Goal: Information Seeking & Learning: Find contact information

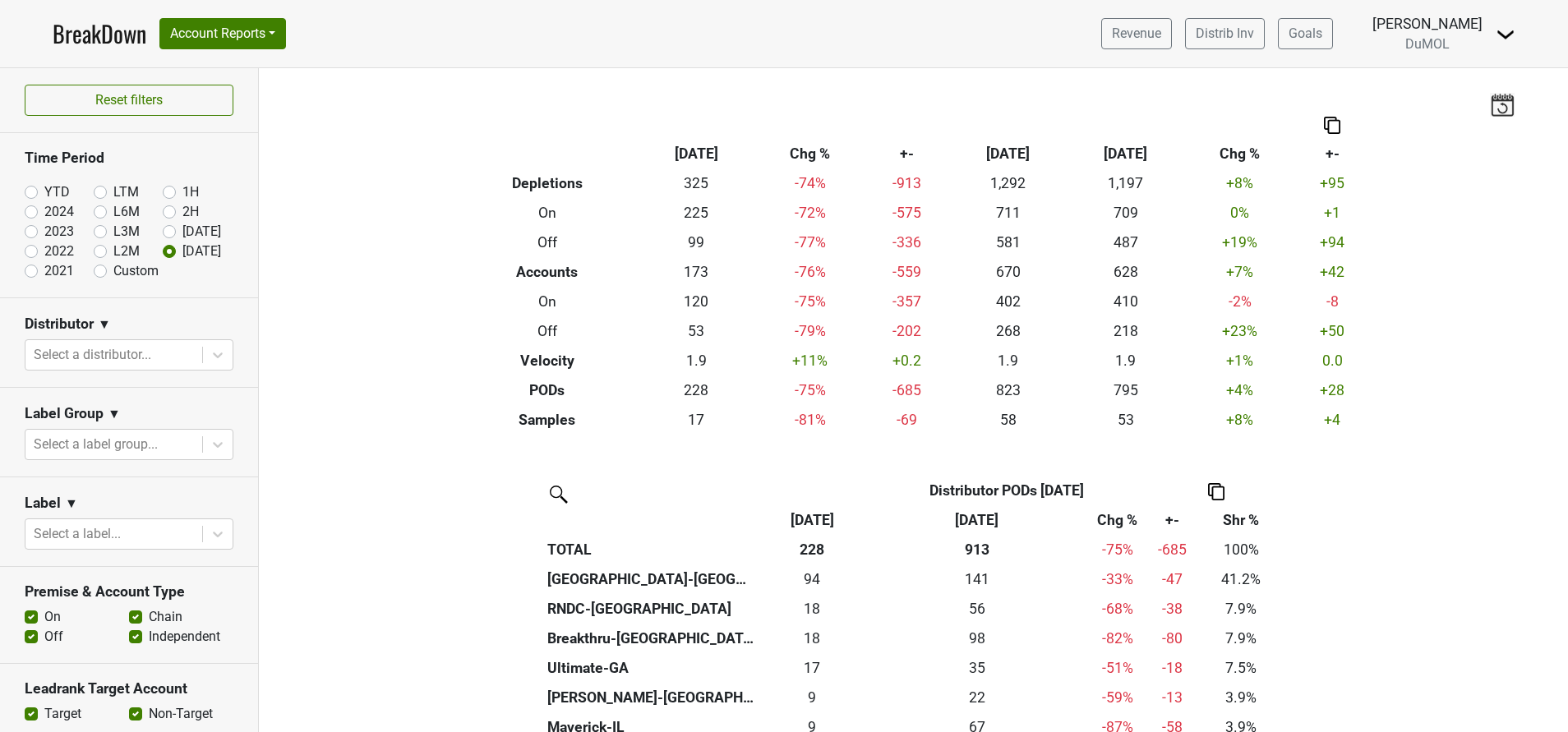
click at [1500, 29] on img at bounding box center [1504, 34] width 19 height 19
click at [1442, 89] on link "Open Leadrank" at bounding box center [1449, 93] width 130 height 27
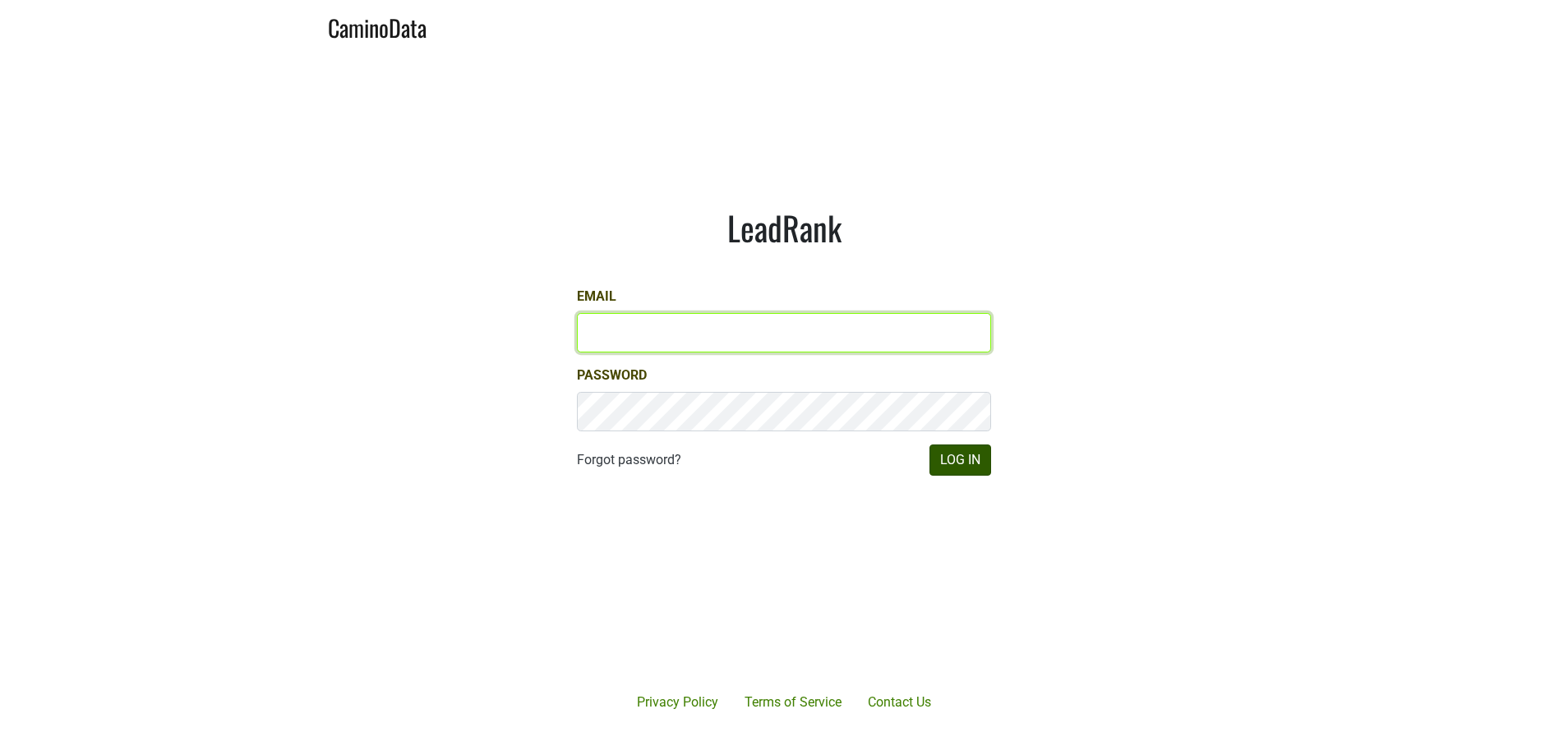
type input "susan@dumol.com"
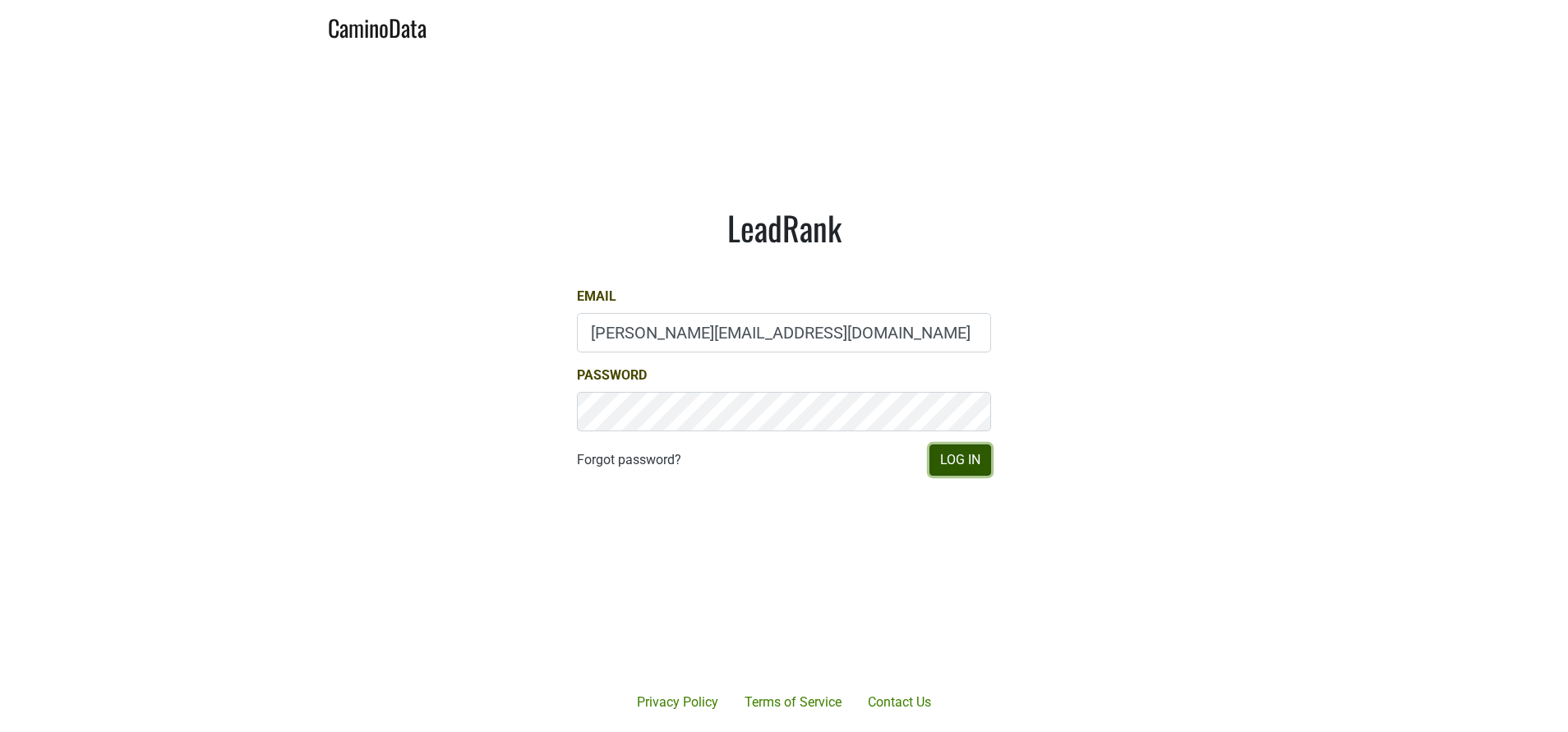
click at [970, 464] on button "Log In" at bounding box center [960, 460] width 62 height 31
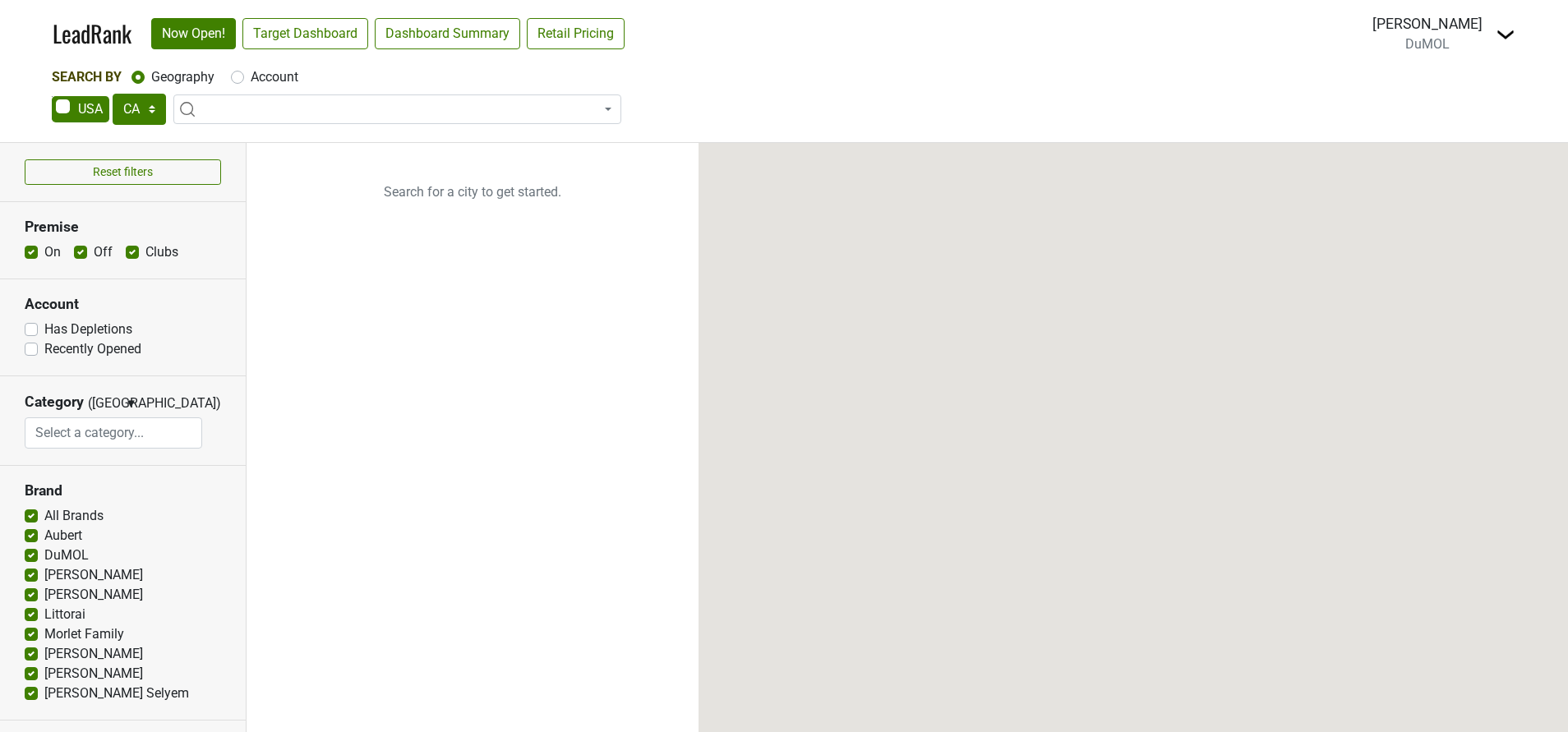
select select "CA"
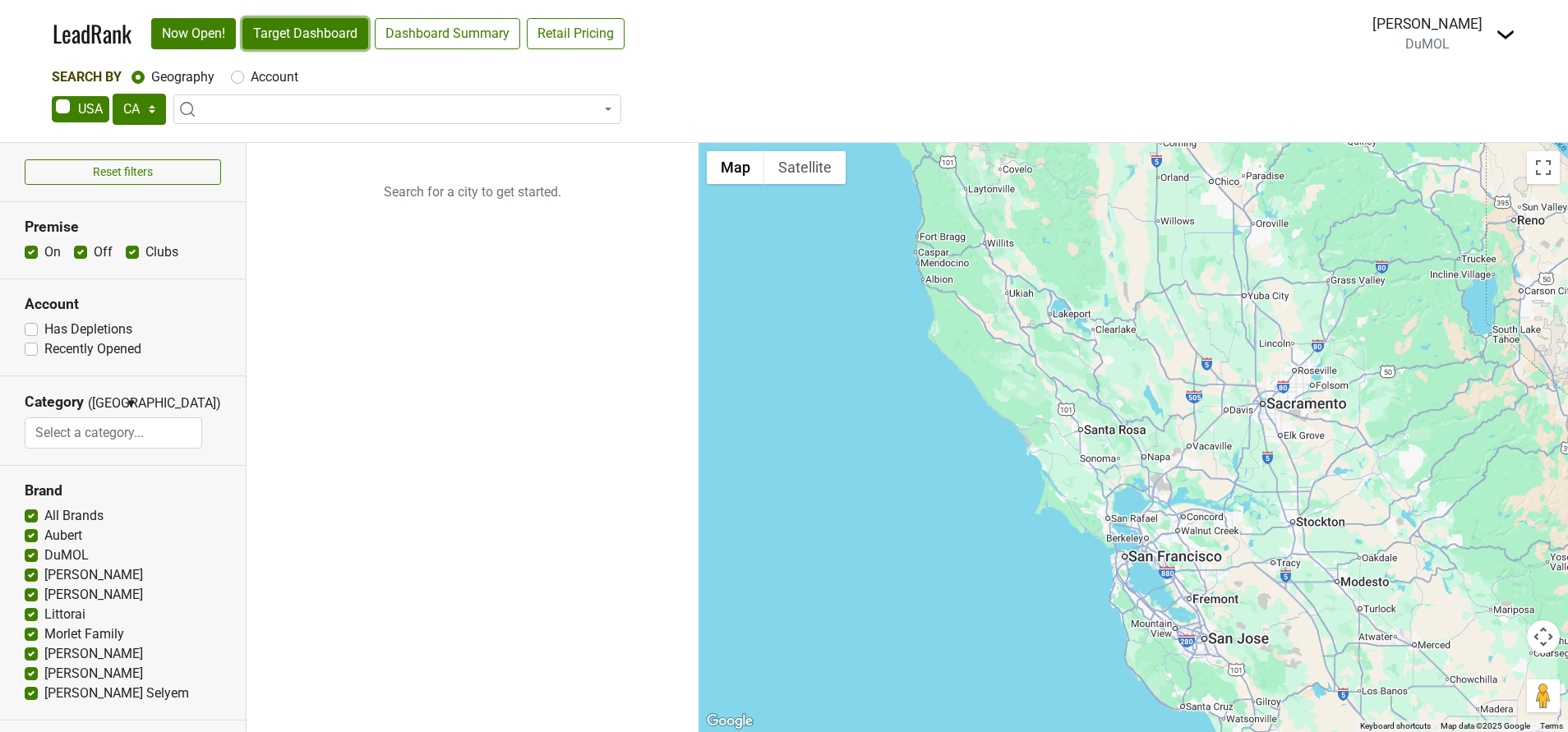
click at [301, 35] on link "Target Dashboard" at bounding box center [305, 34] width 125 height 31
click at [1502, 36] on img at bounding box center [1504, 34] width 19 height 19
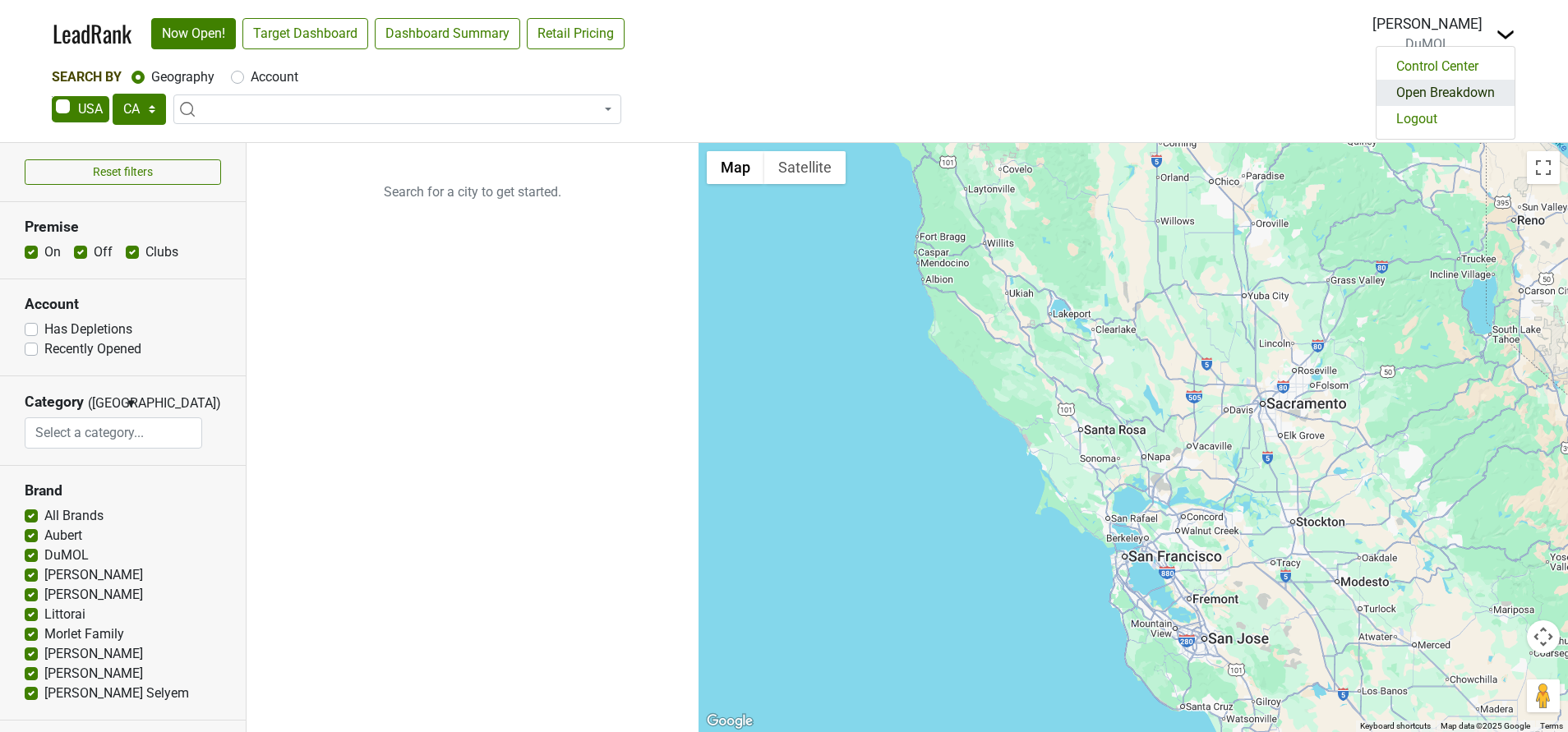
click at [1454, 87] on link "Open Breakdown" at bounding box center [1445, 93] width 138 height 27
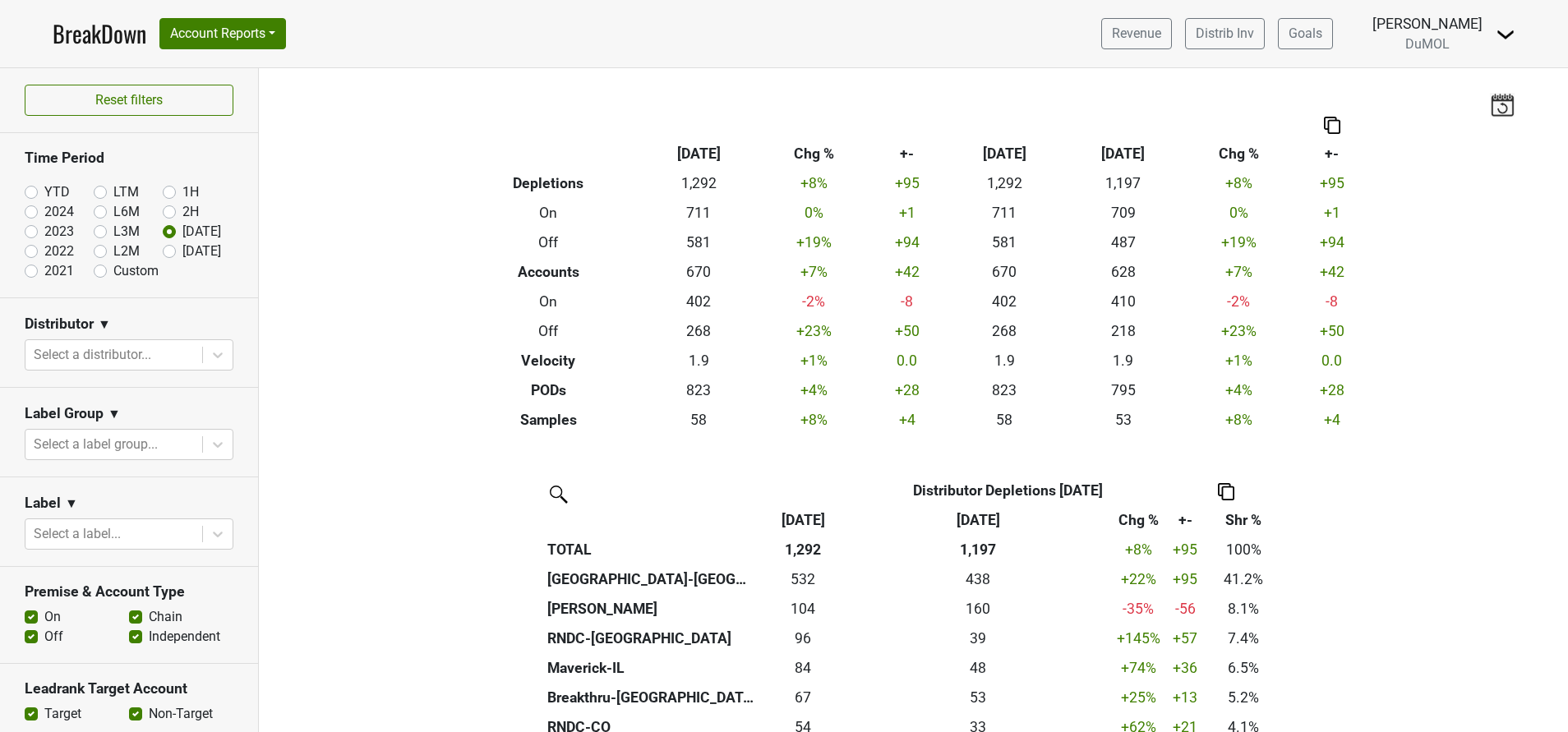
scroll to position [202, 0]
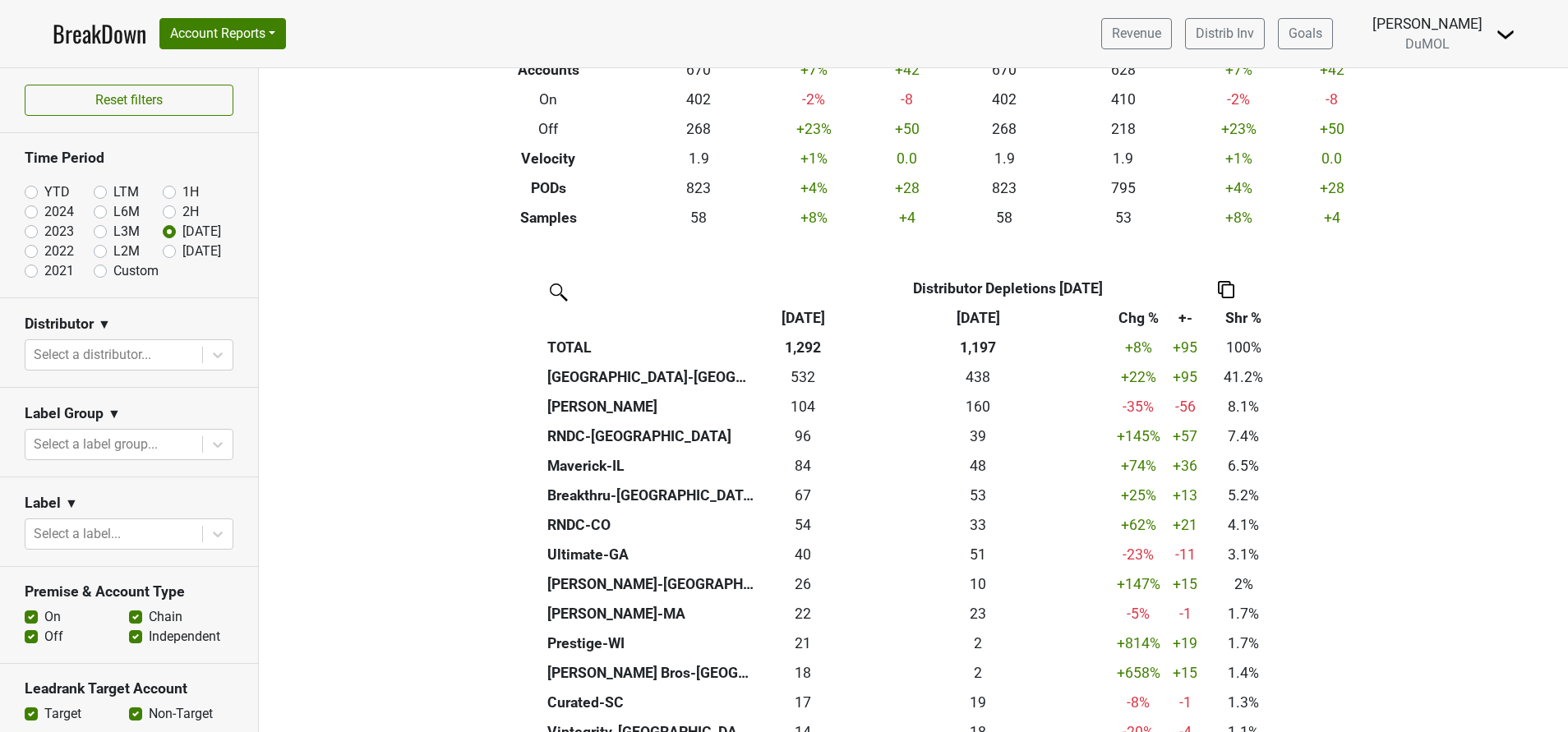
click at [182, 250] on label "Aug '25" at bounding box center [202, 250] width 39 height 19
click at [163, 250] on input "Aug '25" at bounding box center [195, 250] width 65 height 17
radio input "true"
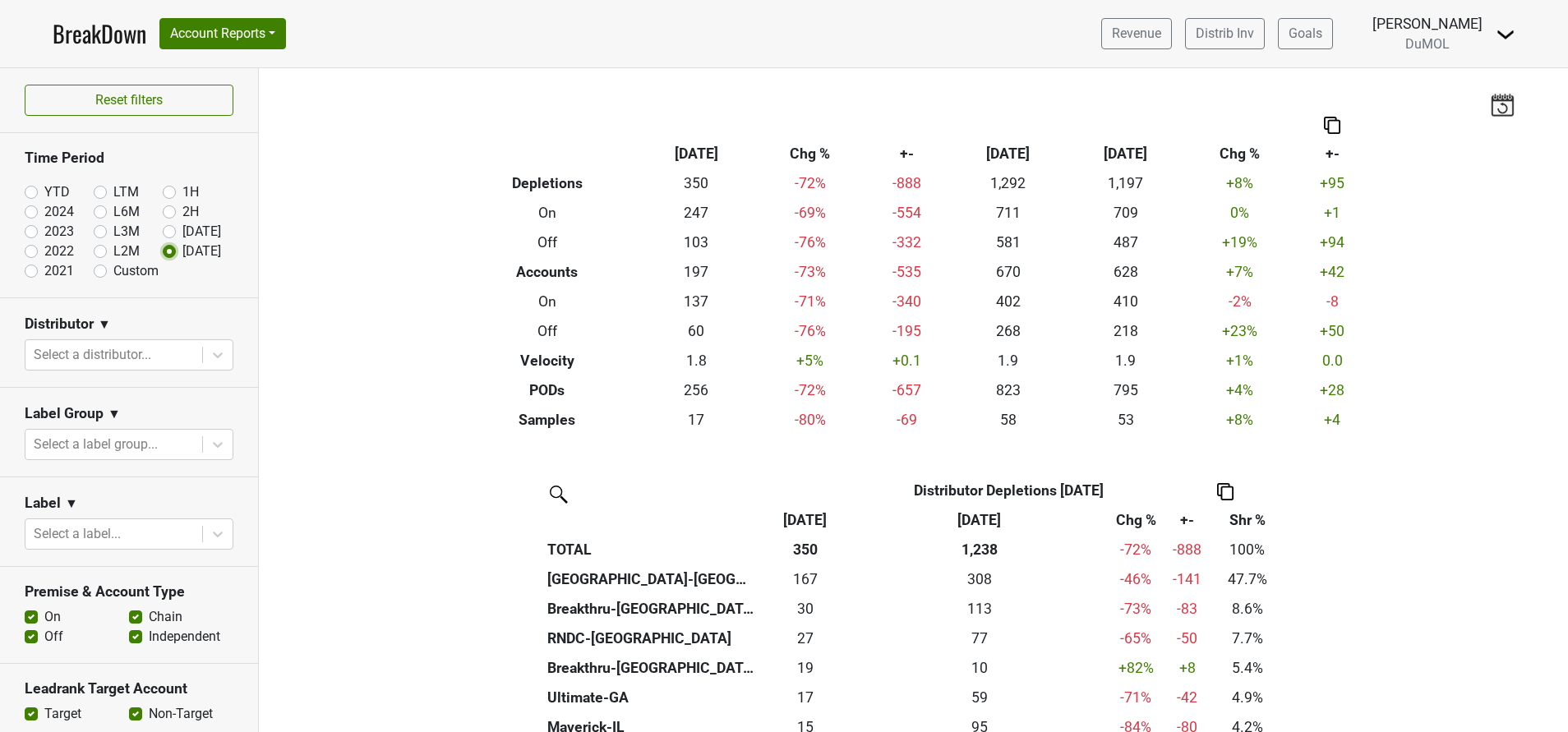
scroll to position [228, 0]
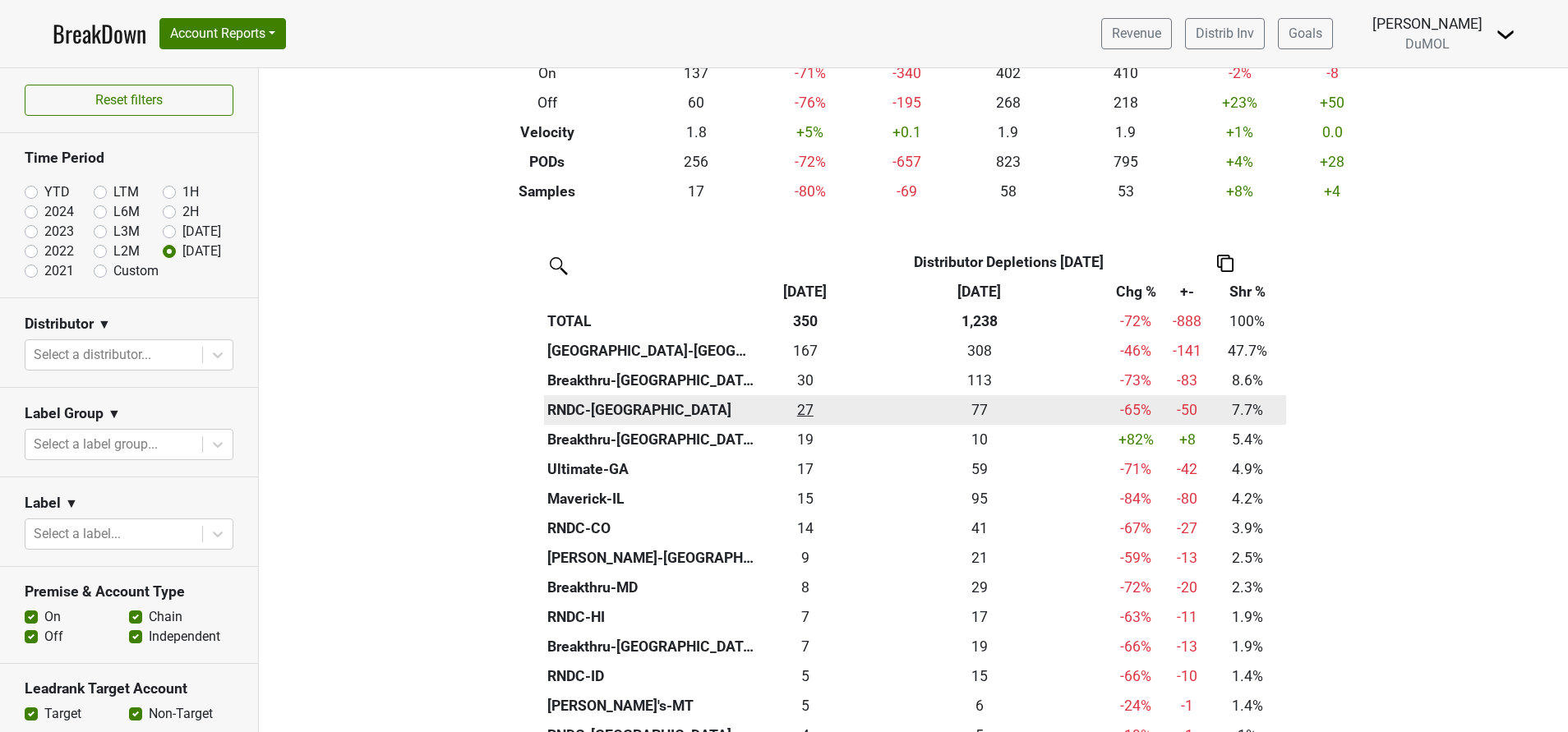
click at [800, 411] on div "26.833 27" at bounding box center [805, 410] width 87 height 21
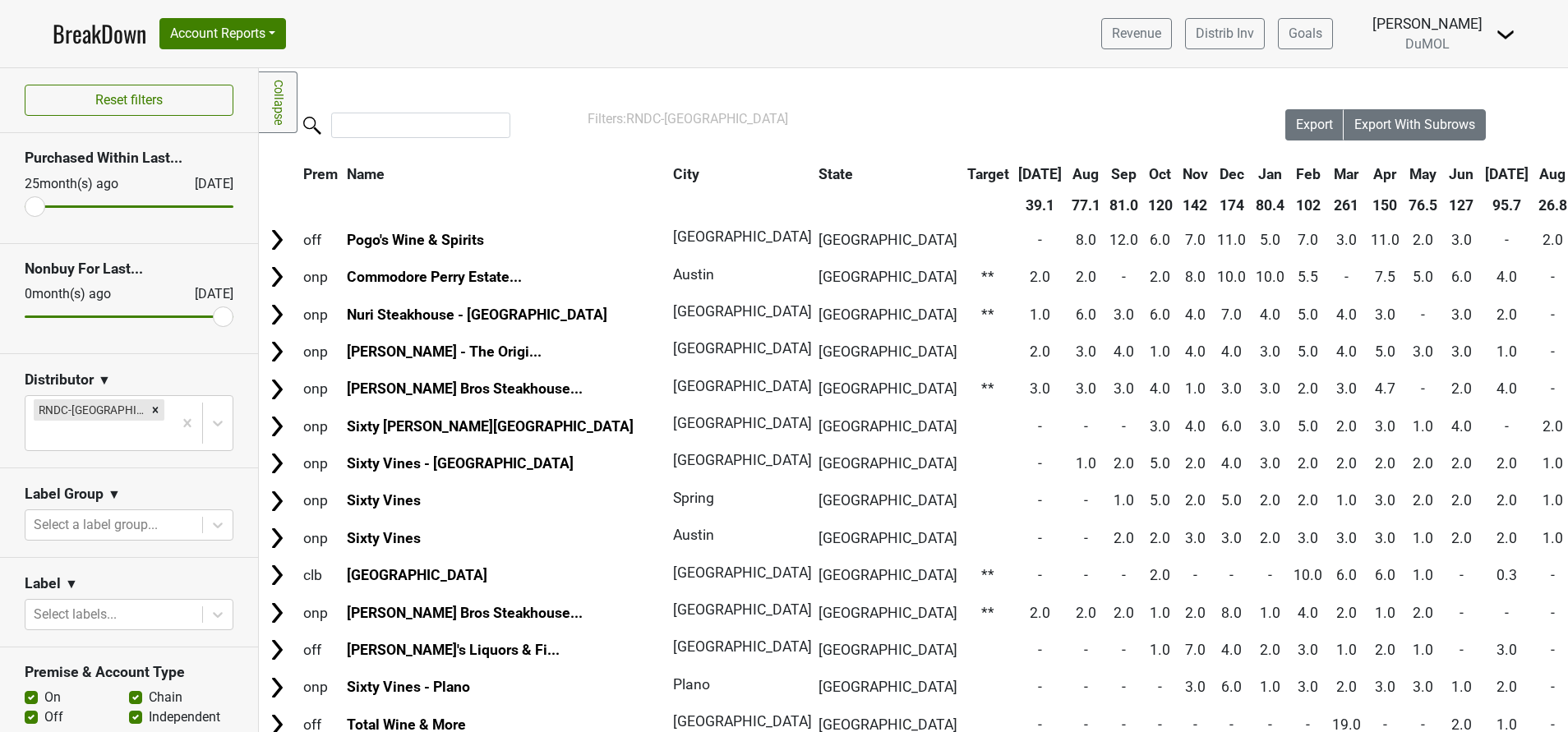
click at [1534, 172] on th "Aug" at bounding box center [1552, 174] width 37 height 29
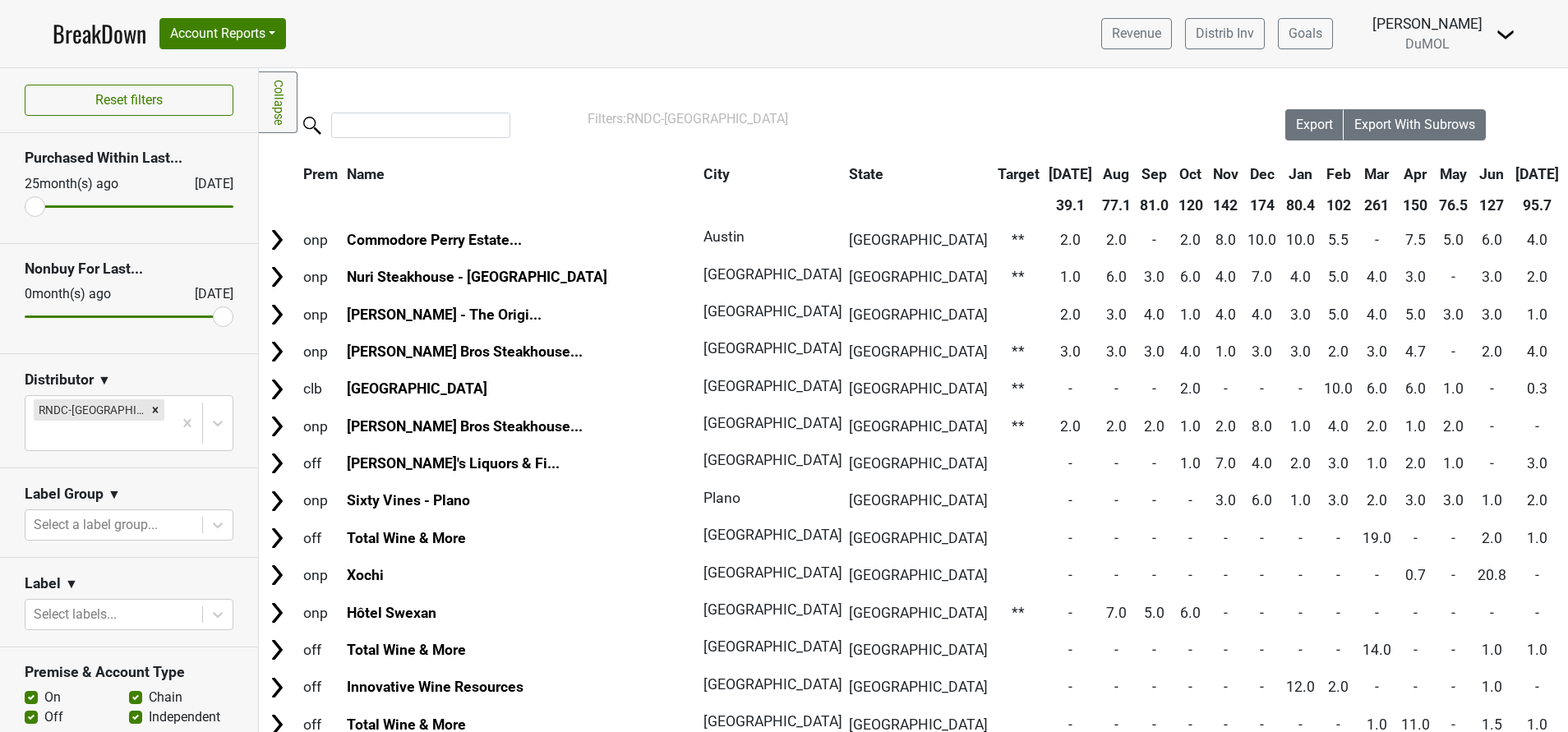
click at [1564, 172] on th "Aug" at bounding box center [1583, 174] width 37 height 29
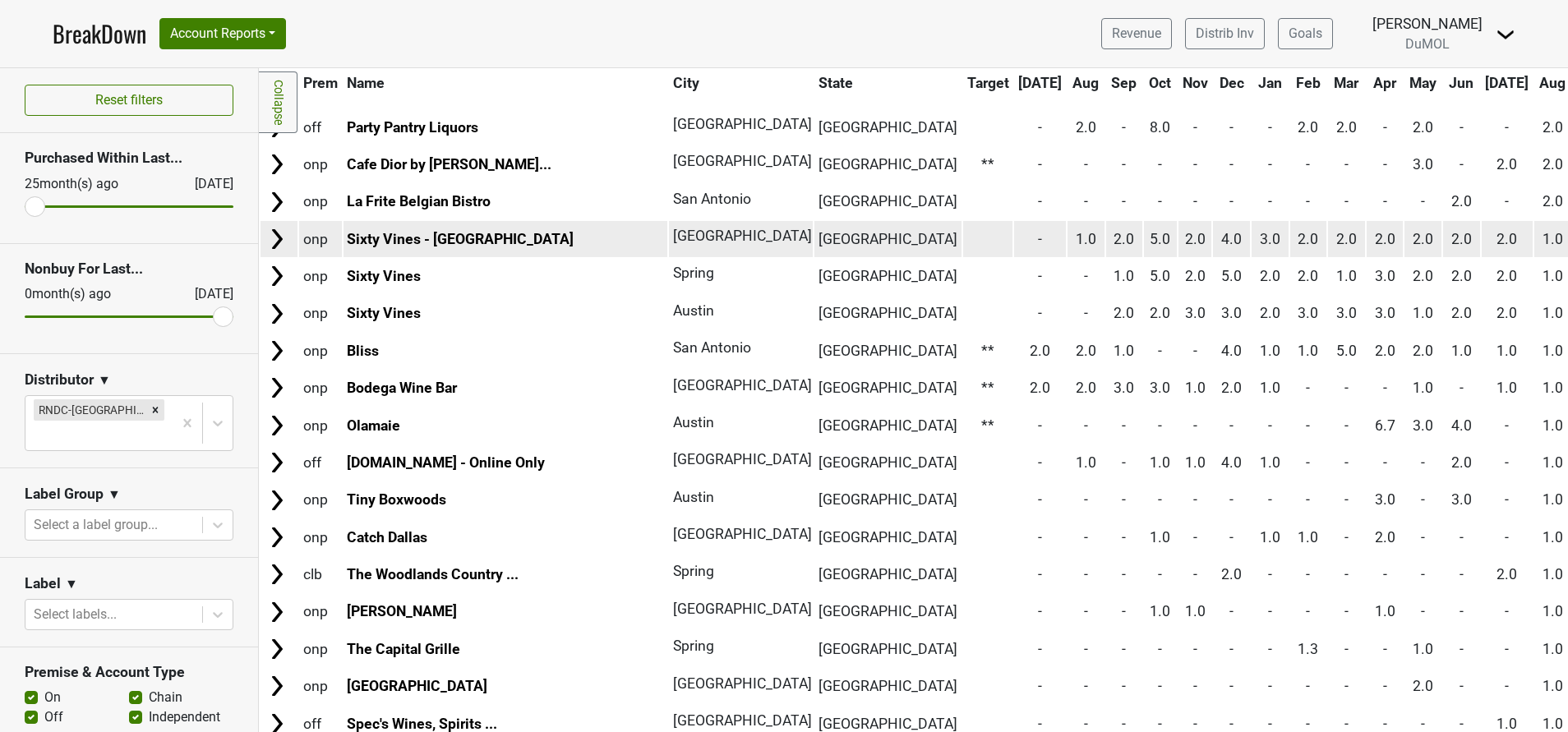
scroll to position [189, 0]
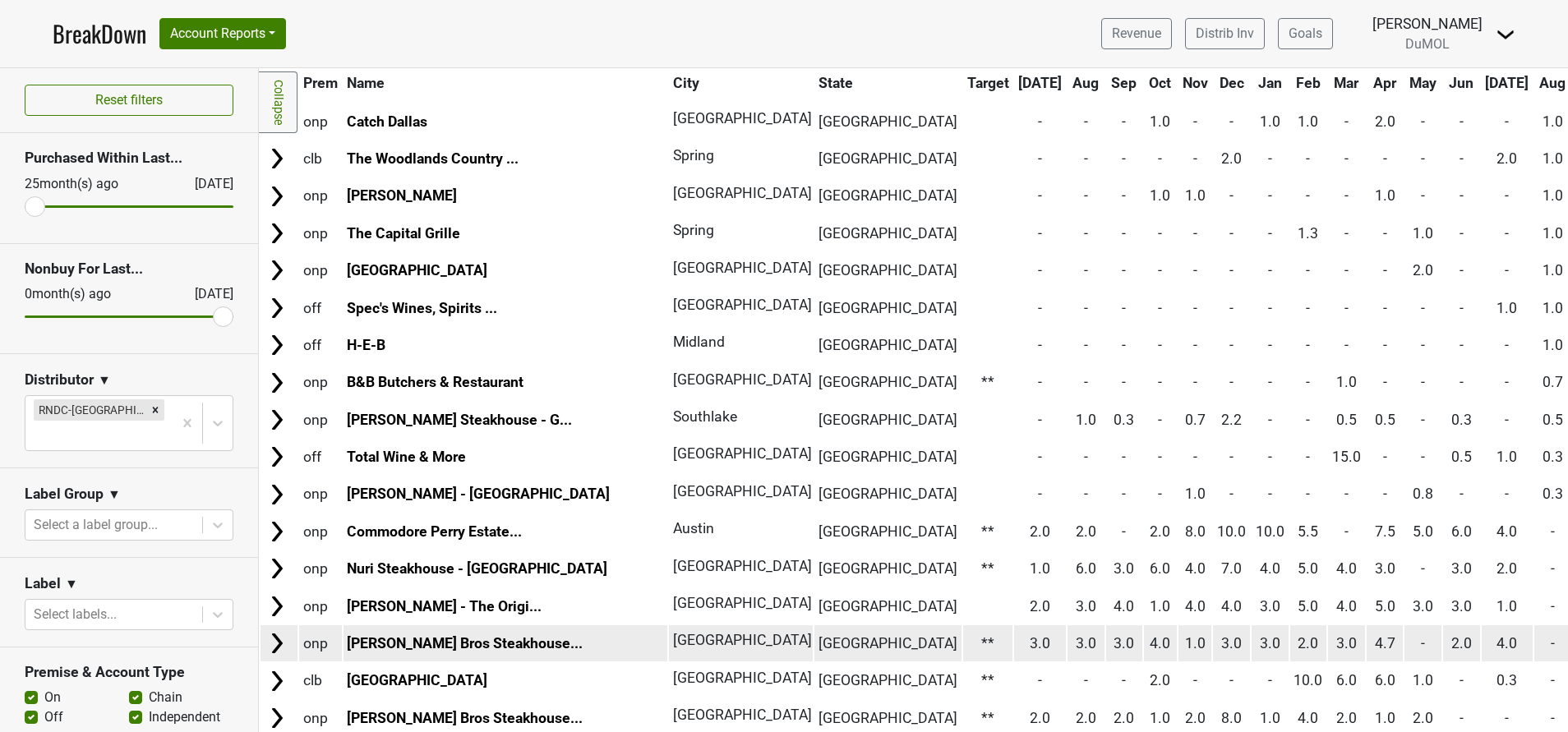
scroll to position [587, 0]
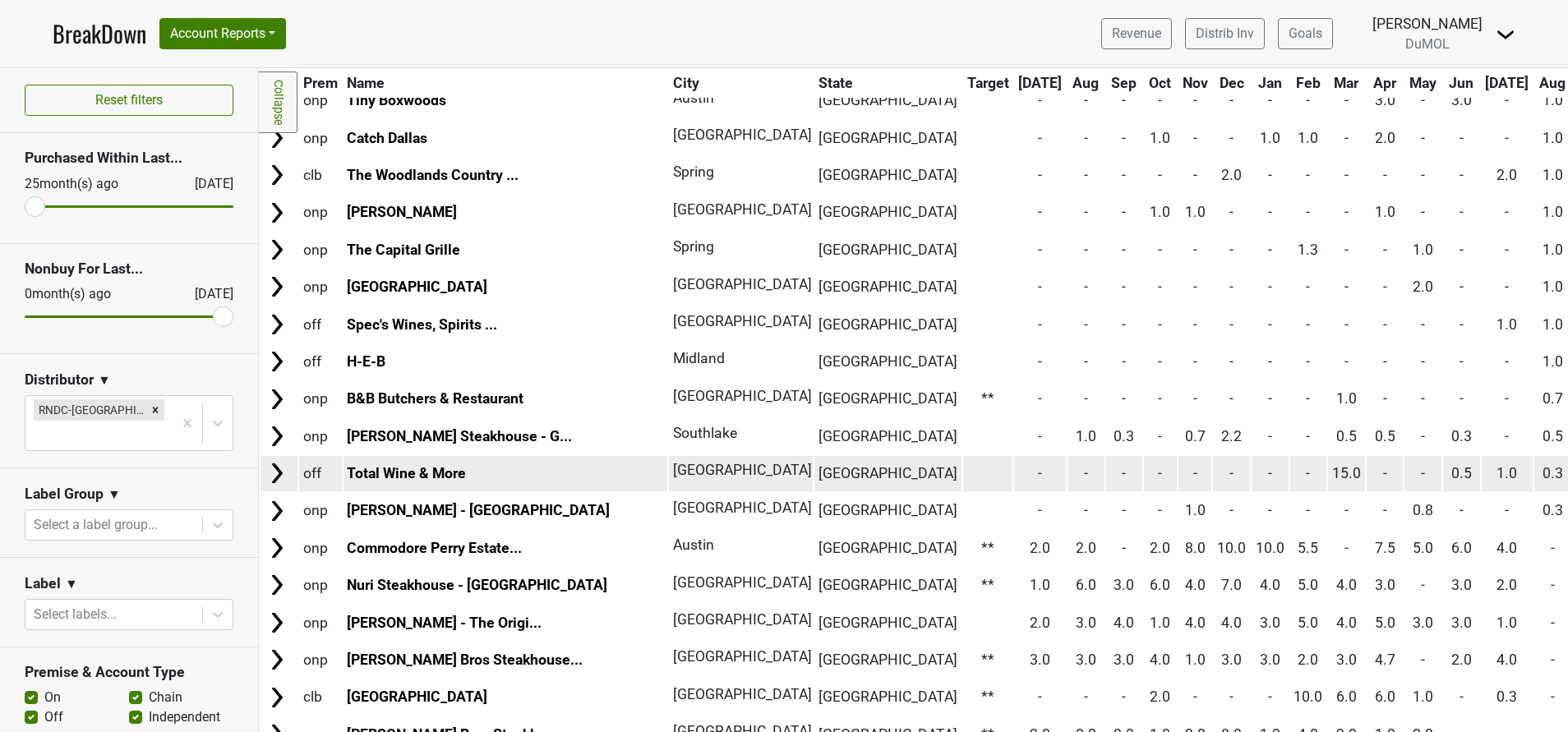
click at [283, 464] on img at bounding box center [276, 472] width 25 height 25
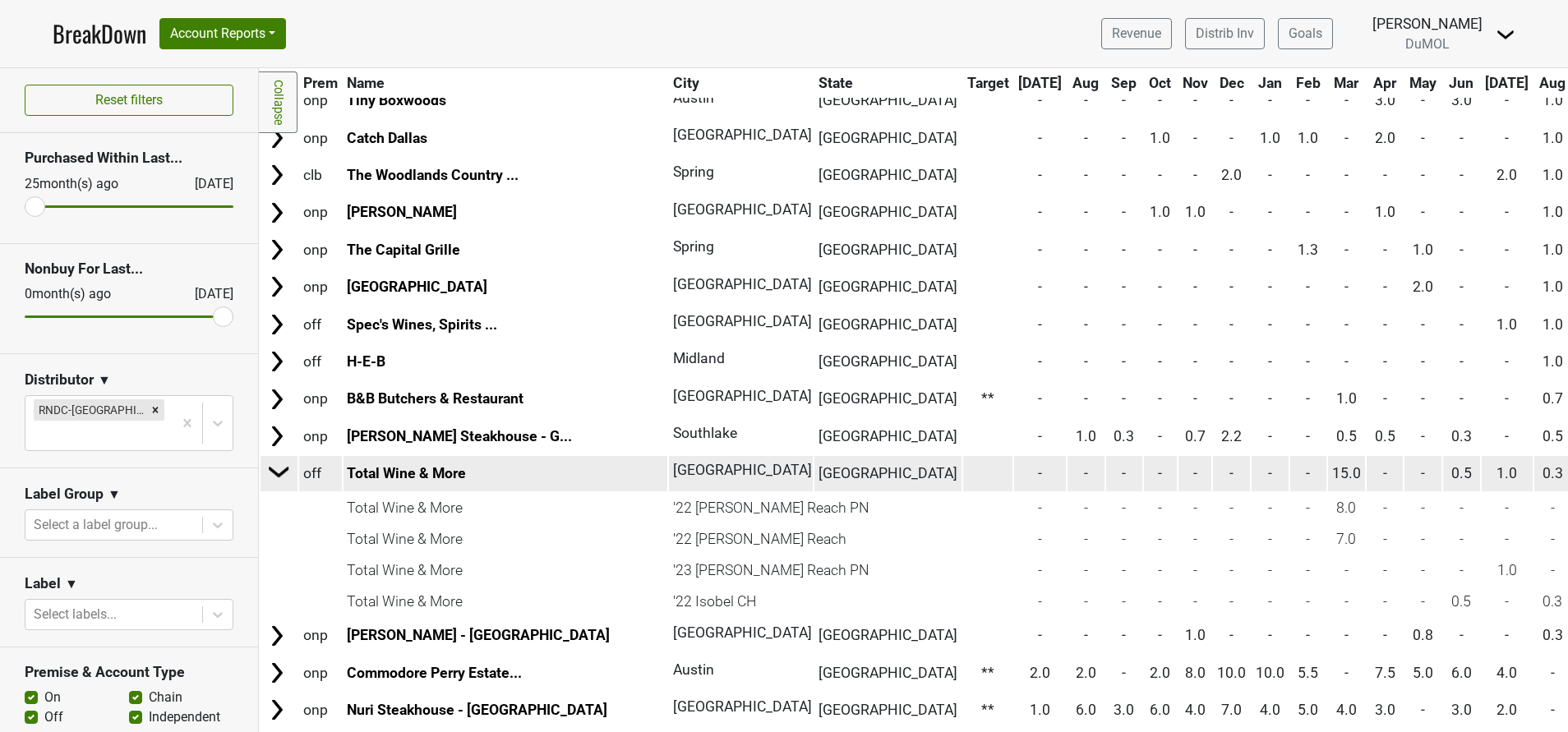
click at [274, 472] on img at bounding box center [279, 471] width 25 height 25
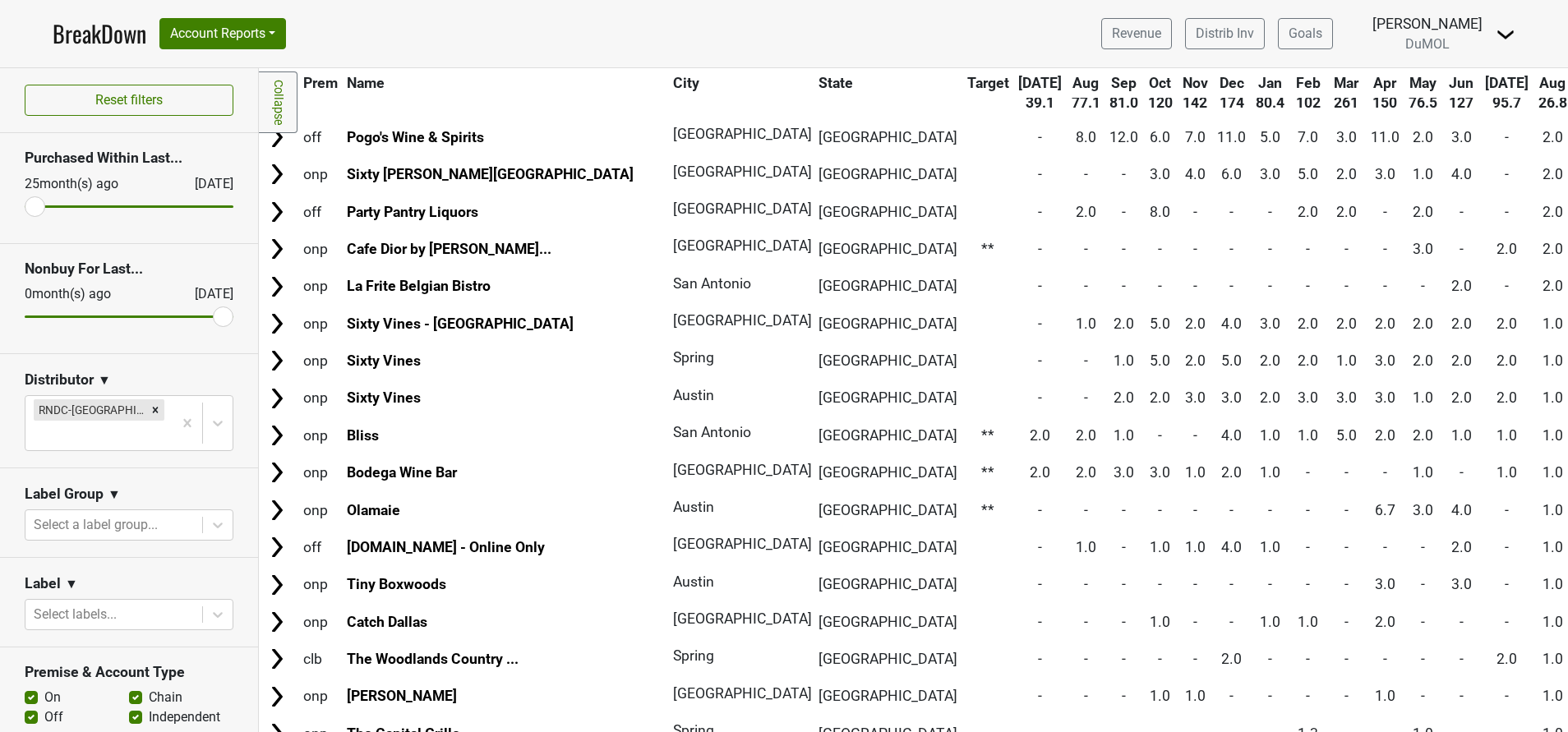
scroll to position [0, 0]
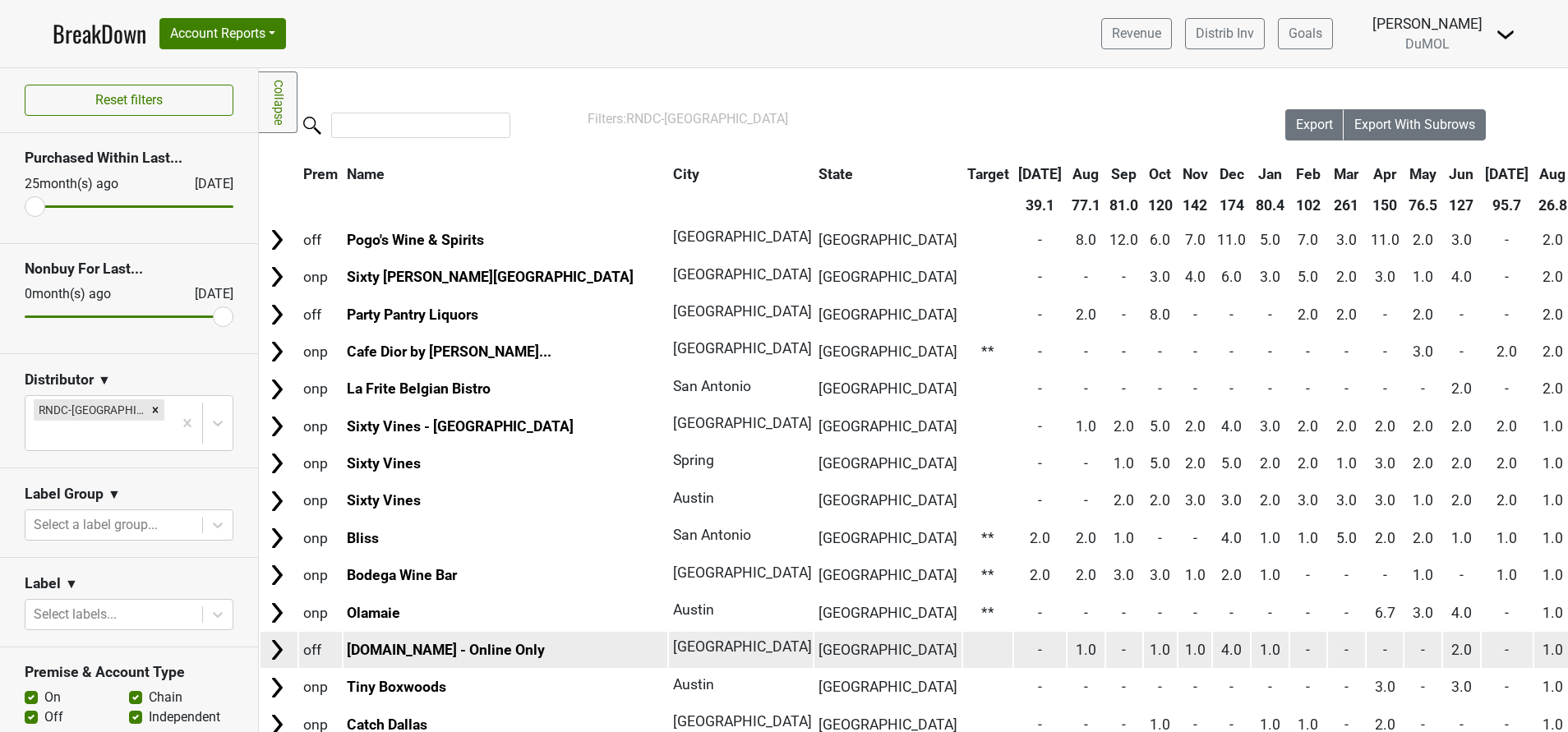
click at [275, 651] on img at bounding box center [276, 649] width 25 height 25
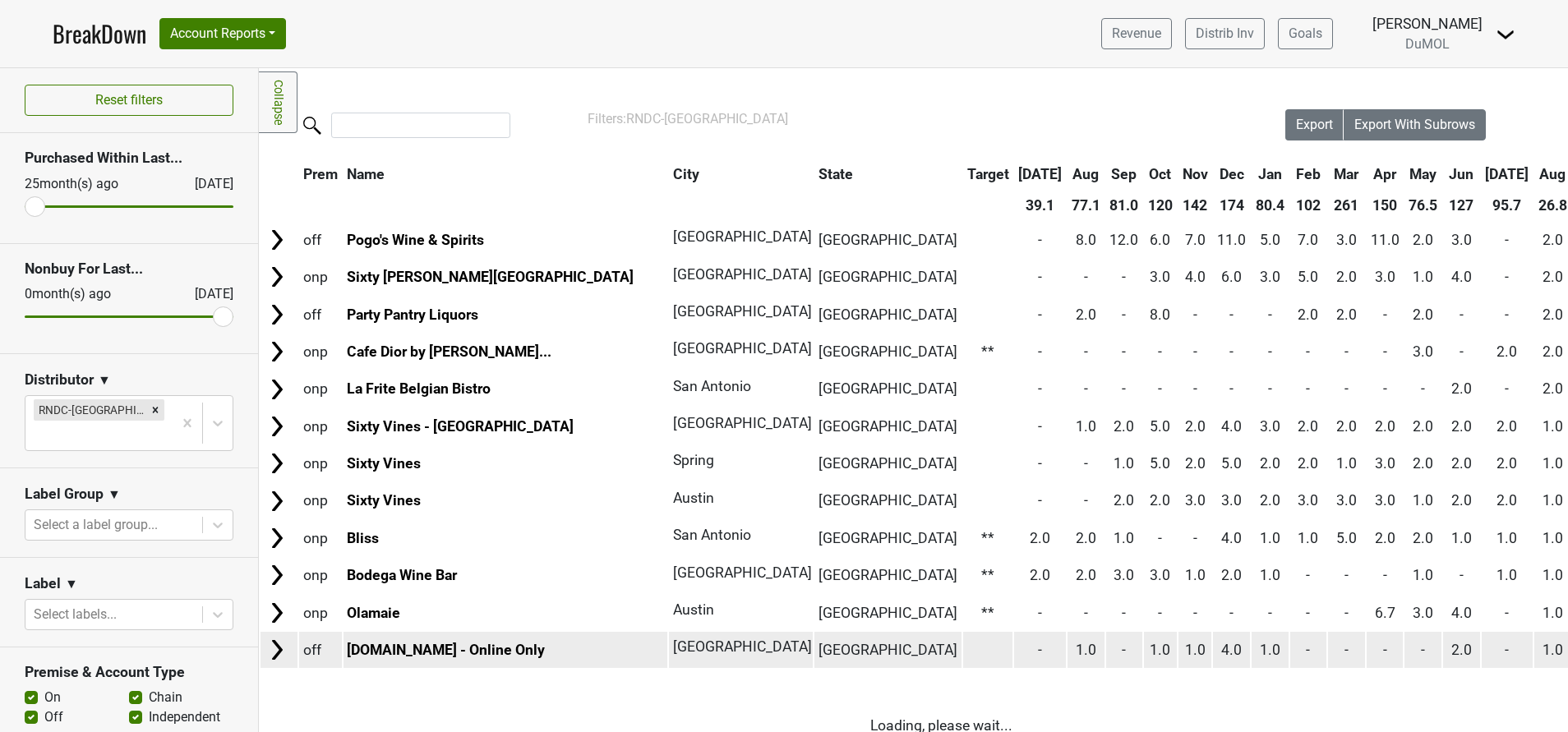
scroll to position [190, 0]
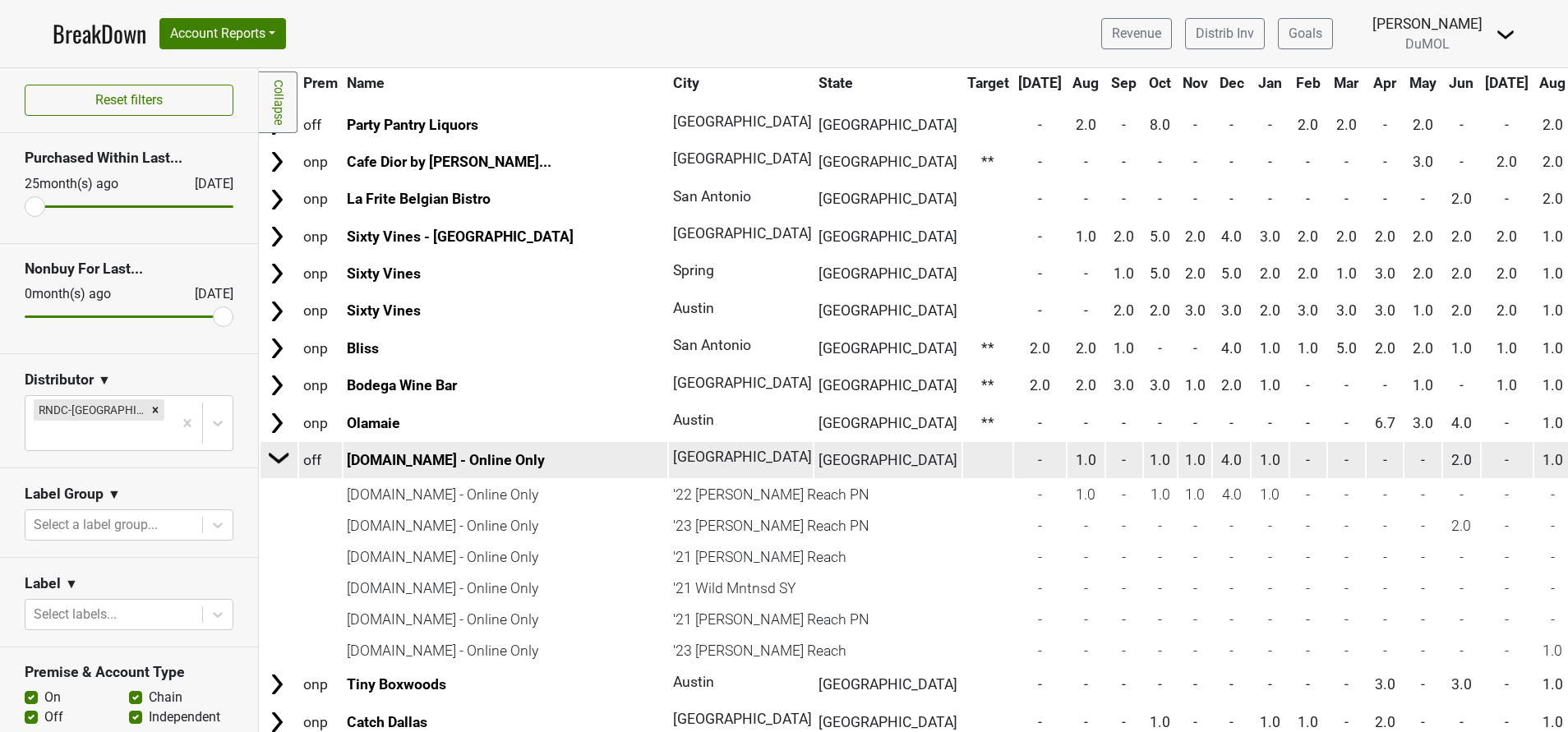
click at [277, 452] on img at bounding box center [279, 457] width 25 height 25
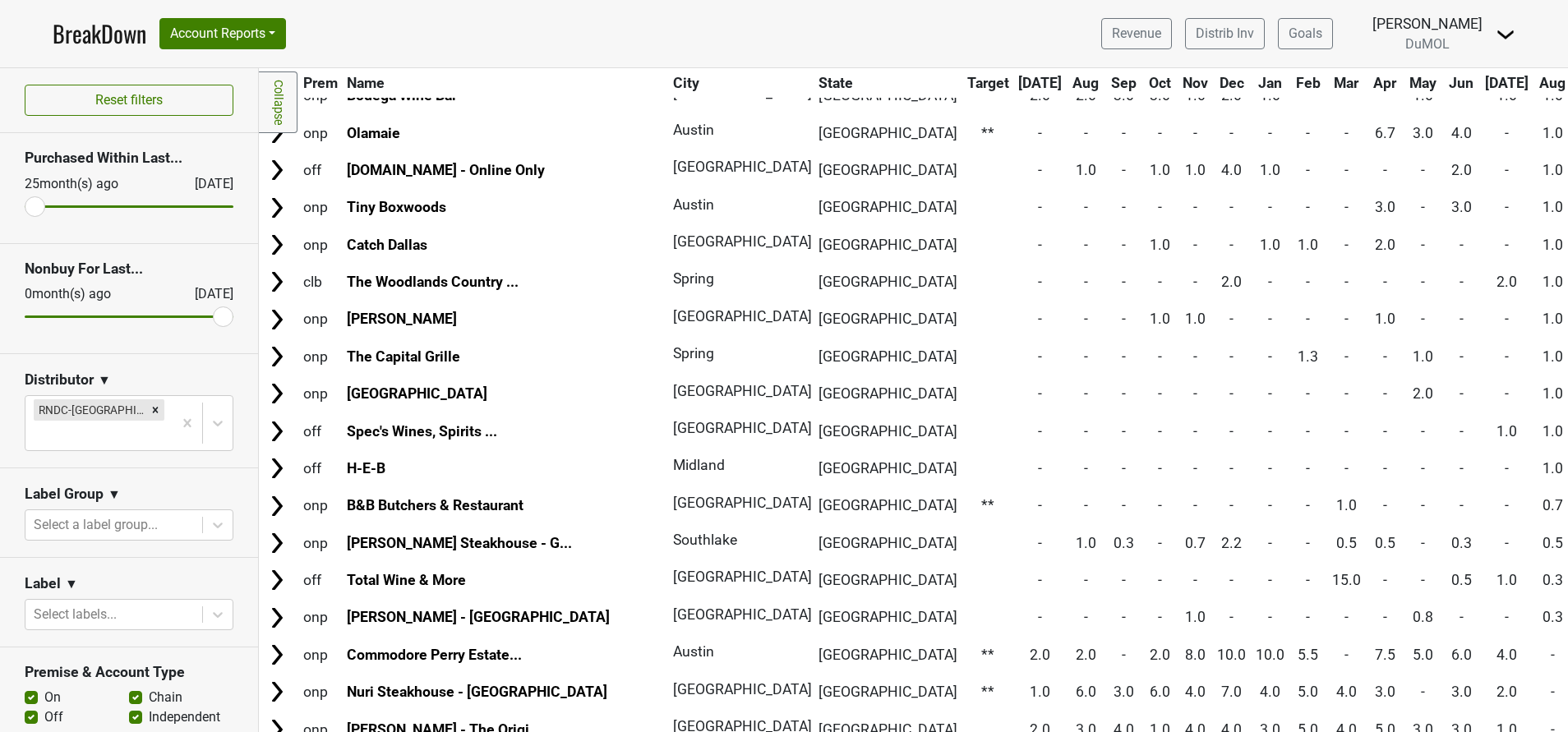
scroll to position [0, 0]
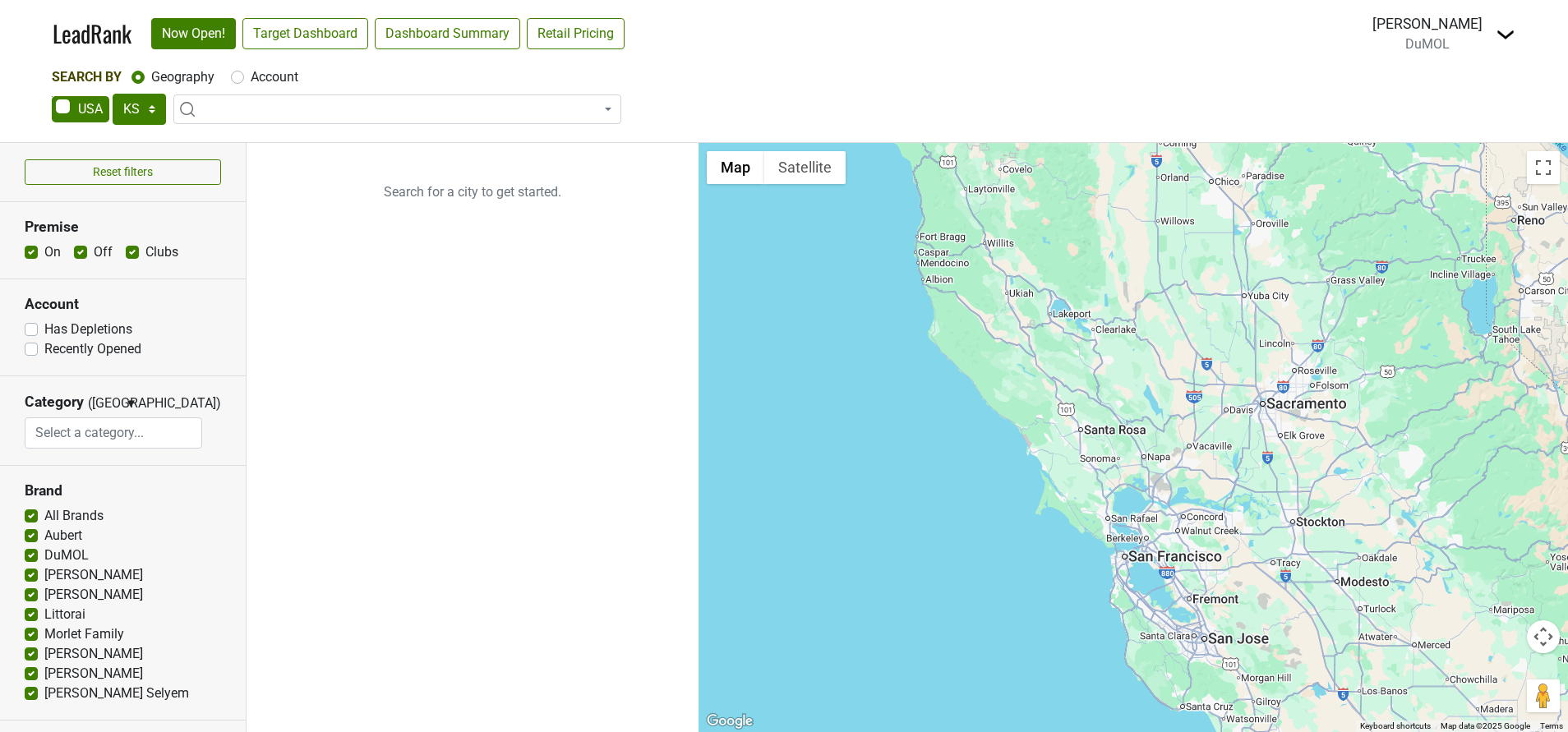
select select "KS"
select select
click at [147, 107] on select "AK AL AR AZ CA CO CT DC DE FL [GEOGRAPHIC_DATA] HI IA ID IL IN KS [GEOGRAPHIC_D…" at bounding box center [139, 110] width 53 height 31
select select "MN"
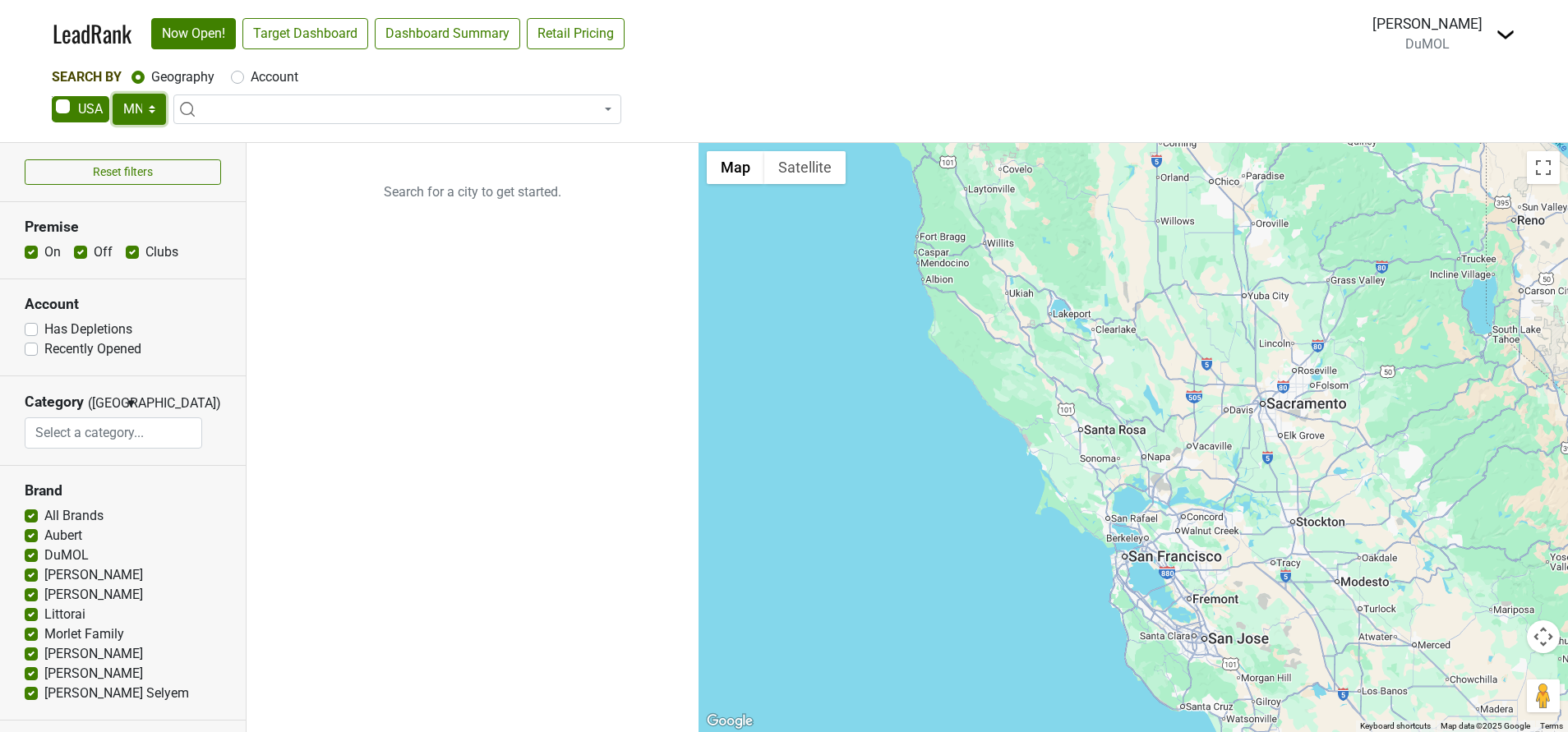
click at [112, 94] on select "AK AL AR AZ CA CO CT DC DE FL [GEOGRAPHIC_DATA] HI IA ID IL IN KS [GEOGRAPHIC_D…" at bounding box center [139, 110] width 53 height 31
click at [346, 29] on link "Target Dashboard" at bounding box center [305, 34] width 125 height 31
click at [251, 75] on label "Account" at bounding box center [275, 76] width 48 height 19
click at [242, 75] on input "Account" at bounding box center [238, 76] width 13 height 17
radio input "true"
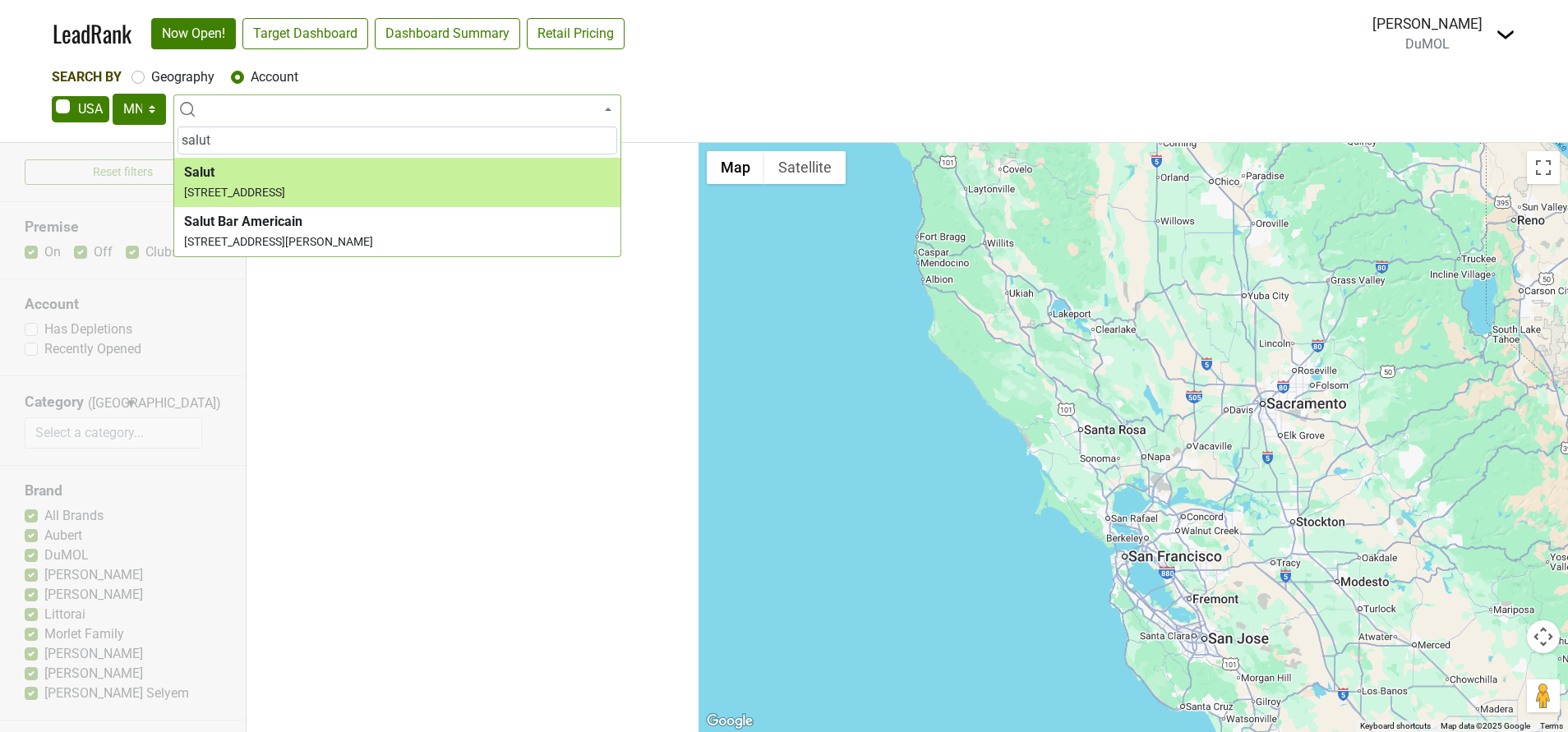
type input "salut"
select select "173491"
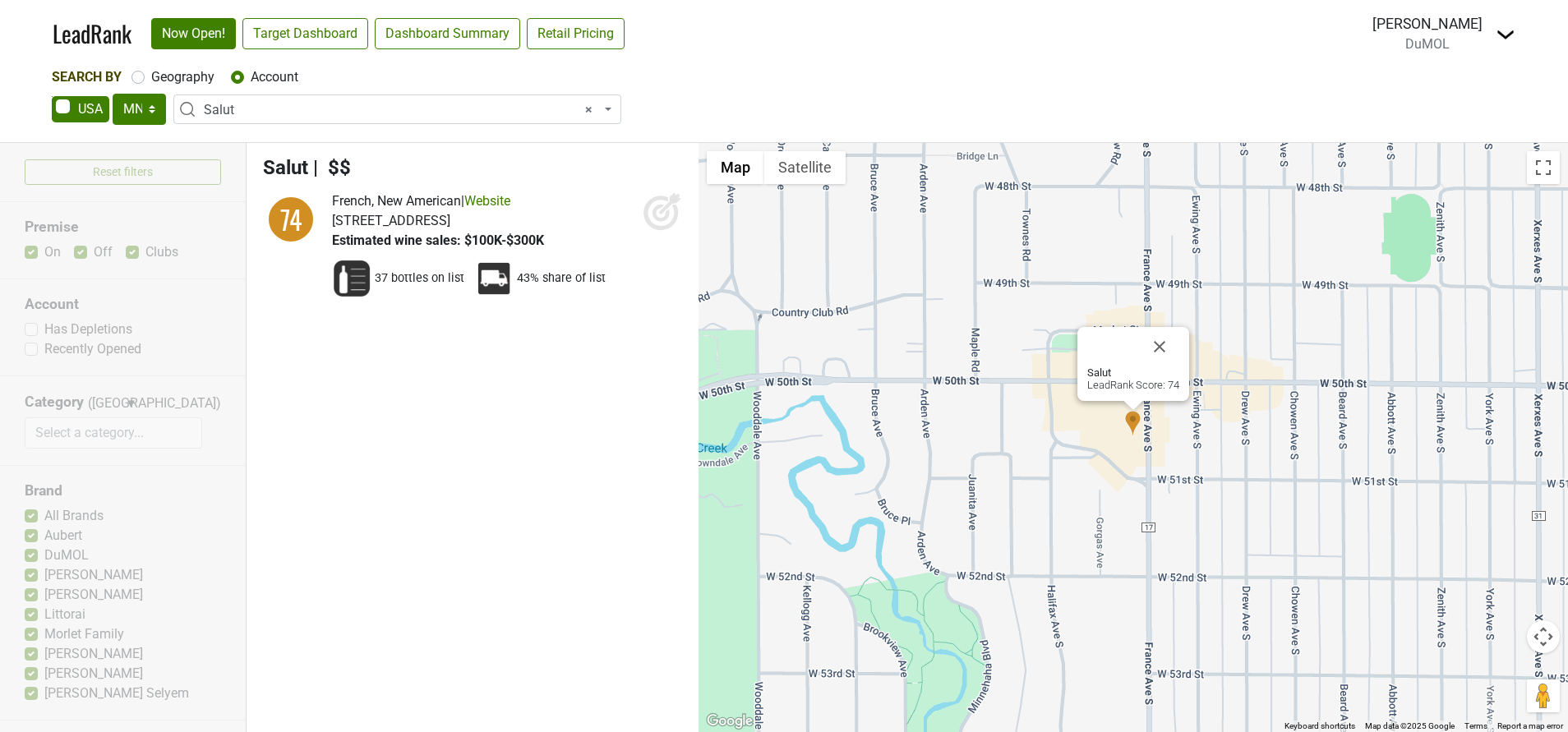
click at [247, 117] on span "× Salut" at bounding box center [402, 110] width 397 height 19
click at [244, 110] on span "× Salut" at bounding box center [402, 110] width 397 height 19
select select
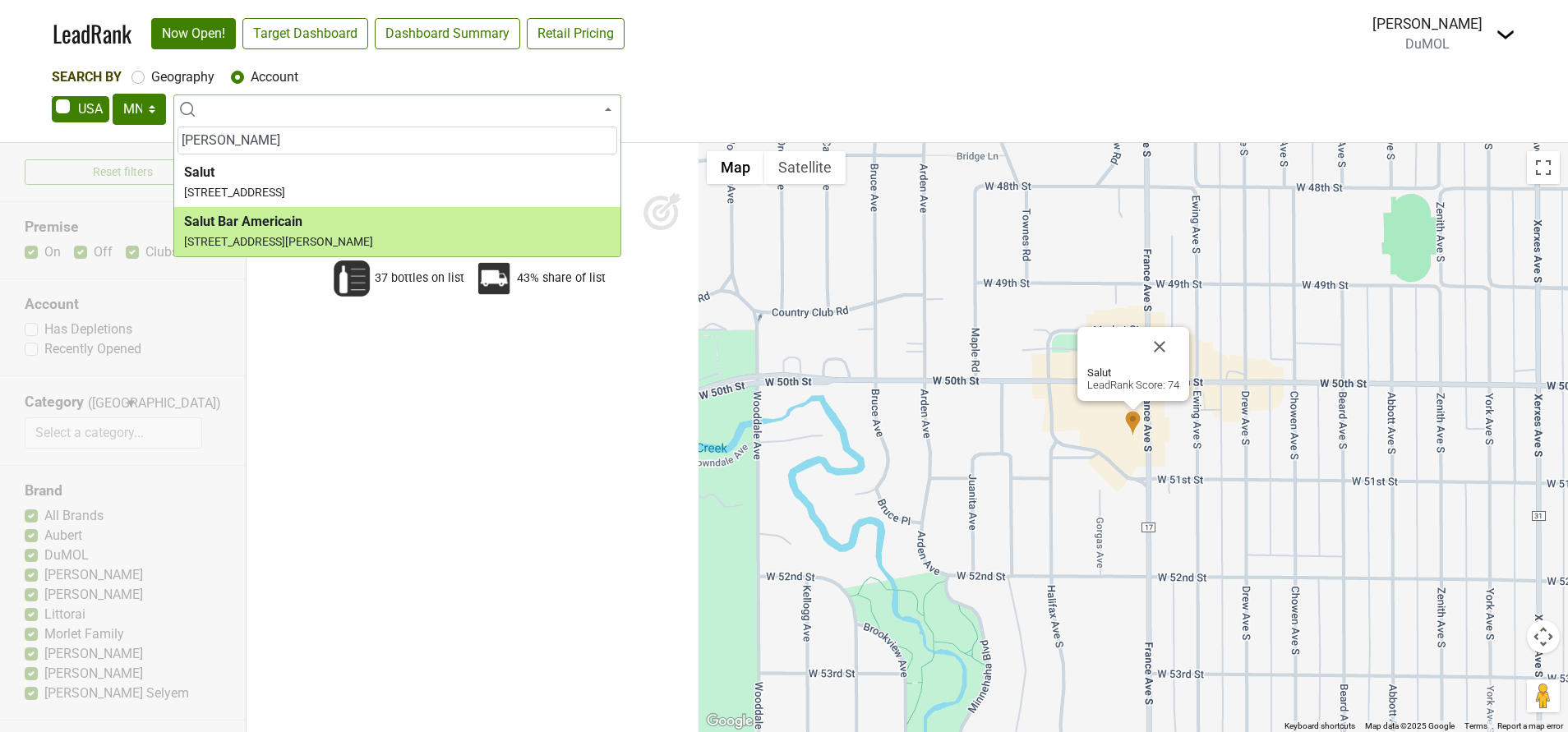
type input "sa"
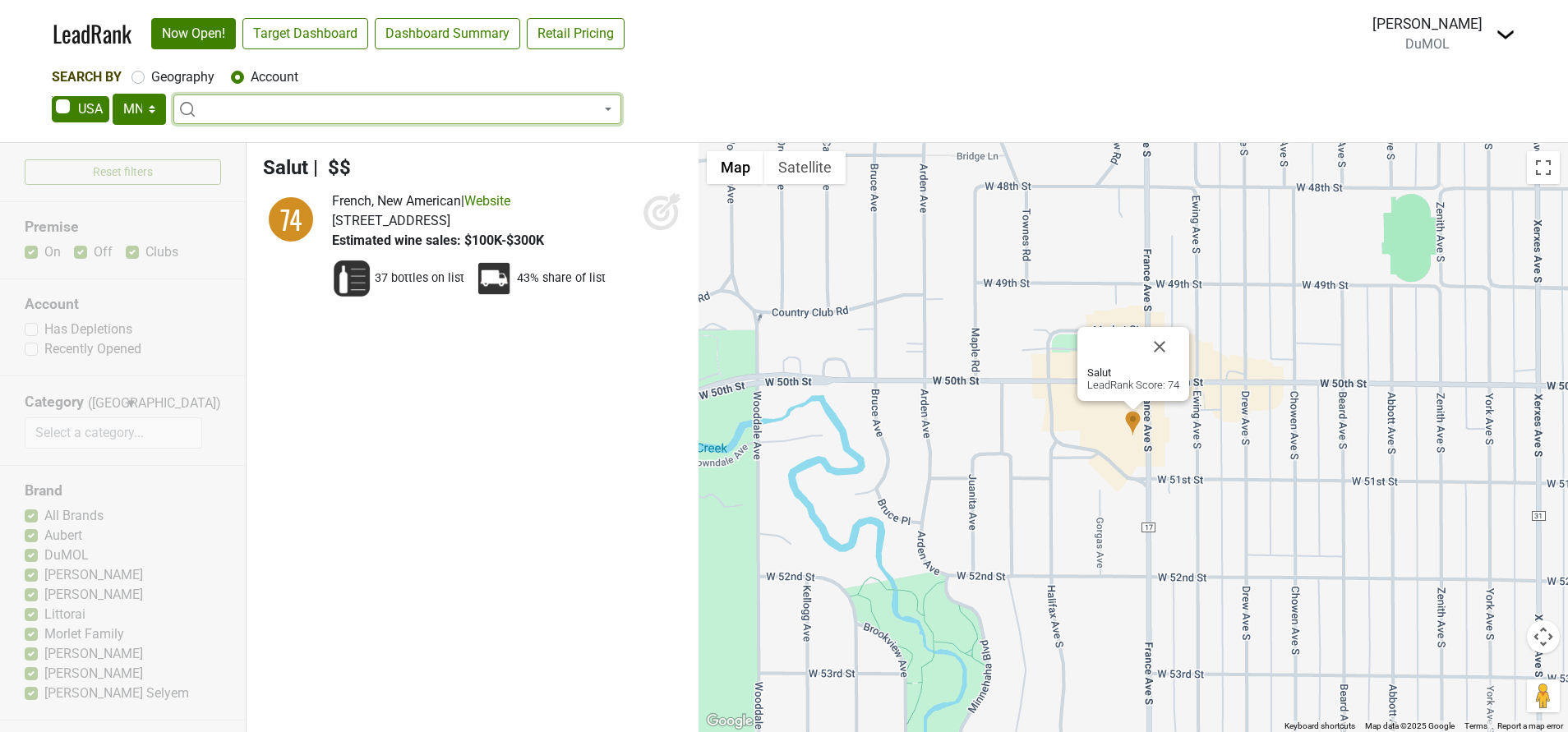
click at [322, 105] on span at bounding box center [397, 110] width 448 height 29
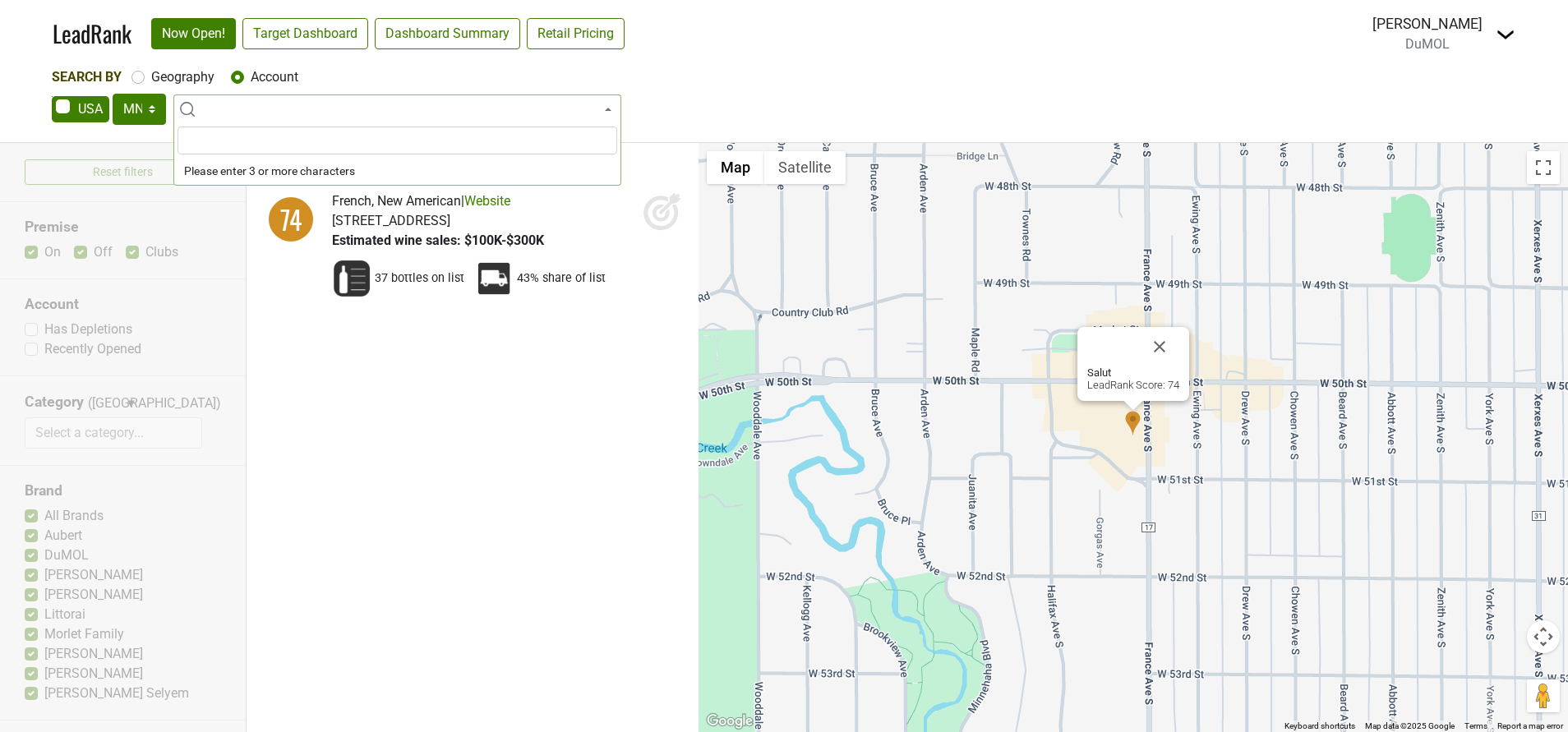
click at [297, 117] on span at bounding box center [397, 110] width 448 height 29
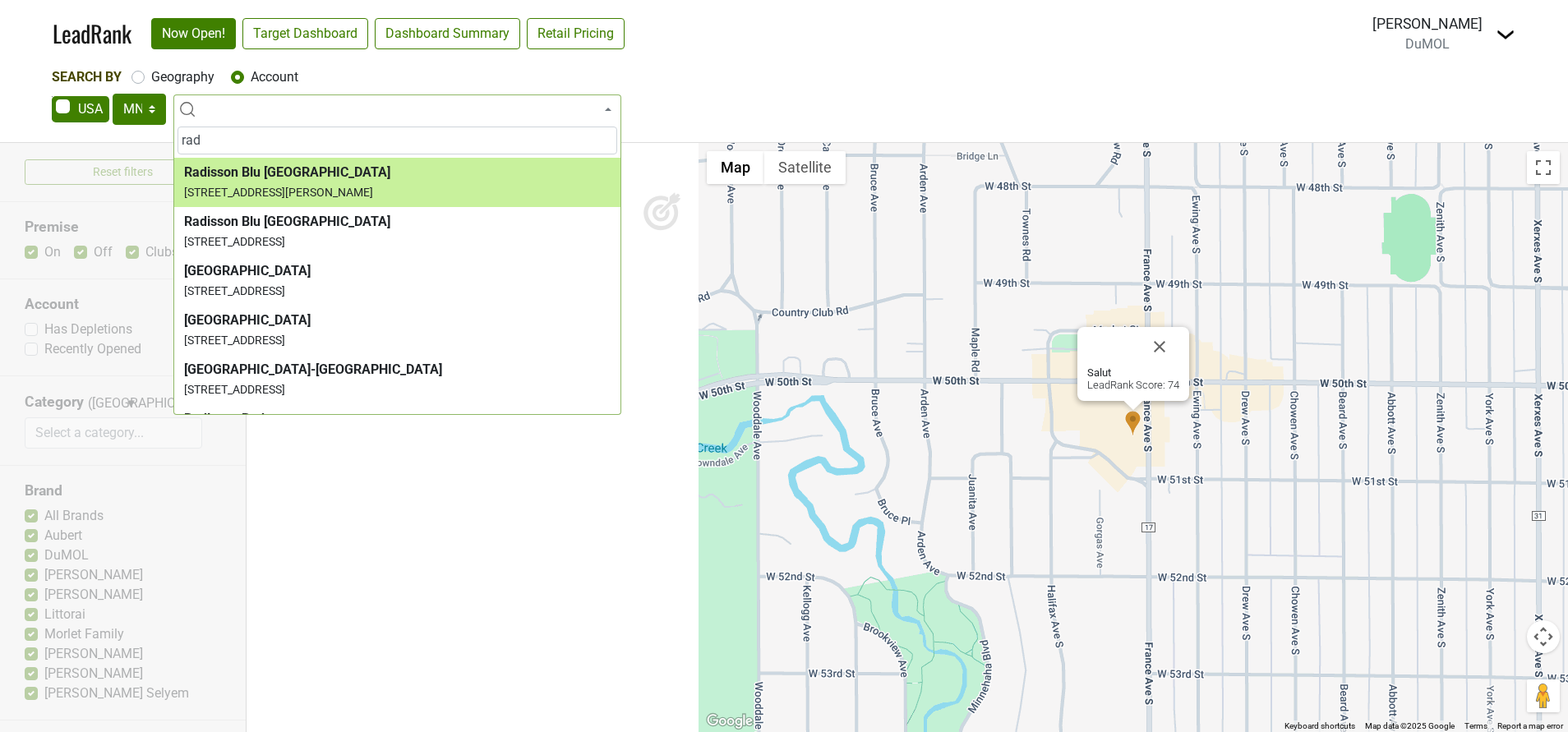
type input "rad"
select select "173965"
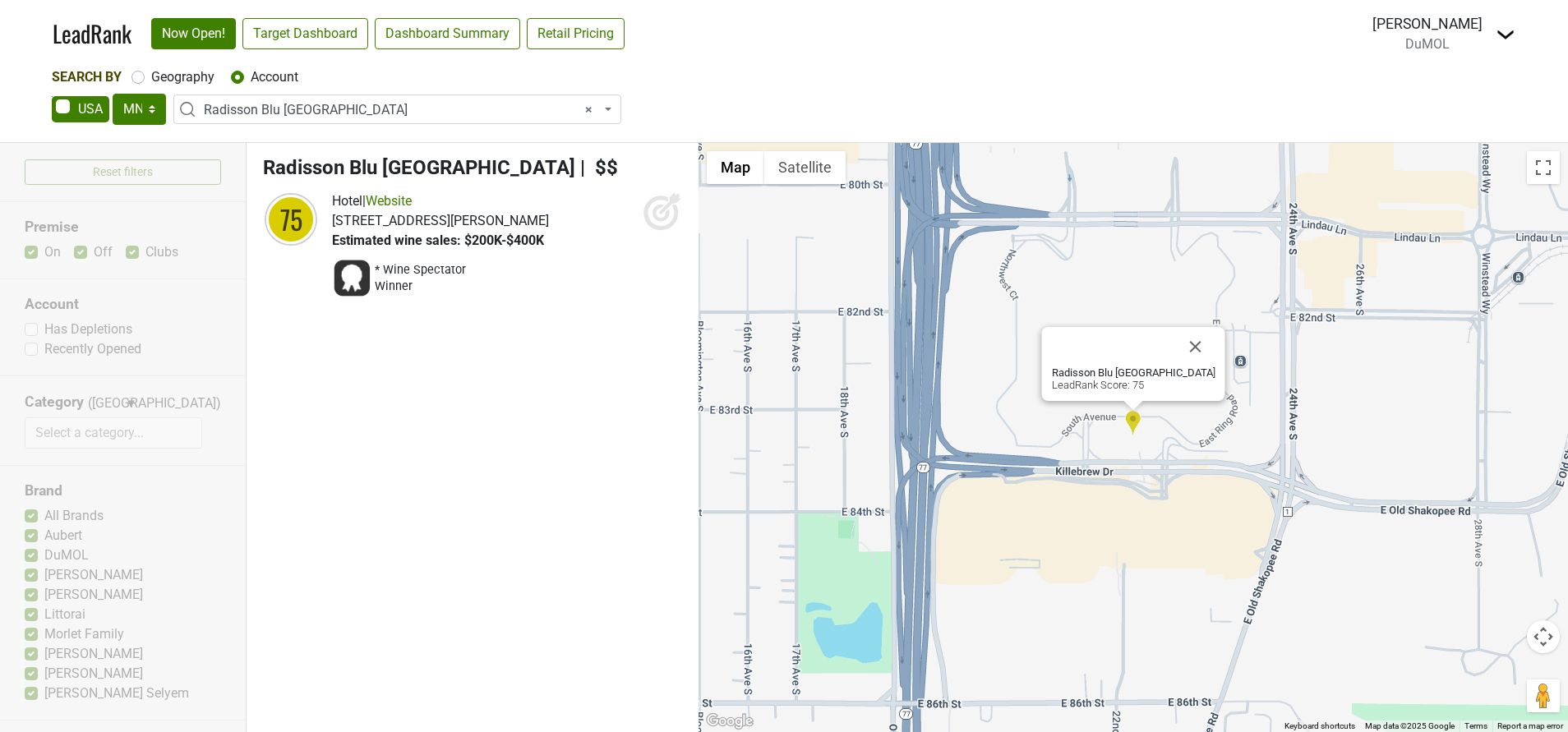
click at [652, 210] on icon at bounding box center [662, 211] width 40 height 40
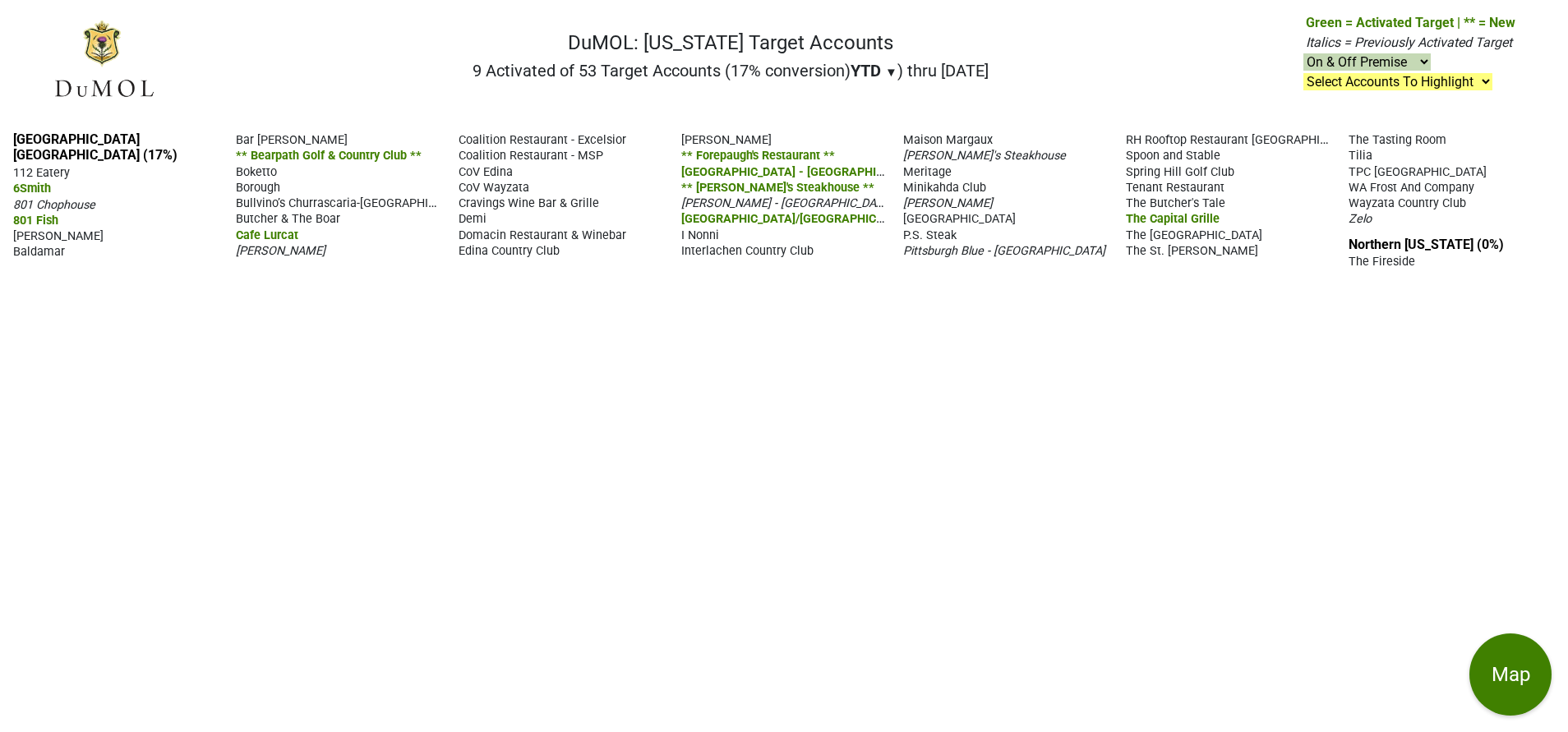
click at [1349, 147] on span "The Tasting Room" at bounding box center [1398, 140] width 98 height 14
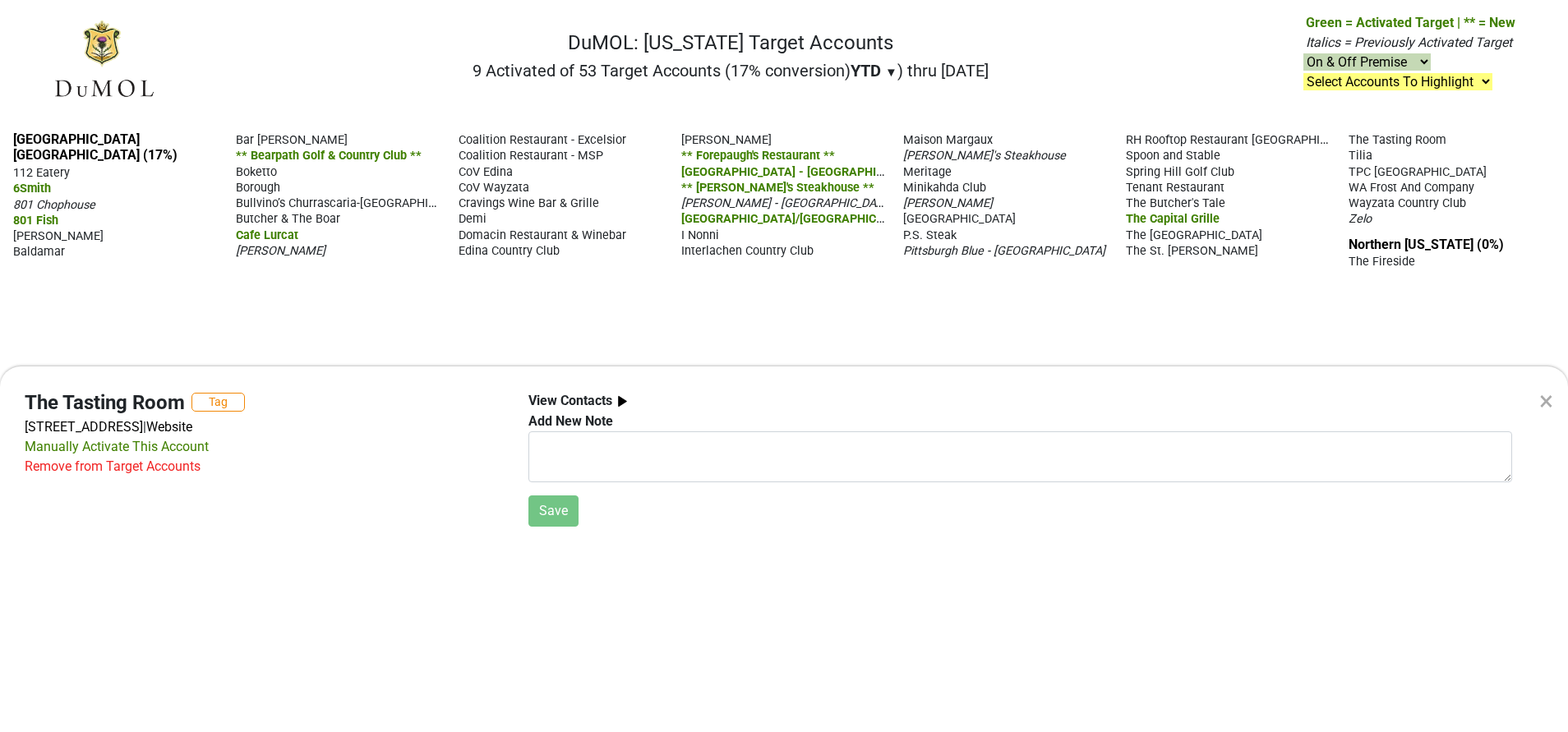
click at [944, 296] on div "× The Tasting Room Tag [STREET_ADDRESS] | Website Manually Activate This Accoun…" at bounding box center [784, 366] width 1568 height 732
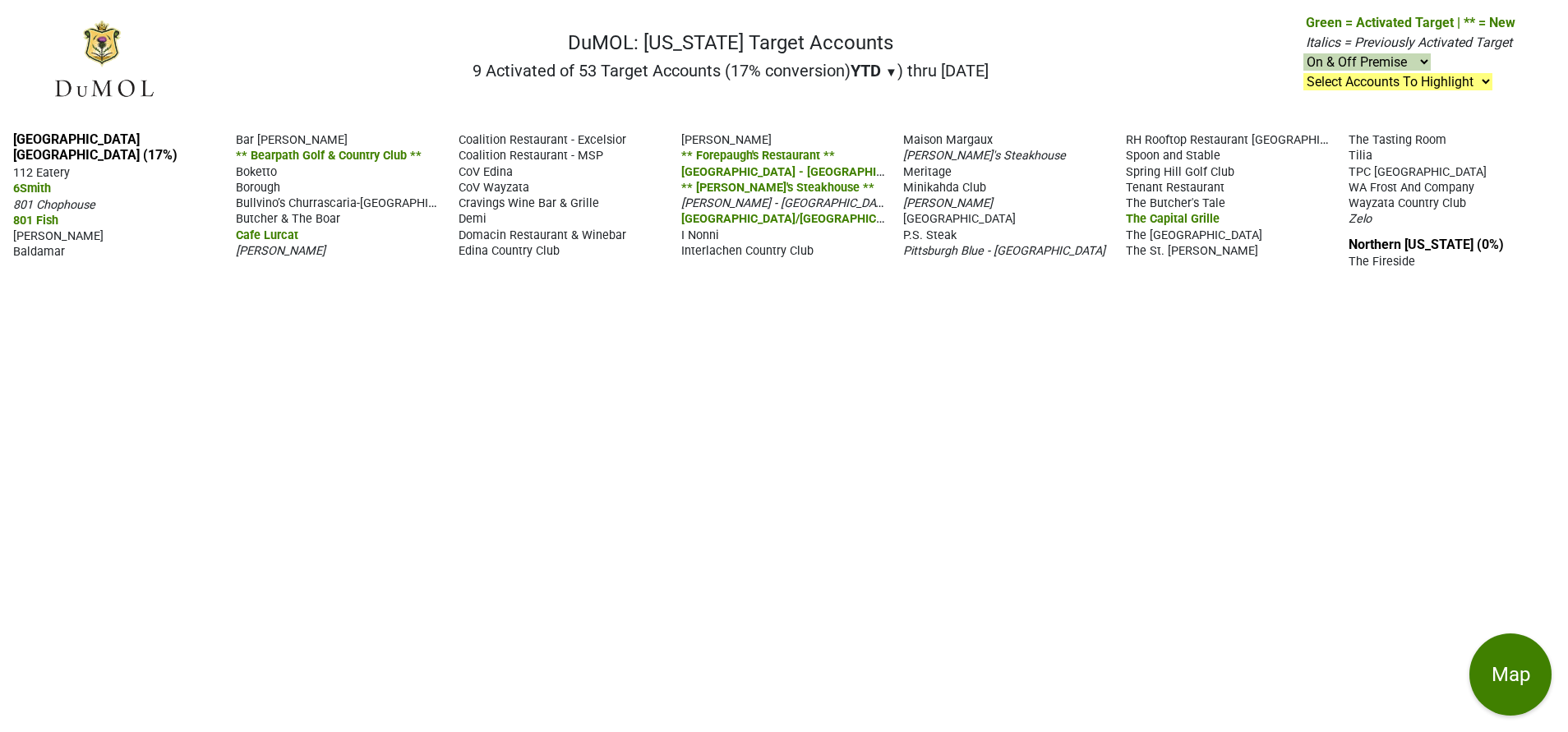
click at [487, 180] on span "CoV Wayzata" at bounding box center [494, 187] width 71 height 14
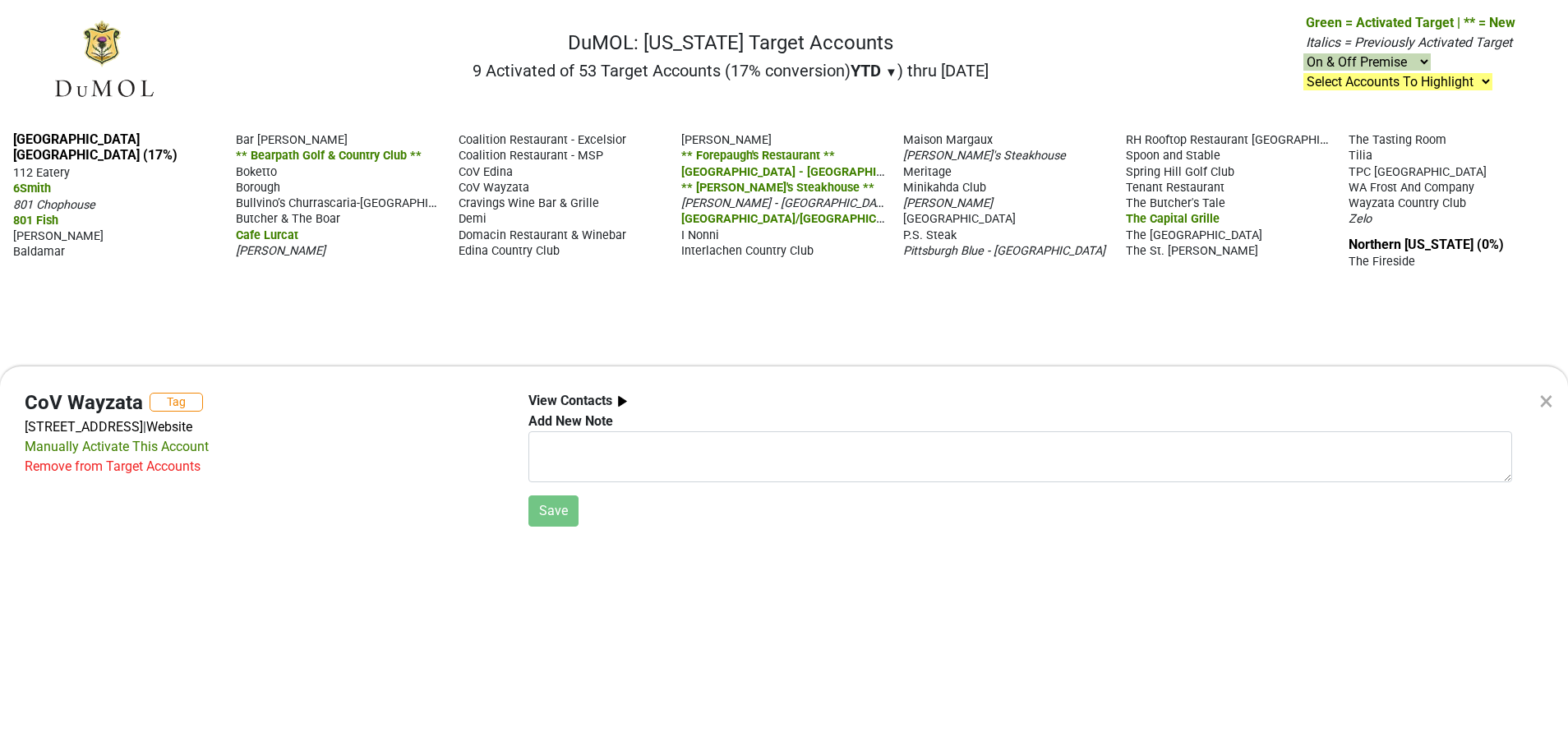
click at [338, 489] on div "CoV Wayzata Tag 700 E Lake St, Wayzata, MN 55391 | Website Manually Activate Th…" at bounding box center [263, 459] width 504 height 135
click at [425, 315] on div "× CoV Wayzata Tag 700 E Lake St, Wayzata, MN 55391 | Website Manually Activate …" at bounding box center [784, 366] width 1568 height 732
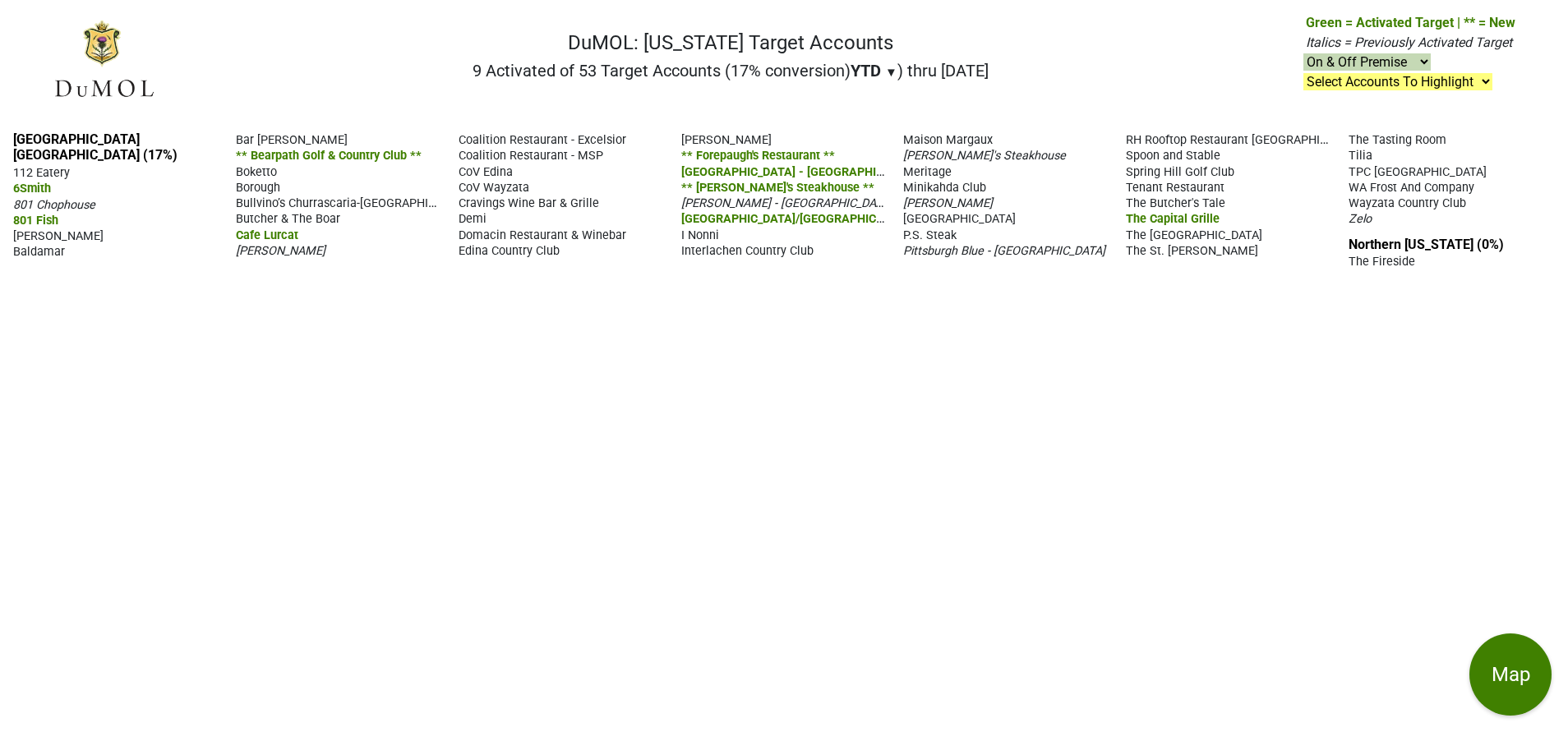
click at [278, 244] on span "[PERSON_NAME]" at bounding box center [280, 250] width 89 height 14
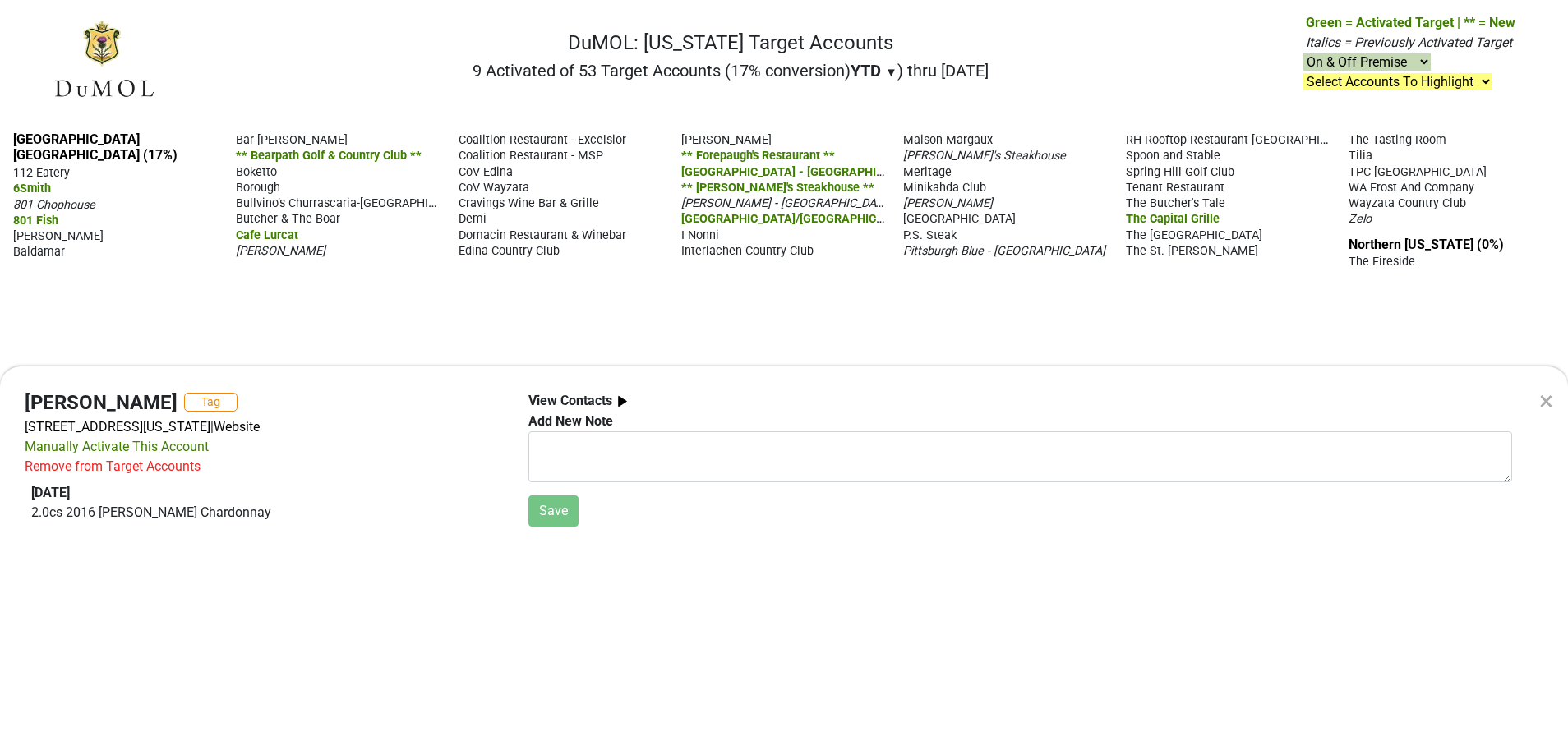
click at [398, 313] on div "× [PERSON_NAME] Tag [STREET_ADDRESS][US_STATE] | Website Manually Activate This…" at bounding box center [784, 366] width 1568 height 732
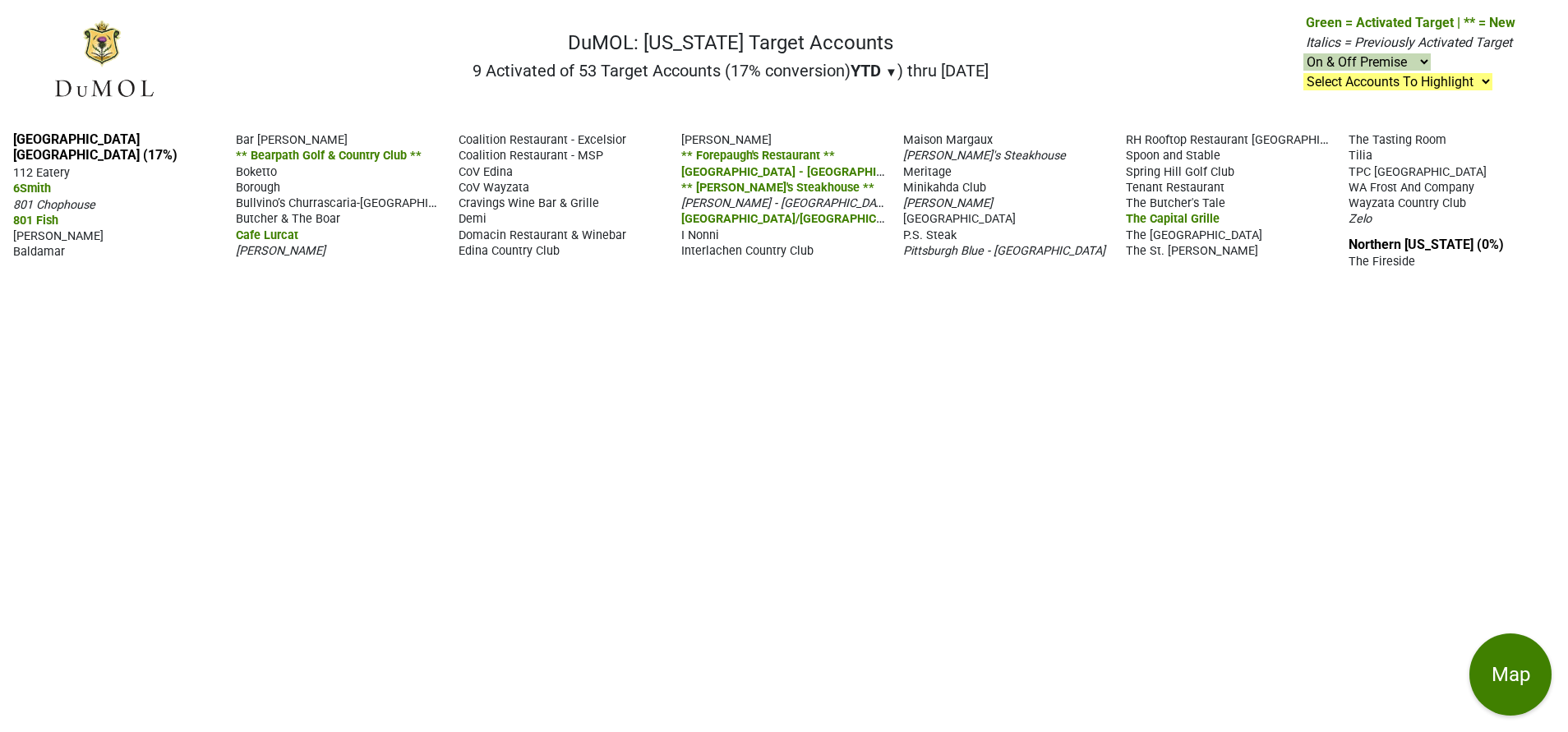
click at [725, 194] on span "[PERSON_NAME] - [GEOGRAPHIC_DATA]" at bounding box center [786, 202] width 211 height 16
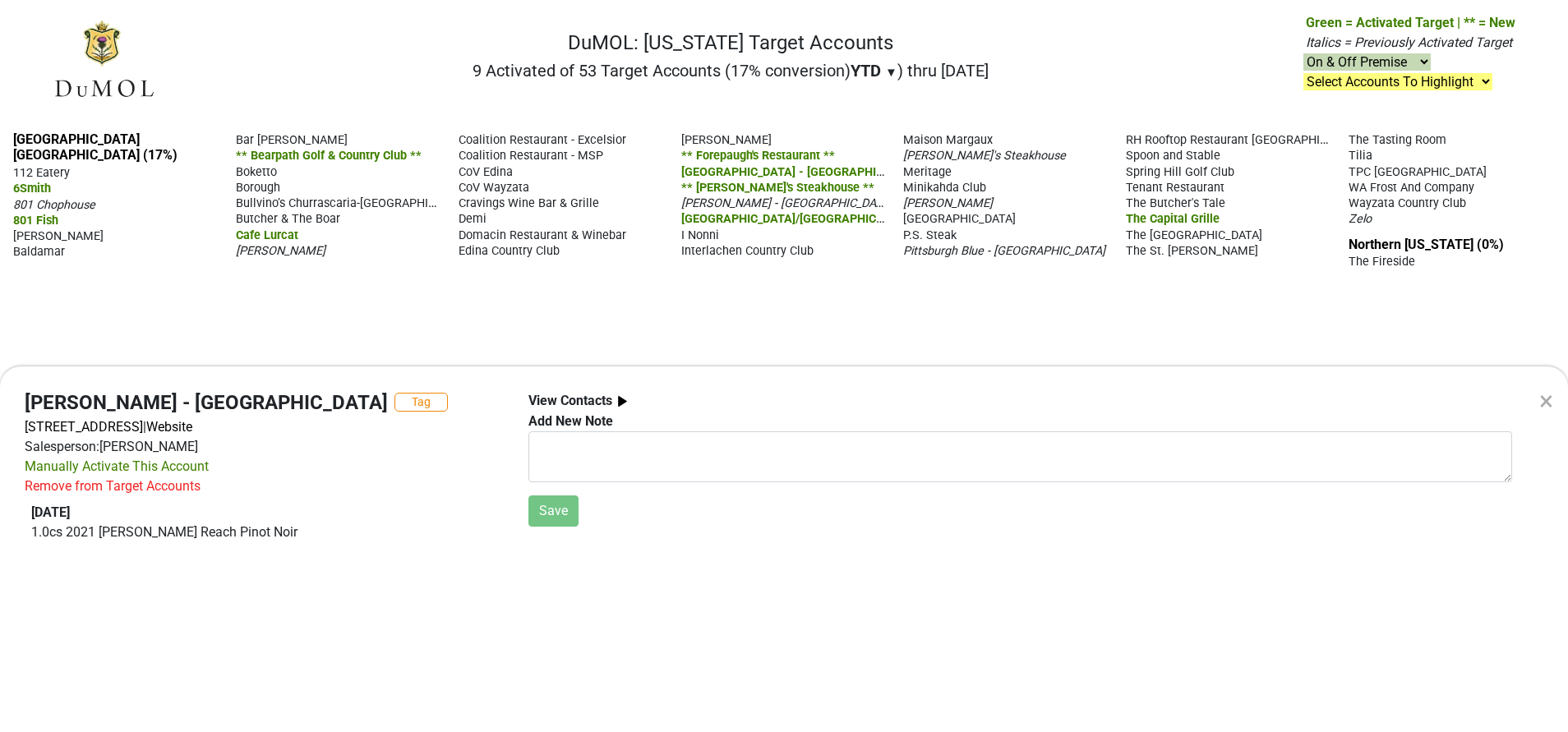
click at [638, 319] on div "× Haskell's - Minneapolis Tag 81 S 9th St, Minneapolis, MN 55402 | Website Sale…" at bounding box center [784, 366] width 1568 height 732
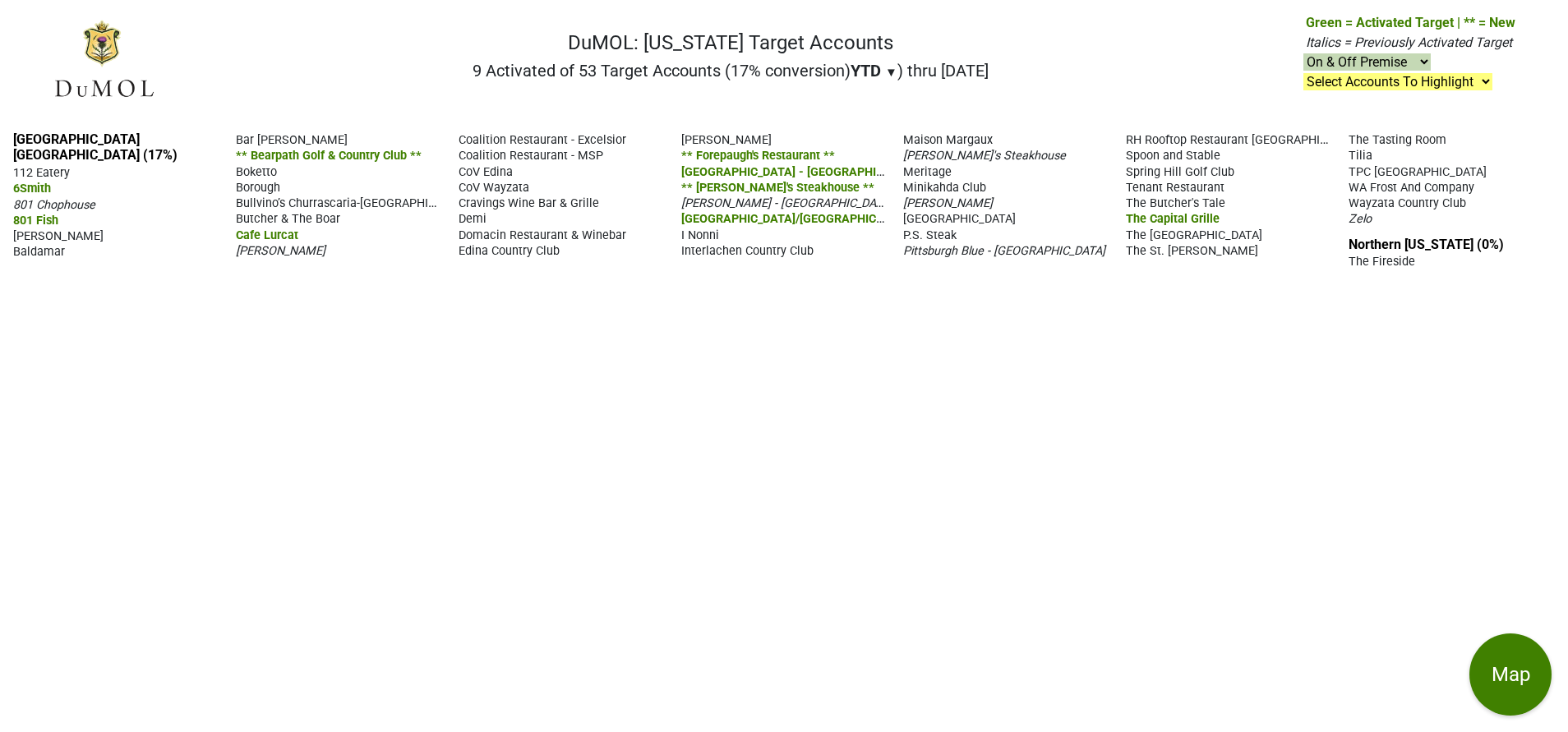
click at [934, 165] on span "Meritage" at bounding box center [927, 171] width 49 height 14
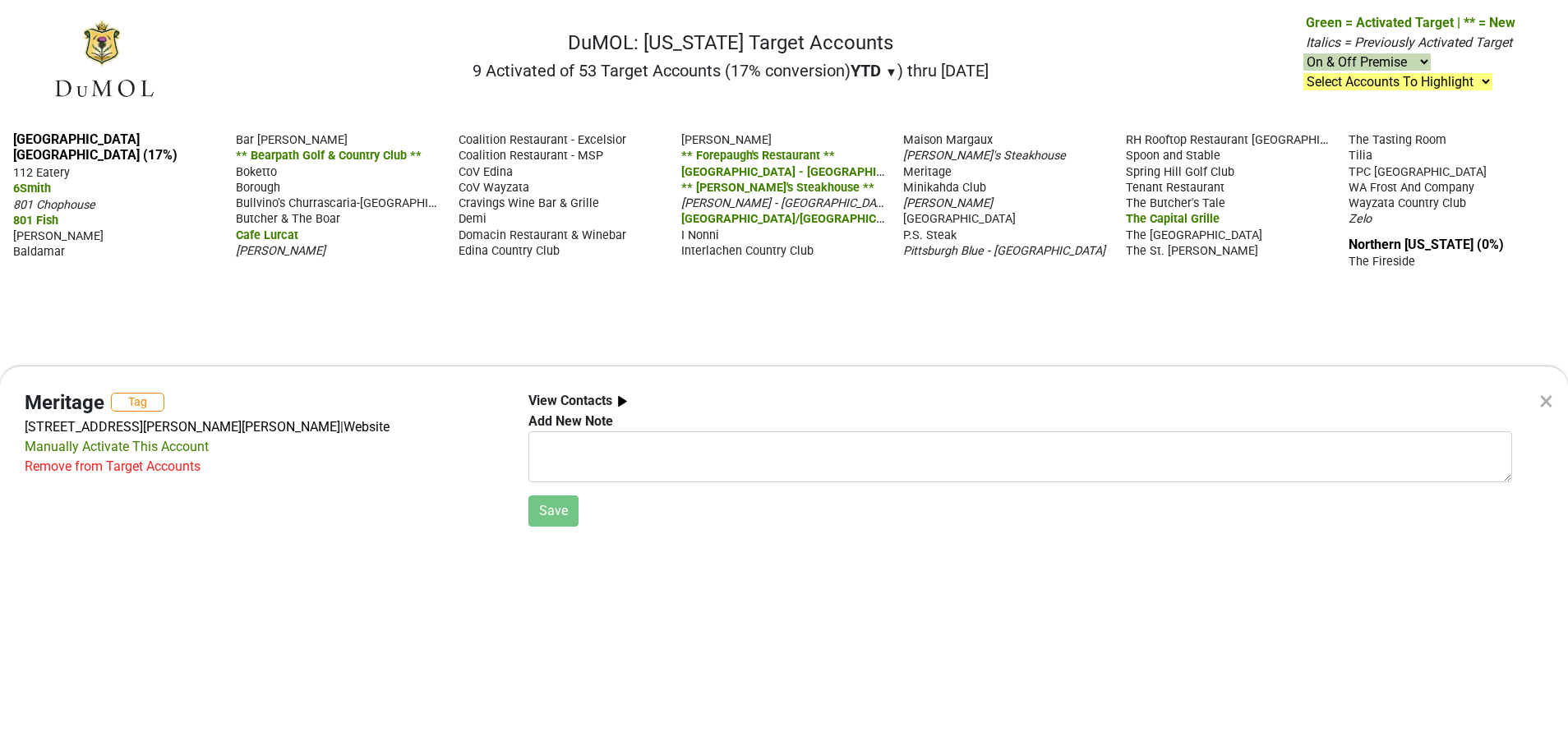
click at [862, 308] on div "× Meritage Tag 410 St Peter St, Saint Paul, MN 55145 | Website Manually Activat…" at bounding box center [784, 366] width 1568 height 732
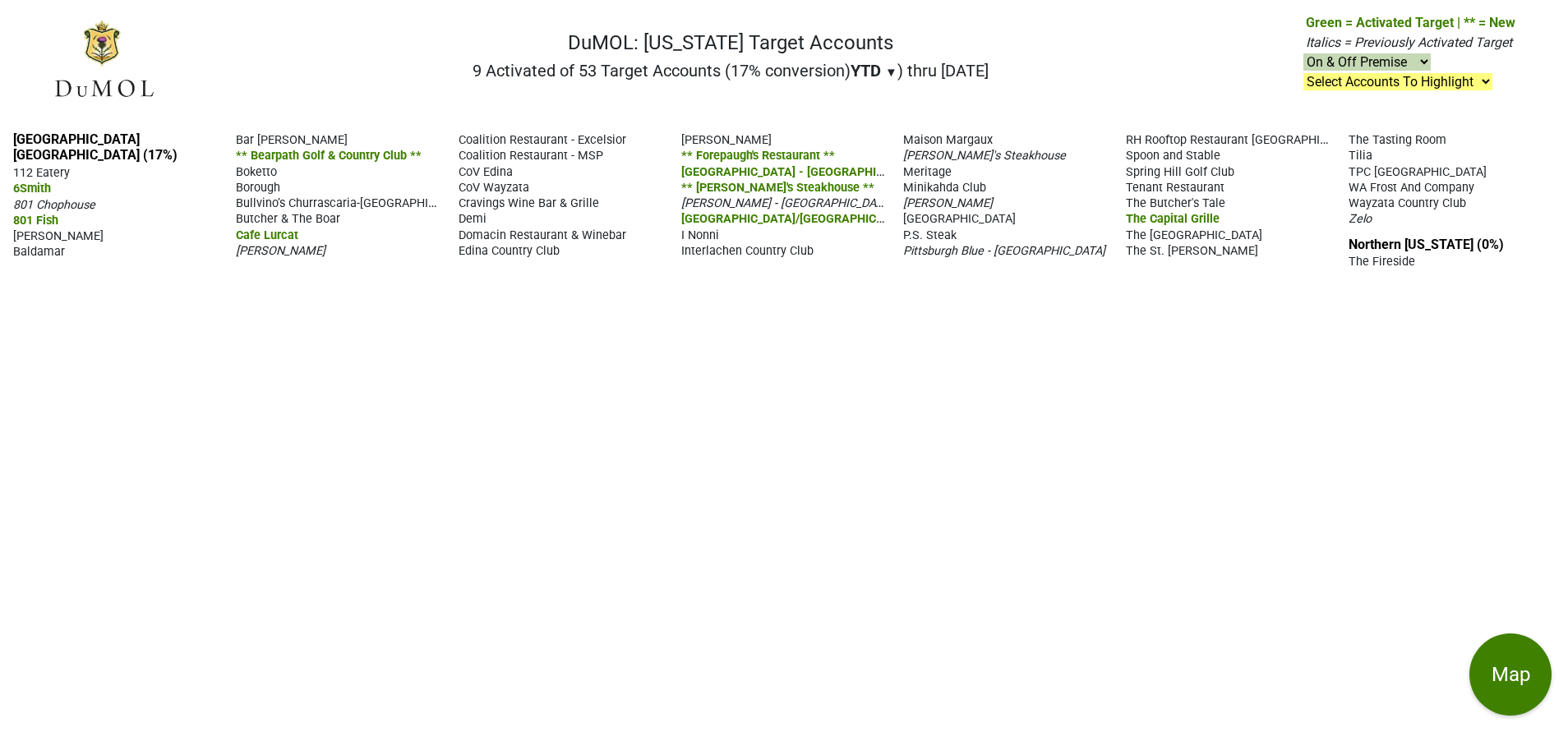
click at [930, 244] on span "Pittsburgh Blue - [GEOGRAPHIC_DATA]" at bounding box center [1003, 250] width 202 height 14
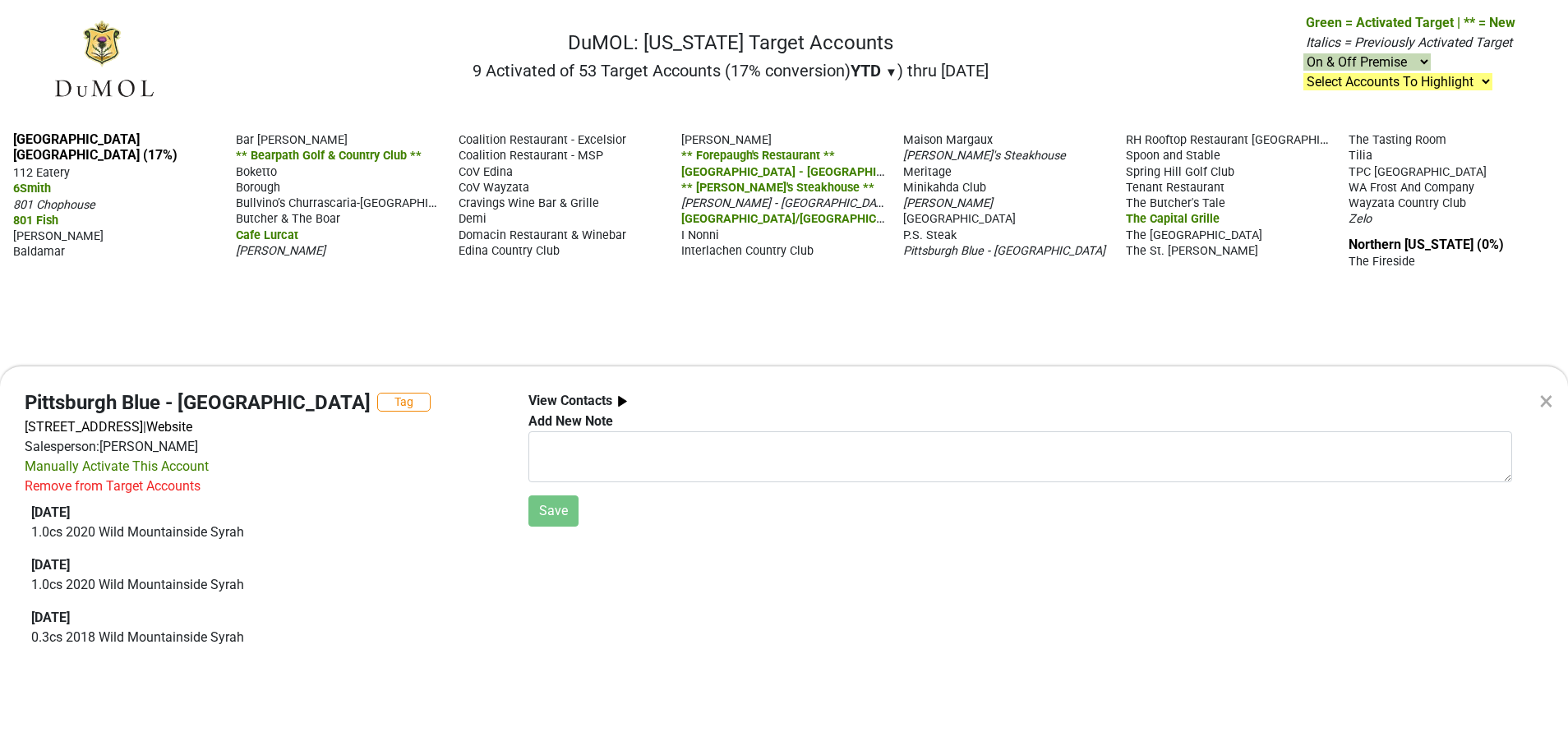
click at [686, 317] on div "× Pittsburgh Blue - Maple Grove Tag 11900 Main St, Maple Grove, MN 55369 | Webs…" at bounding box center [784, 366] width 1568 height 732
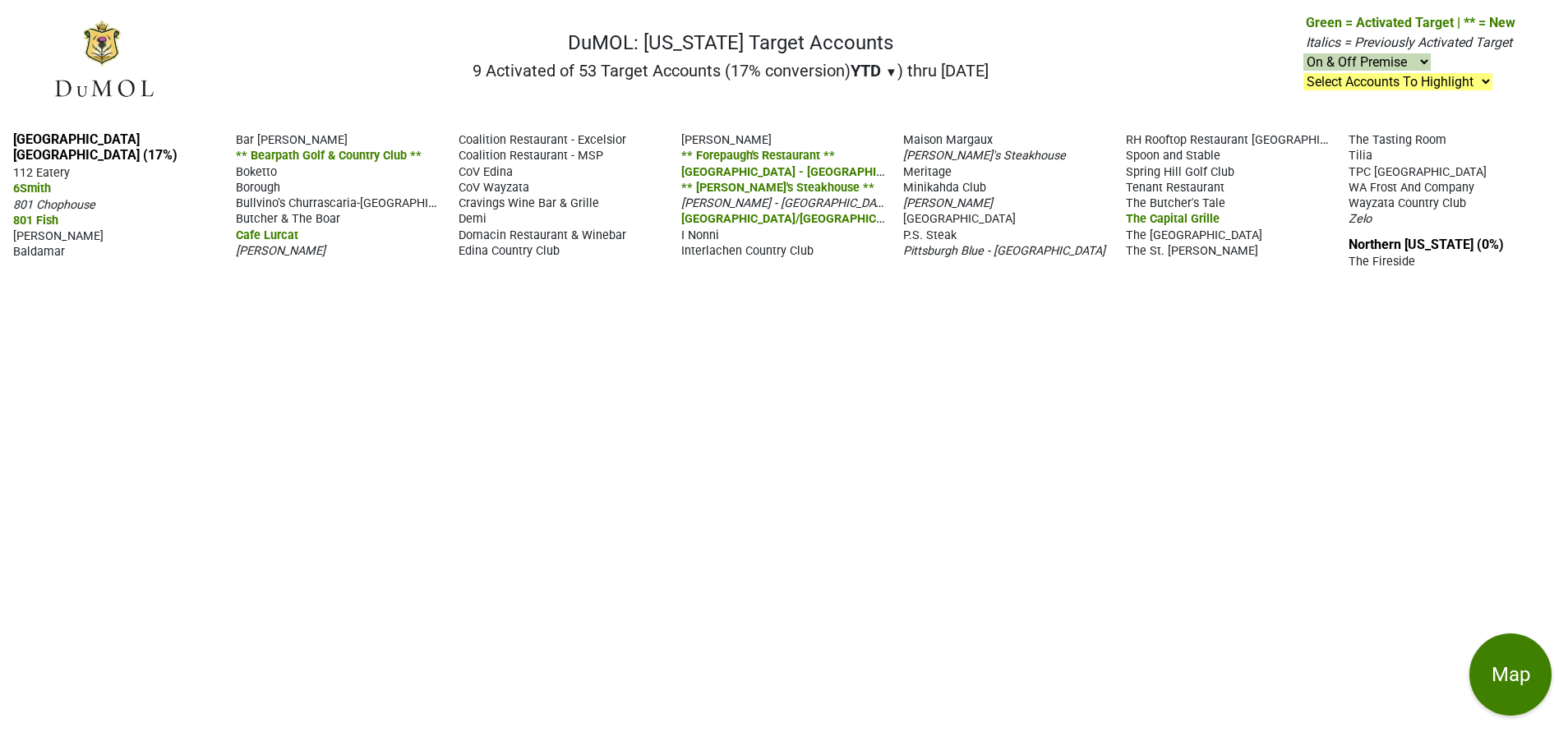
click at [985, 244] on span "Pittsburgh Blue - [GEOGRAPHIC_DATA]" at bounding box center [1003, 250] width 202 height 14
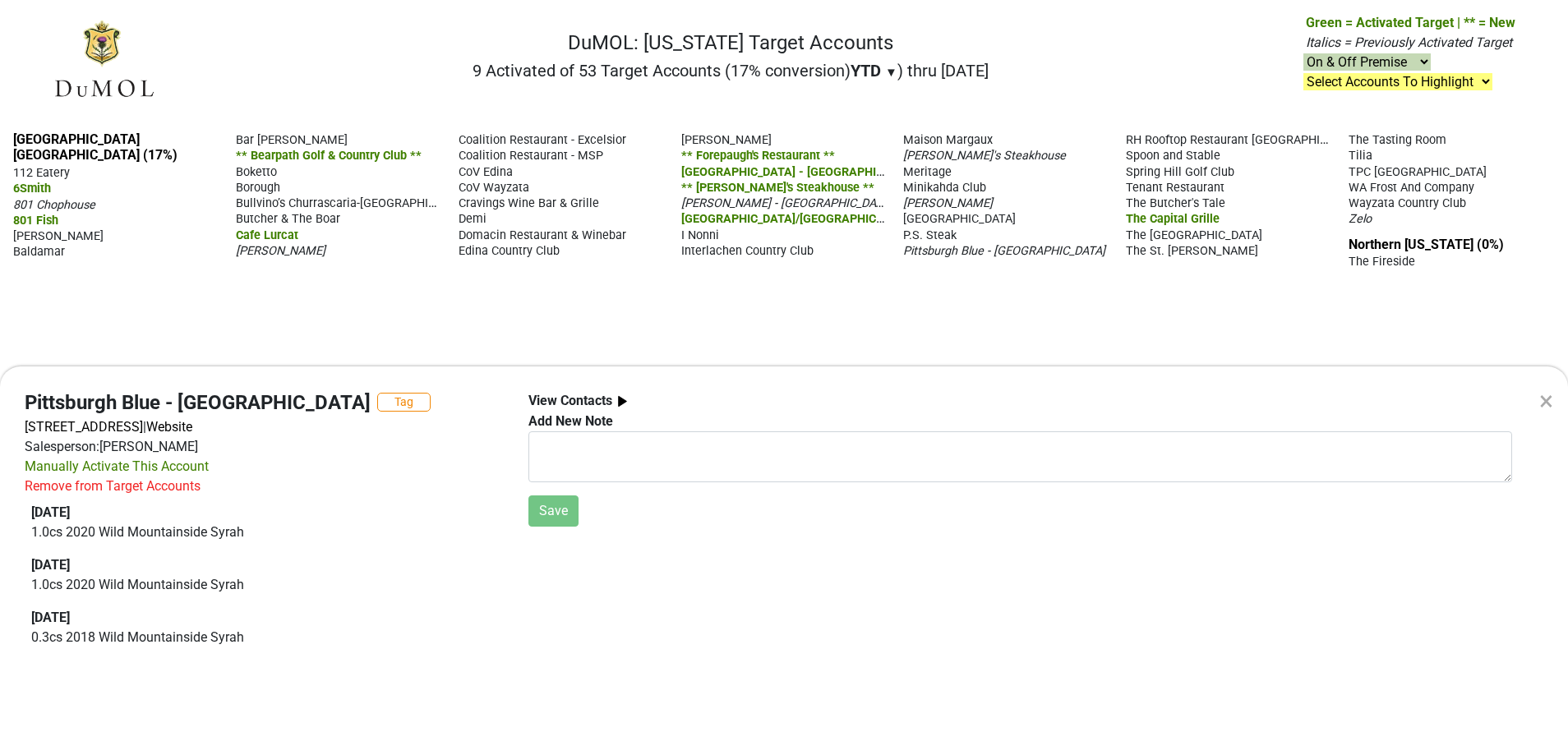
click at [751, 263] on div "× Pittsburgh Blue - Maple Grove Tag 11900 Main St, Maple Grove, MN 55369 | Webs…" at bounding box center [784, 366] width 1568 height 732
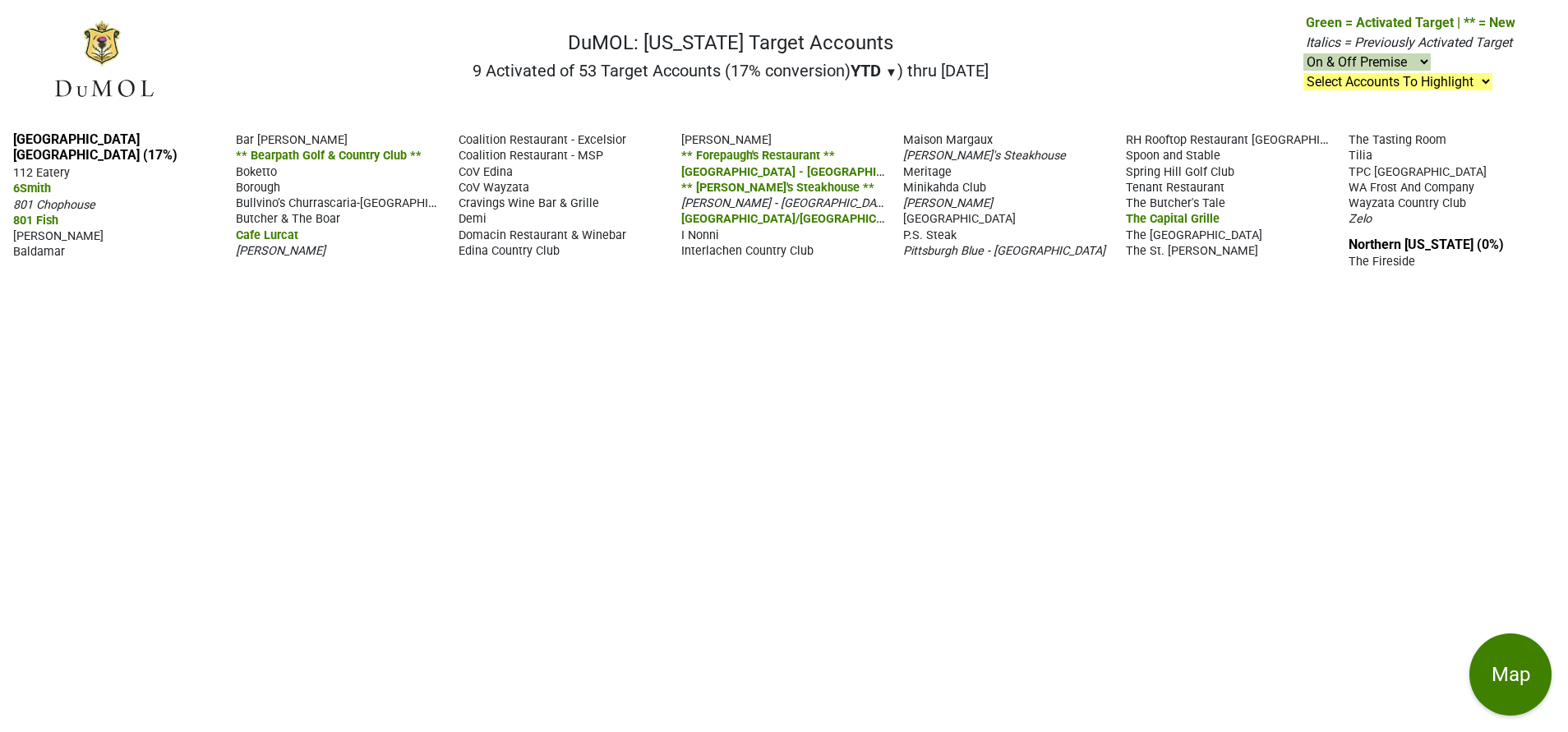
click at [930, 196] on span "[PERSON_NAME]" at bounding box center [947, 203] width 89 height 14
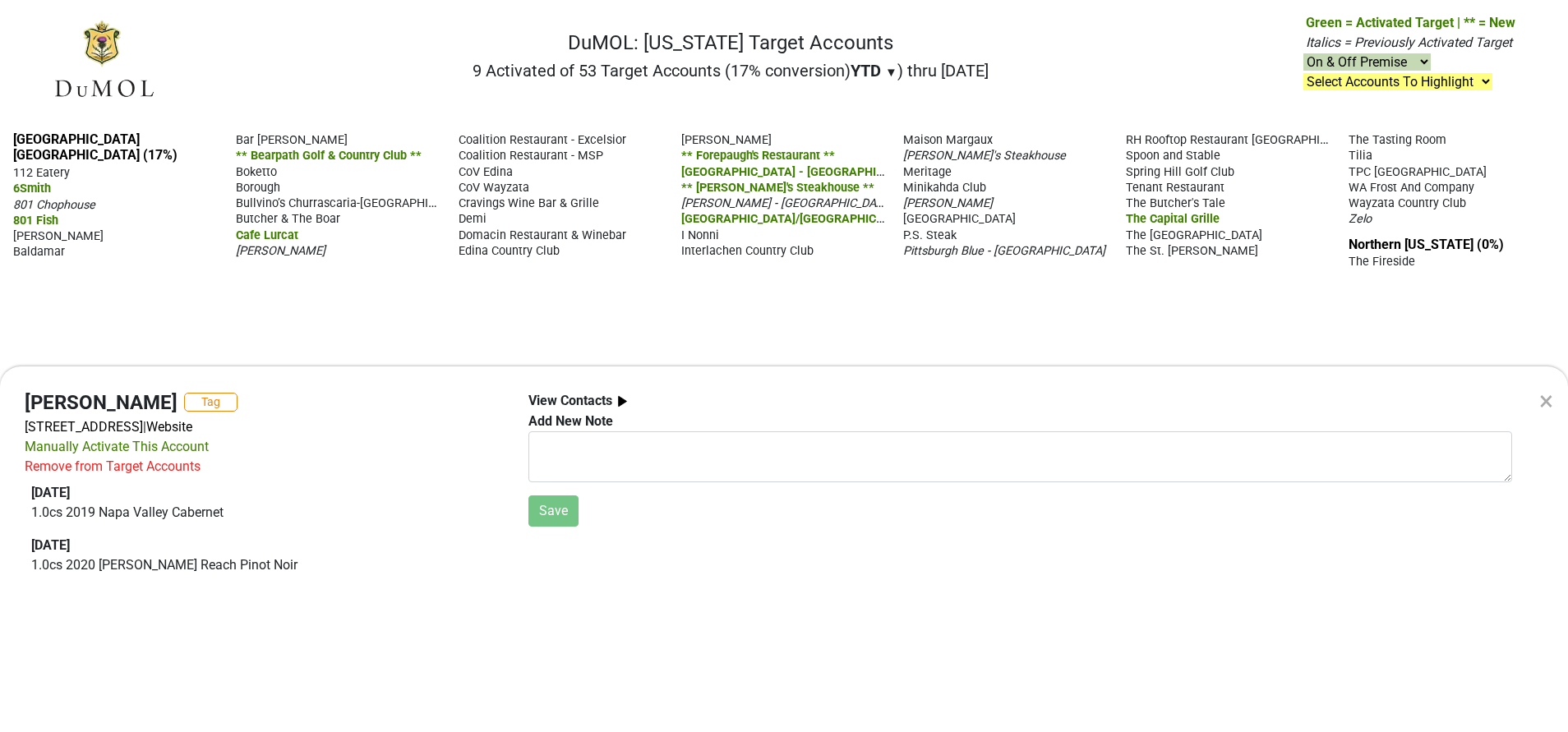
click at [956, 138] on div "× Murray's Tag 26 S 6th St, Minneapolis, MN 55402 | Website Manually Activate T…" at bounding box center [784, 366] width 1568 height 732
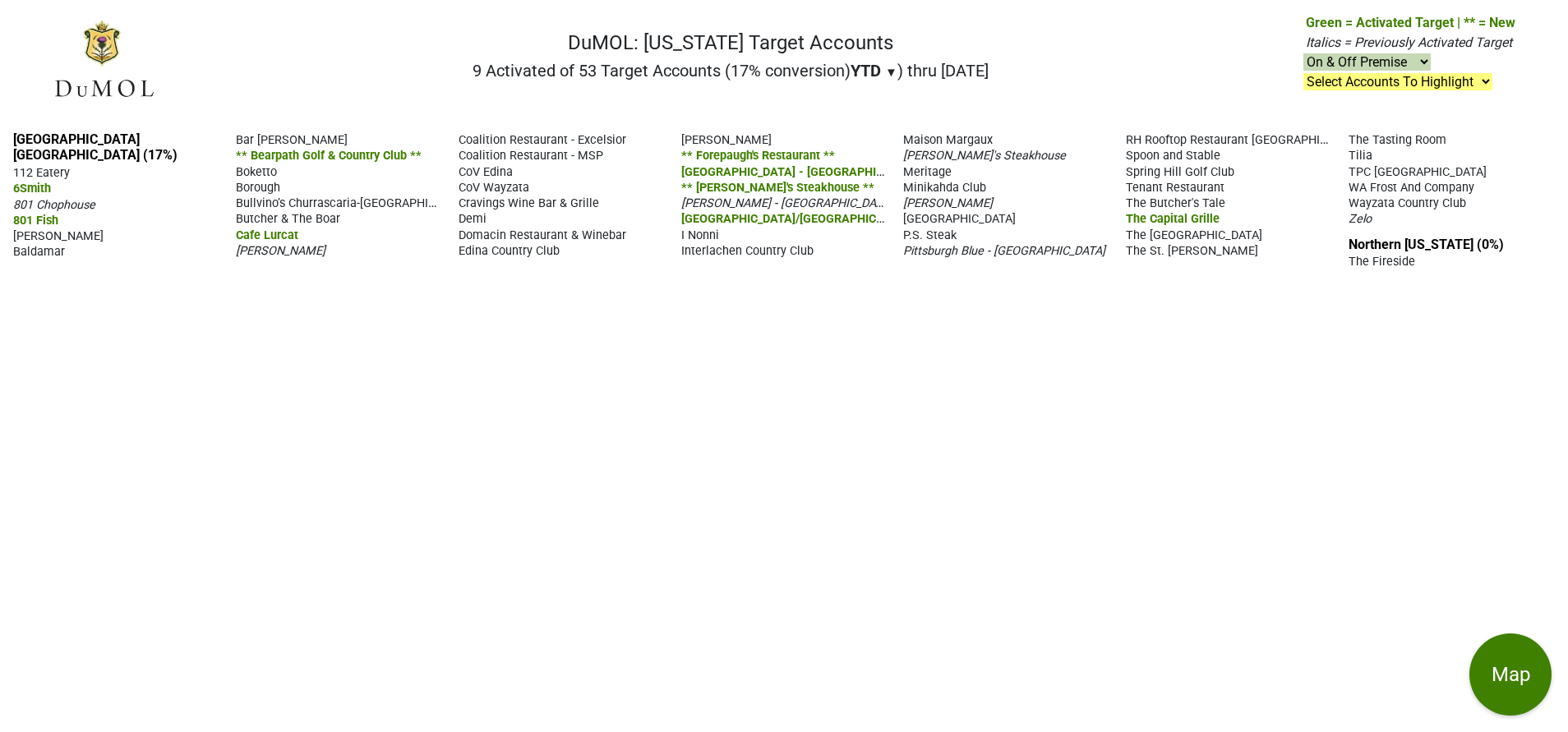
click at [956, 148] on span "[PERSON_NAME]'s Steakhouse" at bounding box center [984, 155] width 163 height 14
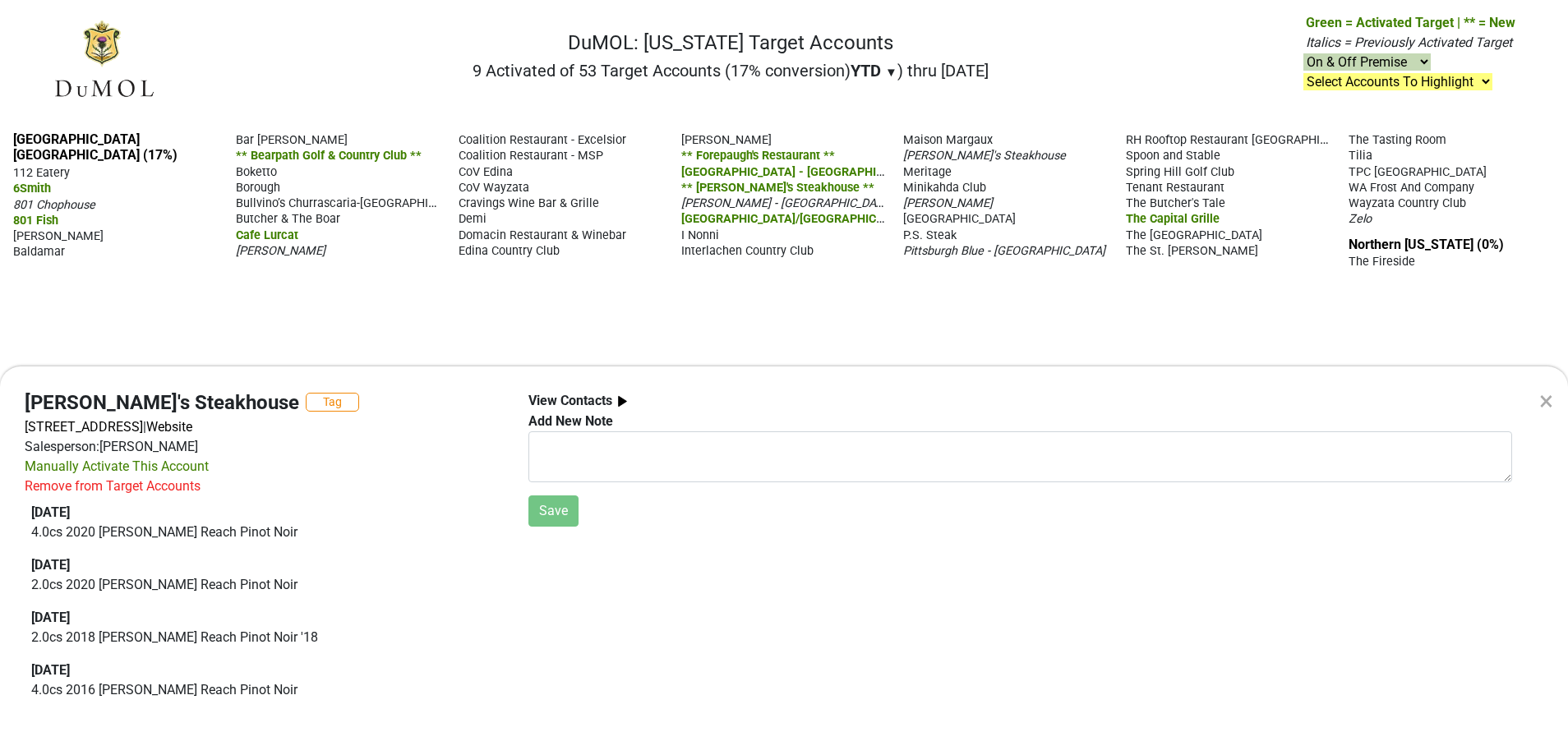
click at [40, 236] on div "× Manny's Steakhouse Tag 825 Marquette Ave, Minneapolis, MN 55402 | Website Sal…" at bounding box center [784, 366] width 1568 height 732
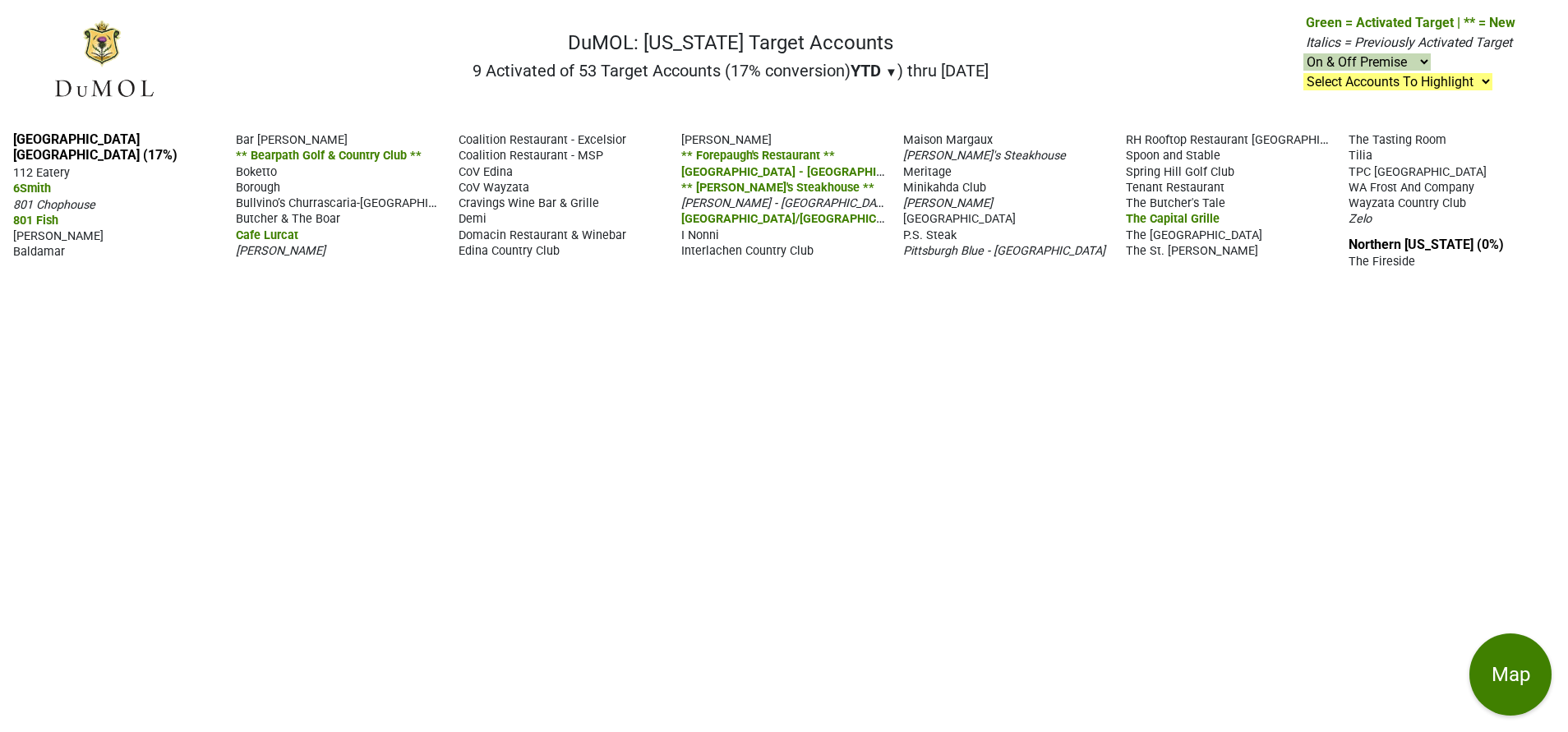
click at [40, 245] on span "Baldamar" at bounding box center [39, 251] width 52 height 14
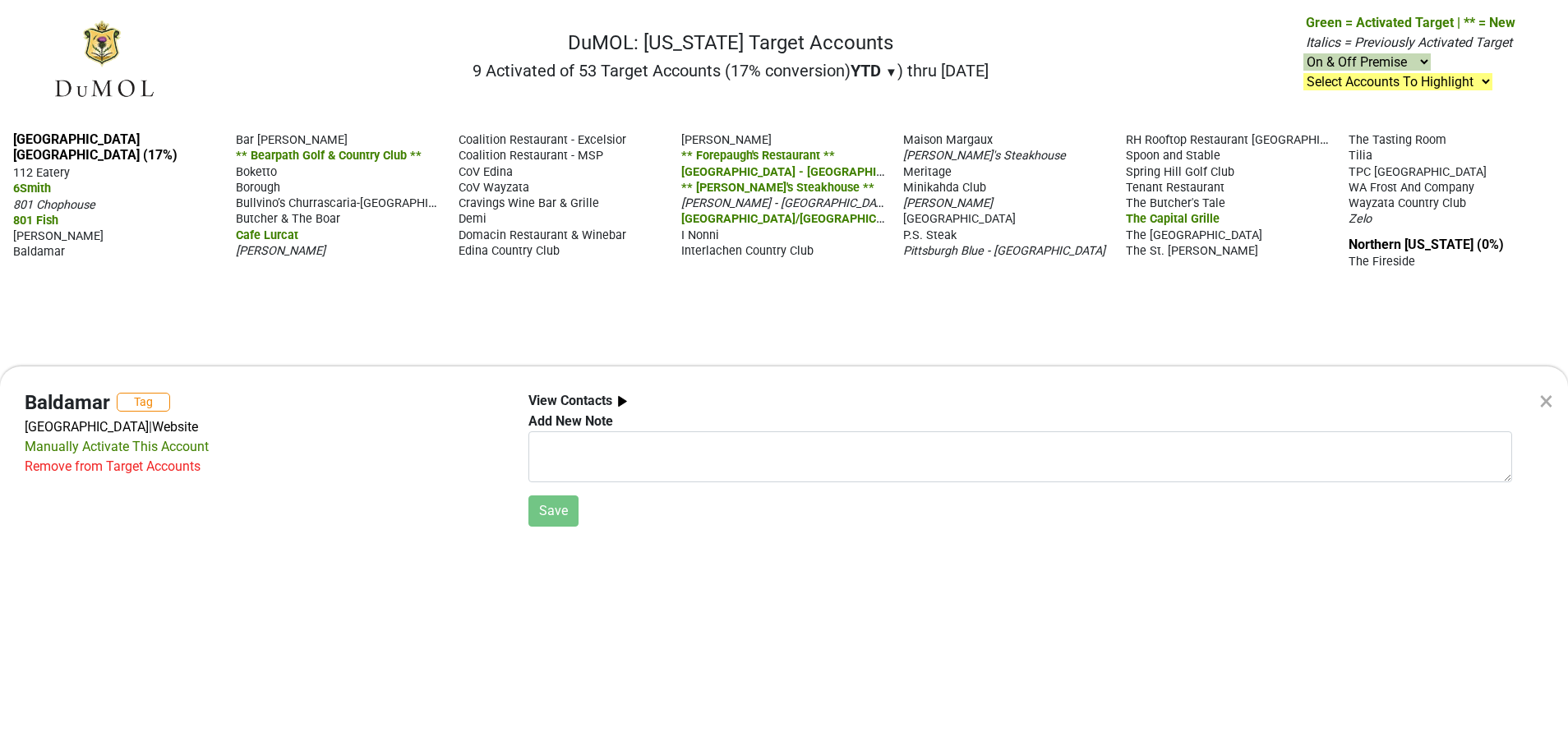
click at [1356, 204] on div "× Baldamar Tag 1642 County Road B2 W, Roseville, MN 55113 | Website Manually Ac…" at bounding box center [784, 366] width 1568 height 732
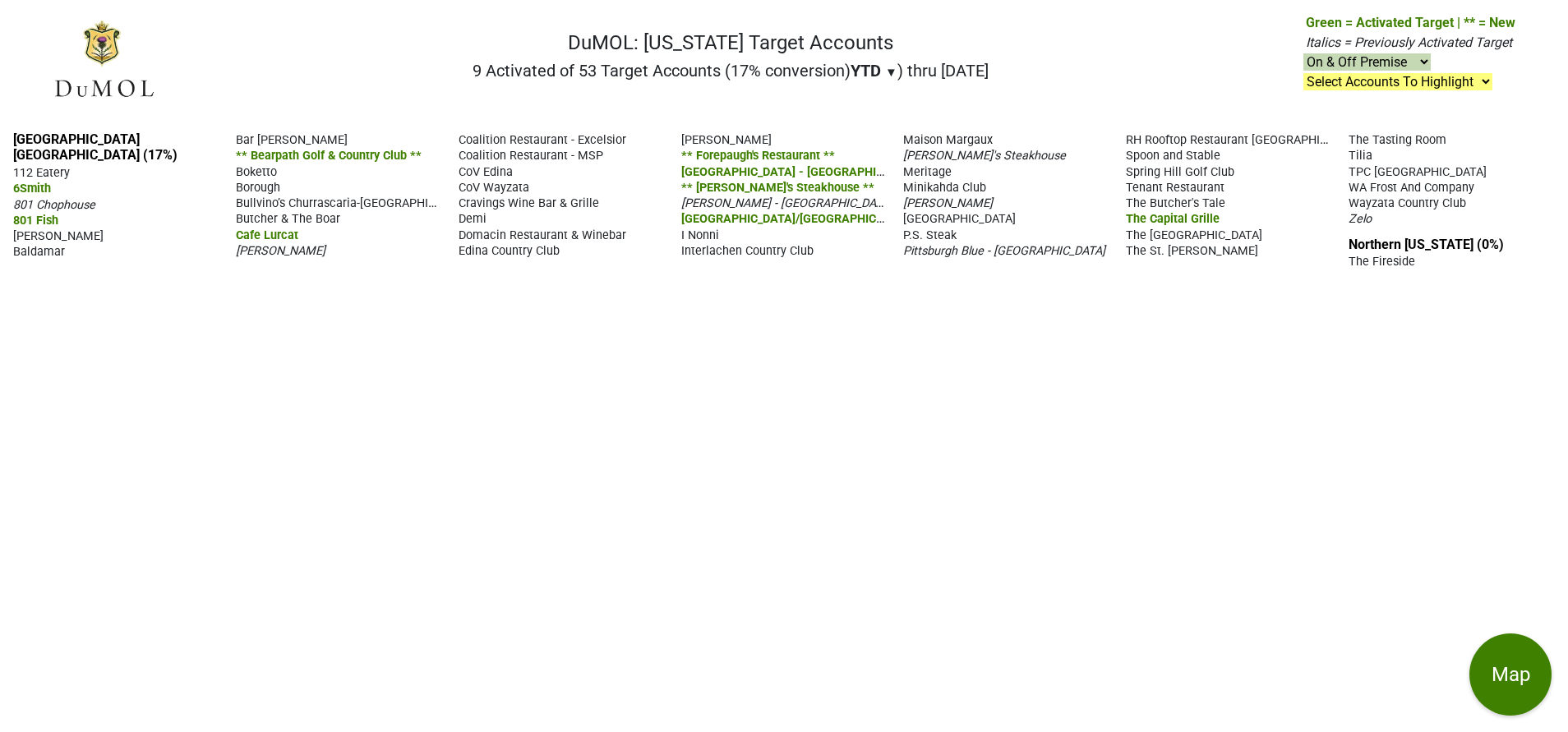
click at [1356, 212] on span "Zelo" at bounding box center [1360, 218] width 23 height 14
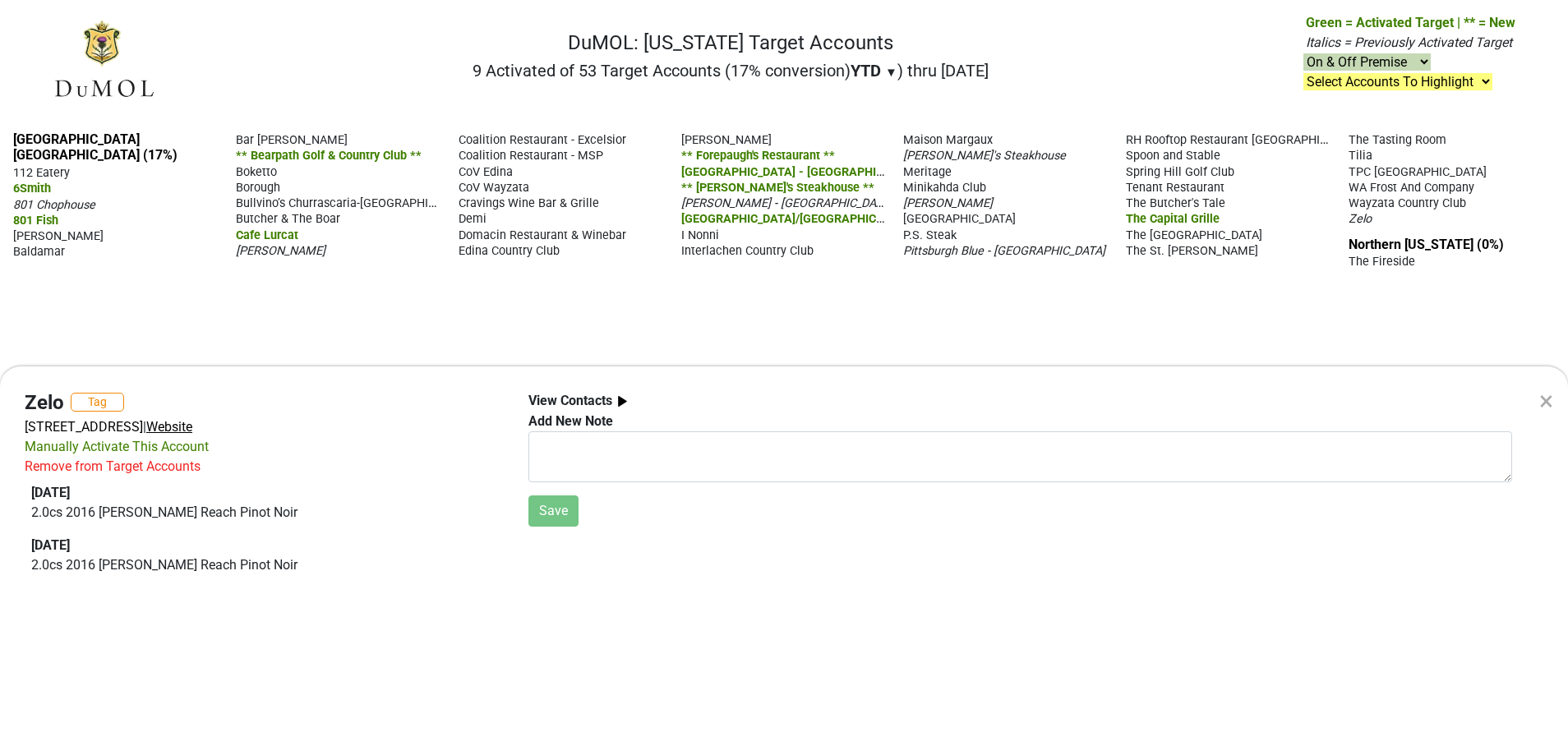
click at [193, 426] on span "Website" at bounding box center [170, 426] width 46 height 16
click at [745, 288] on div "× Zelo Tag 831 Nicollet Mall, Minneapolis, MN 55402 | Website Manually Activate…" at bounding box center [784, 366] width 1568 height 732
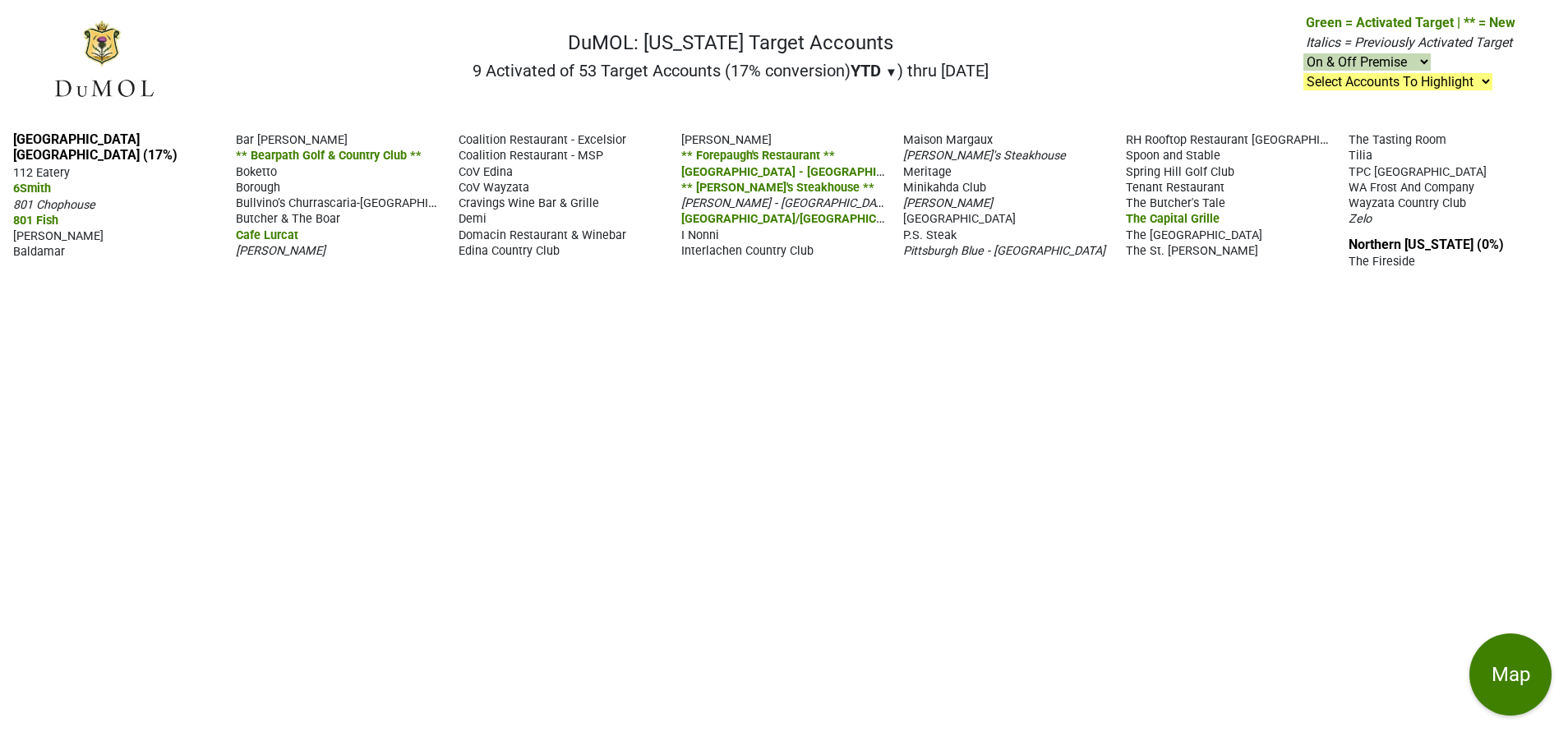
click at [543, 148] on span "Coalition Restaurant - MSP" at bounding box center [531, 155] width 145 height 14
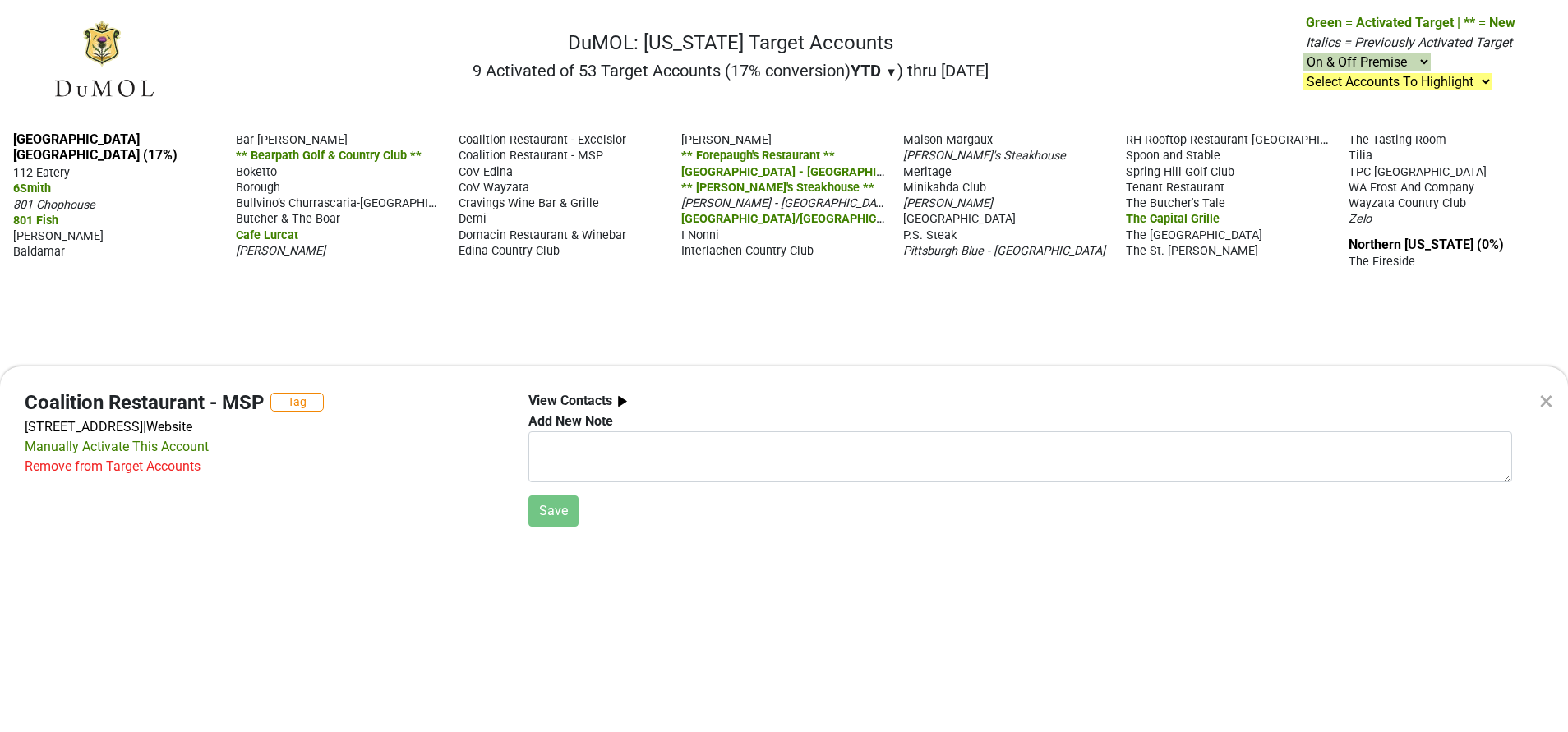
click at [508, 317] on div "× Coalition Restaurant - MSP Tag 3808 W 50th St, Minneapolis, MN 55410 | Websit…" at bounding box center [784, 366] width 1568 height 732
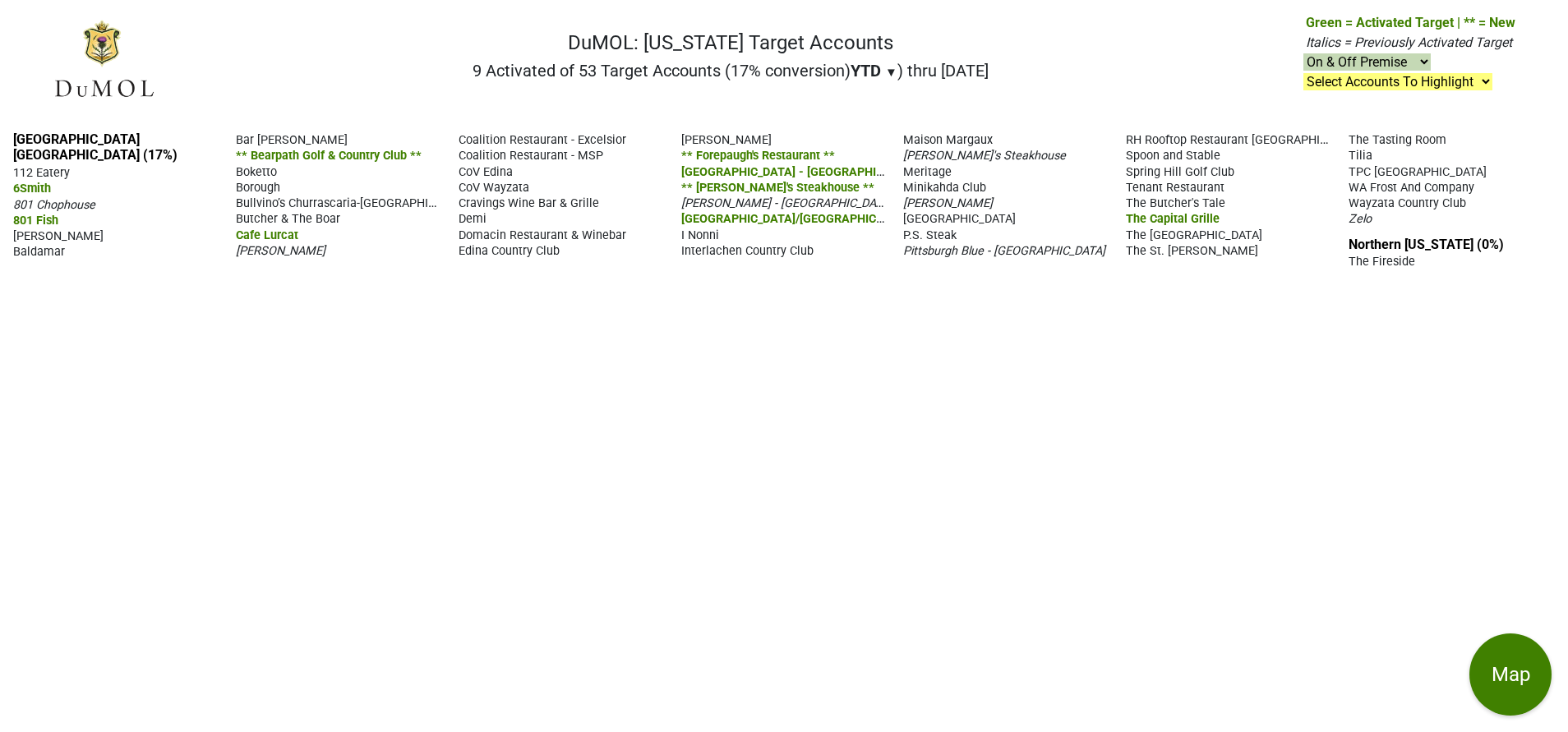
click at [824, 210] on span "[GEOGRAPHIC_DATA]/[GEOGRAPHIC_DATA] - [GEOGRAPHIC_DATA]" at bounding box center [860, 217] width 358 height 16
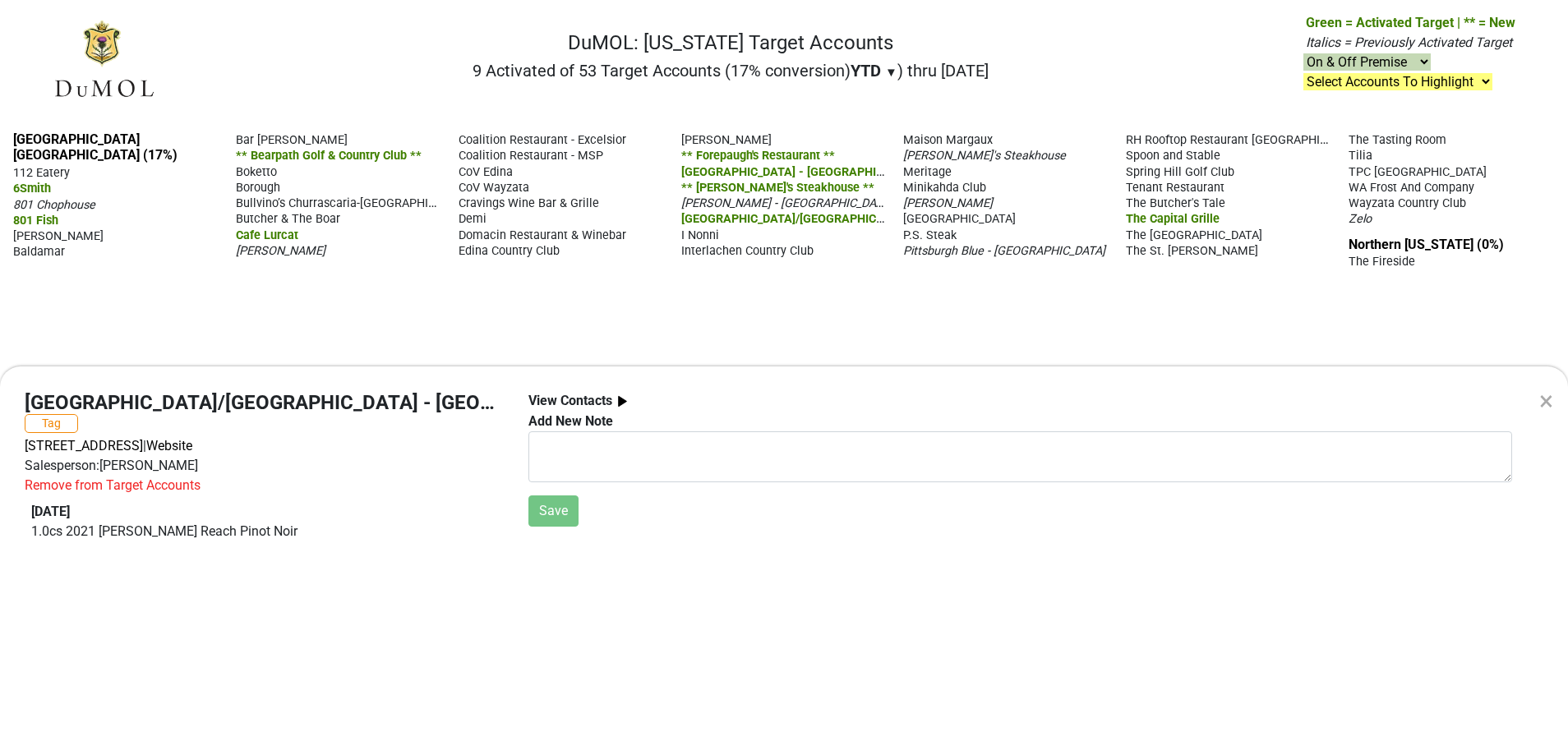
click at [583, 302] on div "× Hilton Minneapolis/Bloomington - Bloomington Chop House Tag 3900 American Blv…" at bounding box center [784, 366] width 1568 height 732
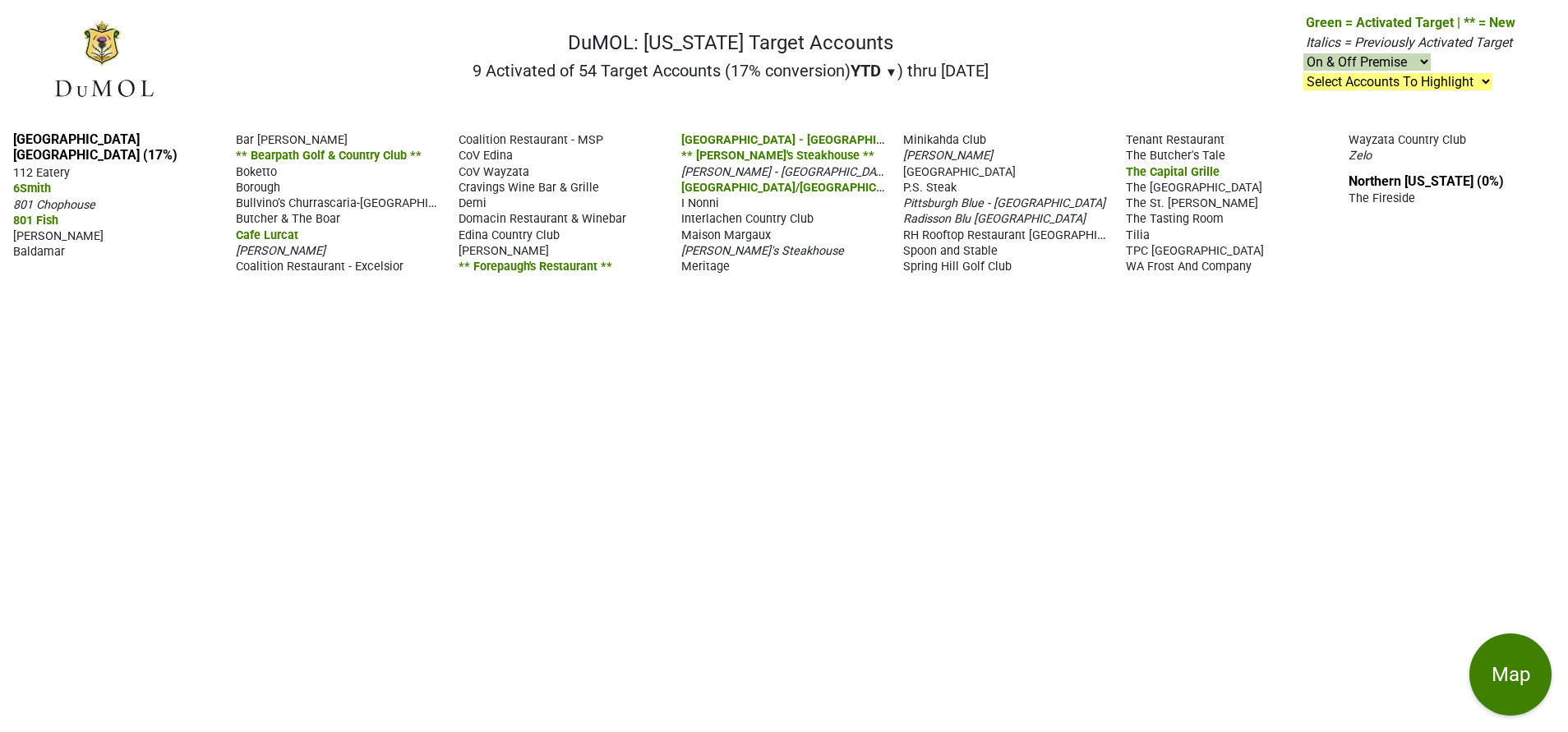
click at [937, 194] on span "P.S. Steak" at bounding box center [930, 187] width 53 height 14
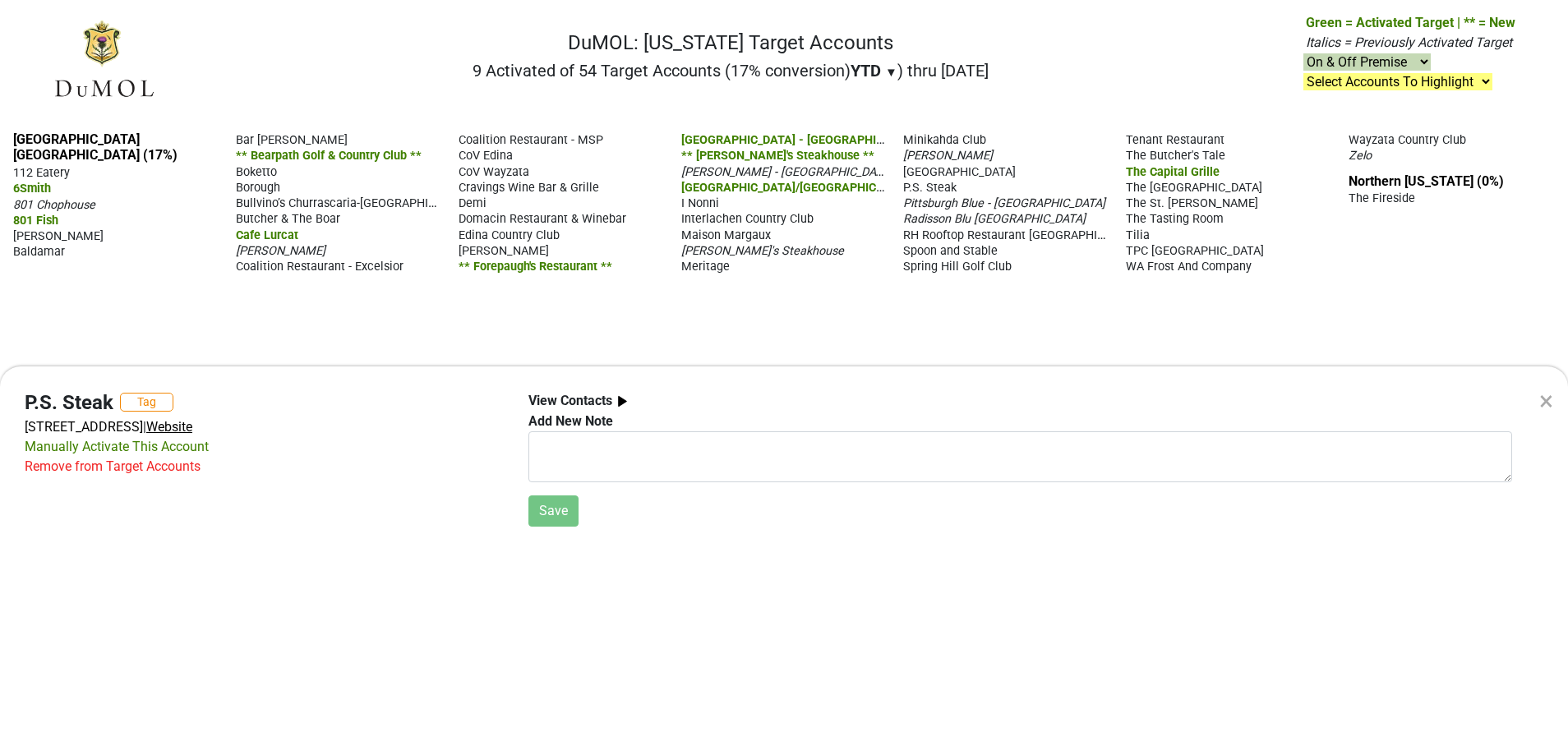
click at [193, 432] on span "Website" at bounding box center [170, 426] width 46 height 16
click at [601, 308] on div "× P.S. Steak Tag 510 Groveland Ave, Minneapolis, MN 55403 | Website Manually Ac…" at bounding box center [784, 366] width 1568 height 732
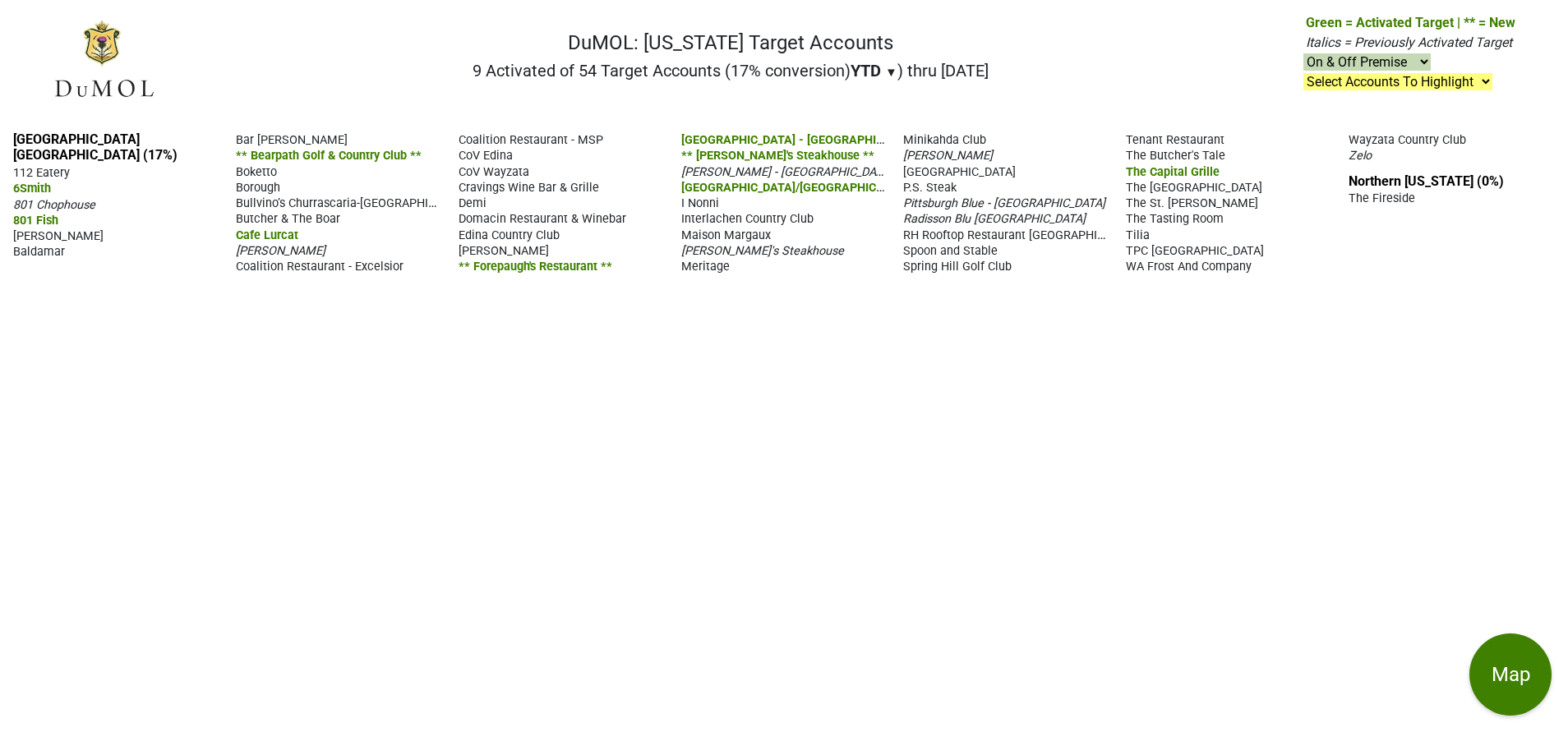
click at [395, 194] on span "Bullvino’s Churrascaria-[GEOGRAPHIC_DATA]" at bounding box center [354, 202] width 237 height 16
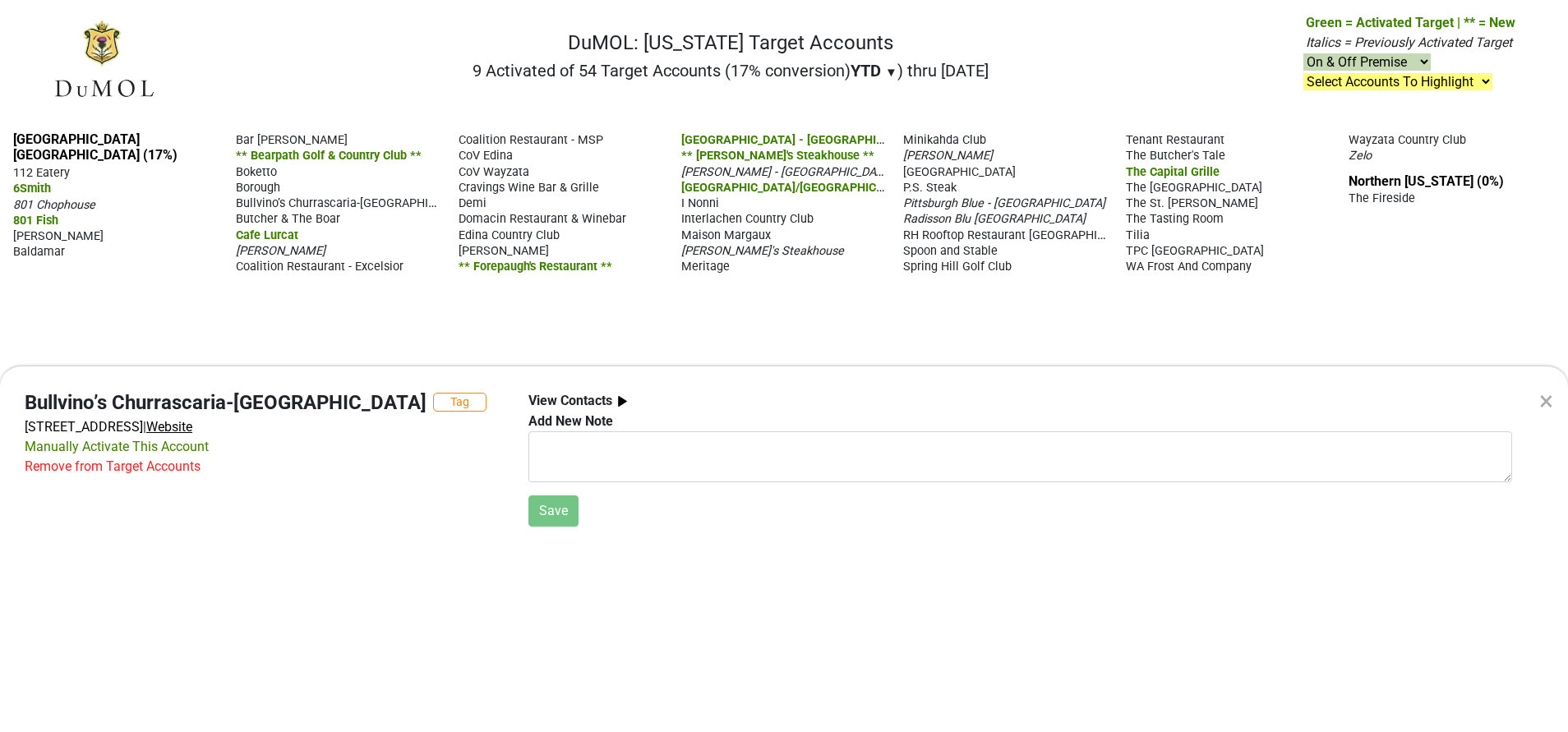
click at [193, 428] on span "Website" at bounding box center [170, 426] width 46 height 16
click at [574, 313] on div "× Bullvino’s Churrascaria-Bloomington Tag 5121 W 98th St, Bloomington, MN 55437…" at bounding box center [784, 366] width 1568 height 732
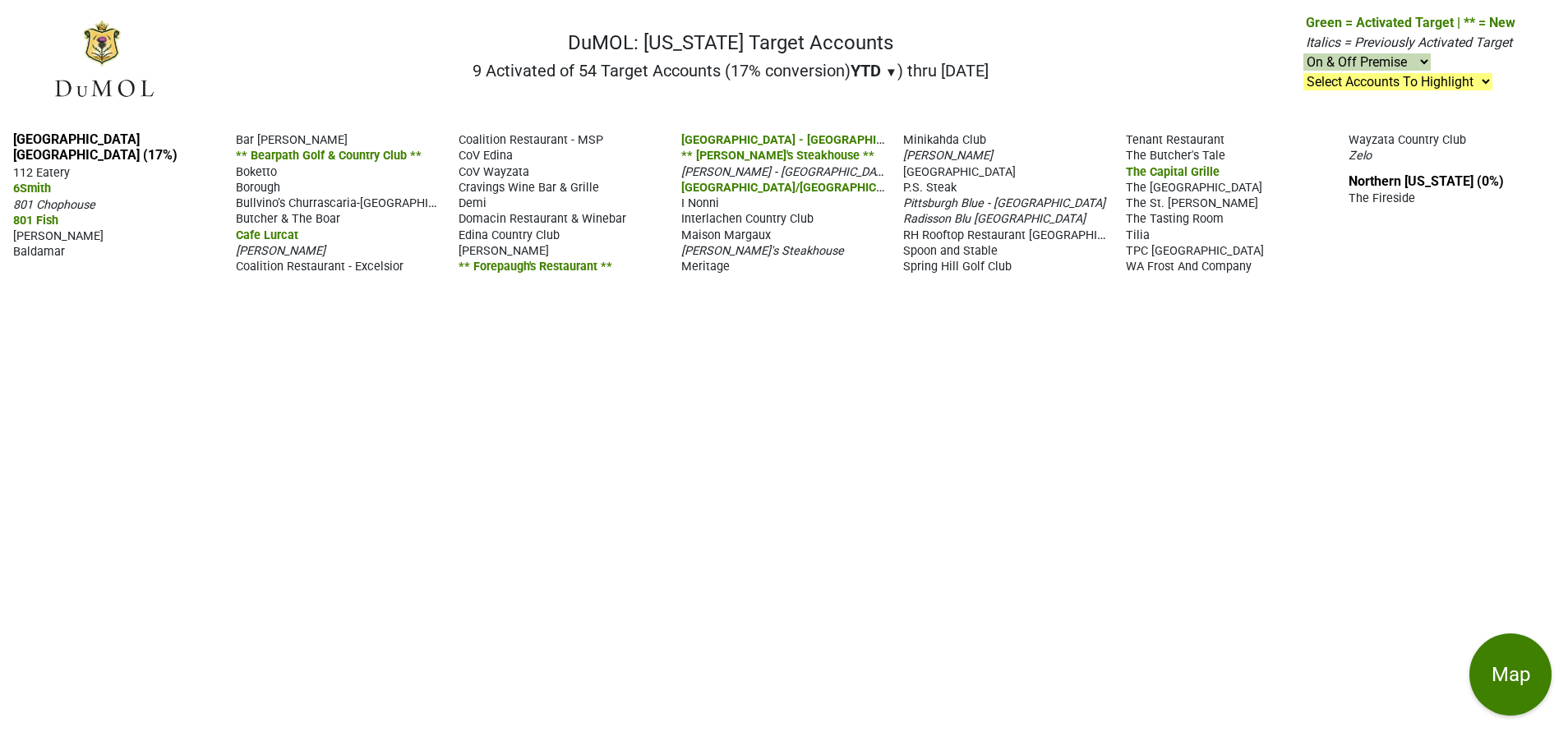
click at [707, 210] on span "I Nonni" at bounding box center [699, 203] width 38 height 14
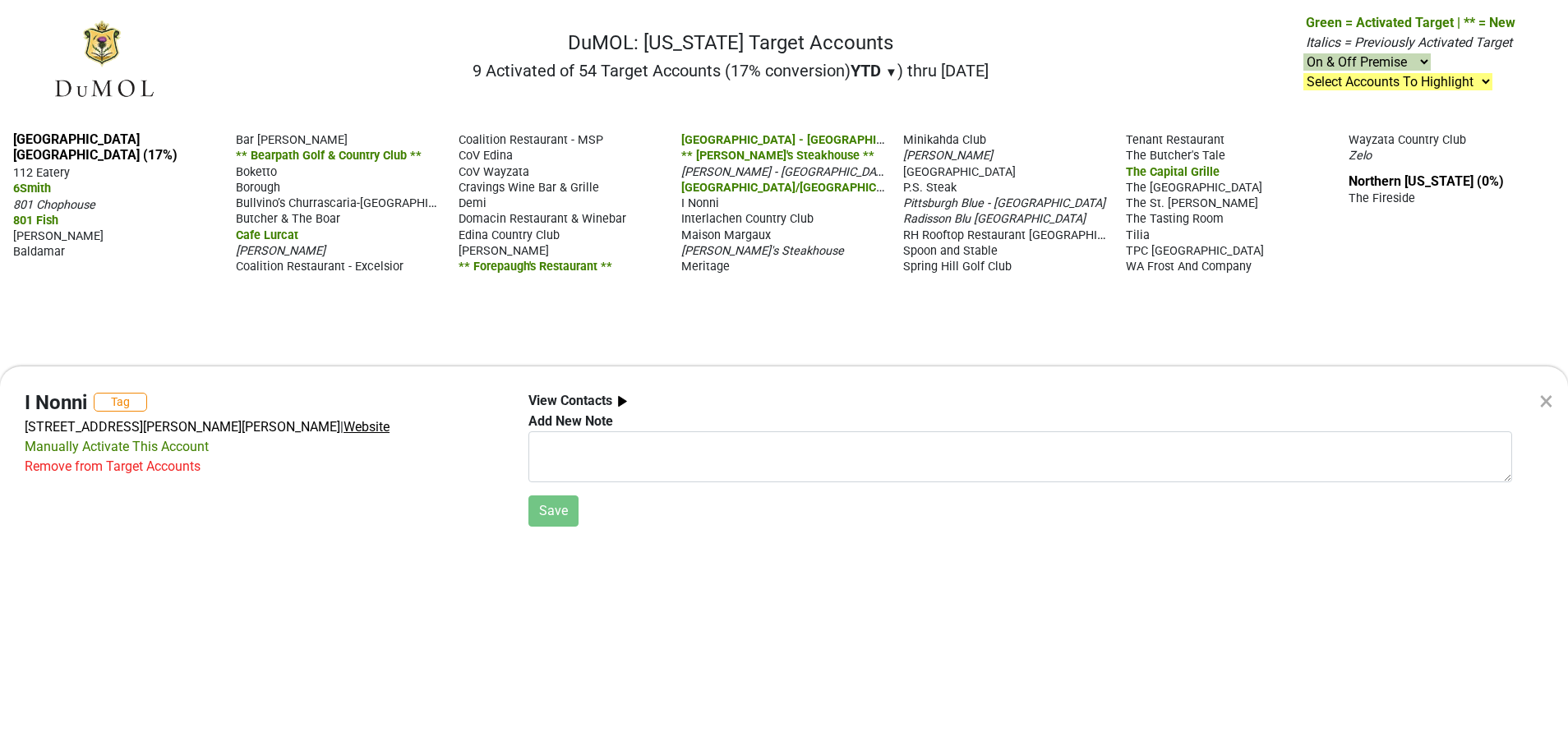
click at [357, 427] on span "Website" at bounding box center [367, 426] width 46 height 16
click at [592, 302] on div "× I Nonni Tag 981 Sibley Memorial Hwy, Saint Paul, MN 55118 | Website Manually …" at bounding box center [784, 366] width 1568 height 732
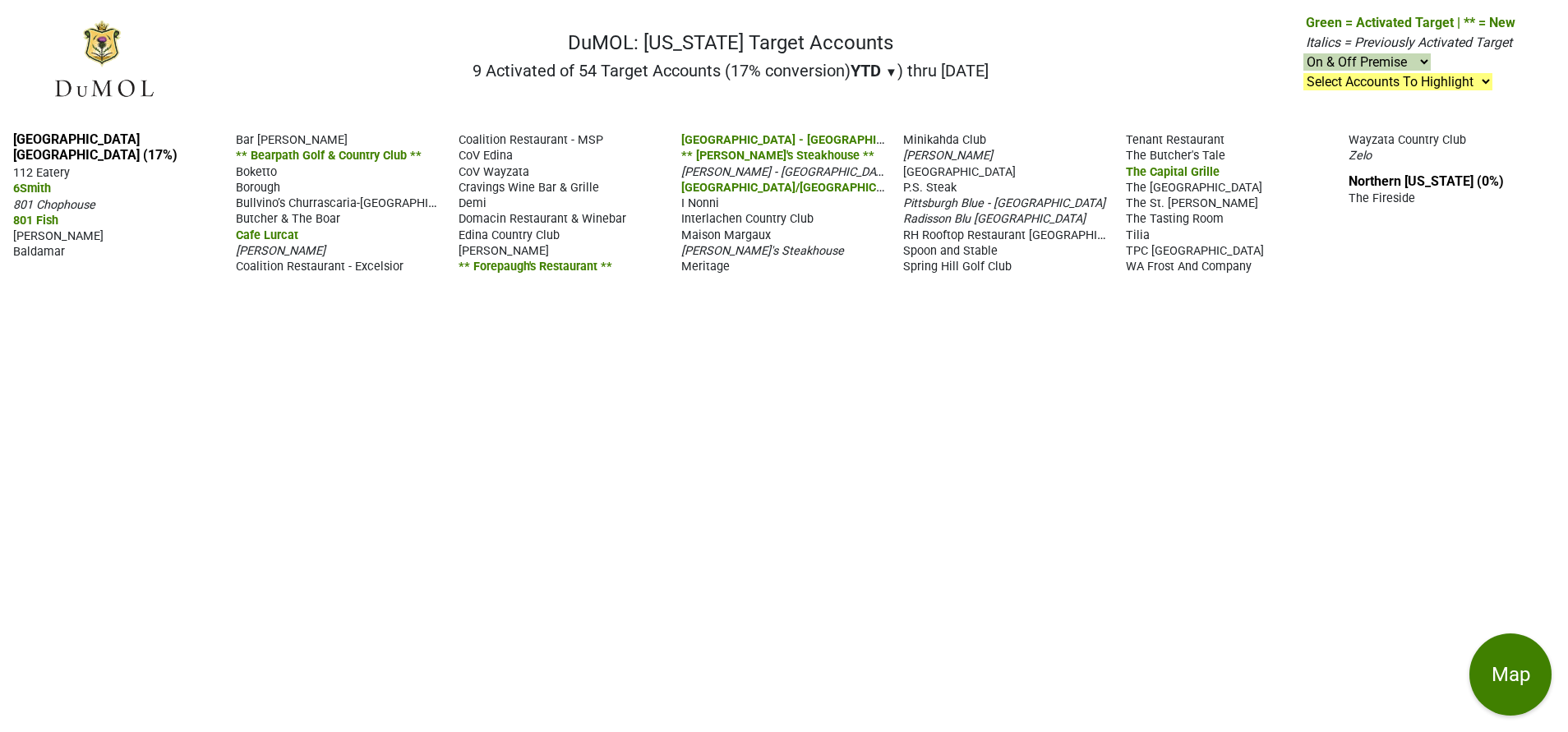
click at [1153, 210] on span "The St. [PERSON_NAME]" at bounding box center [1192, 203] width 133 height 14
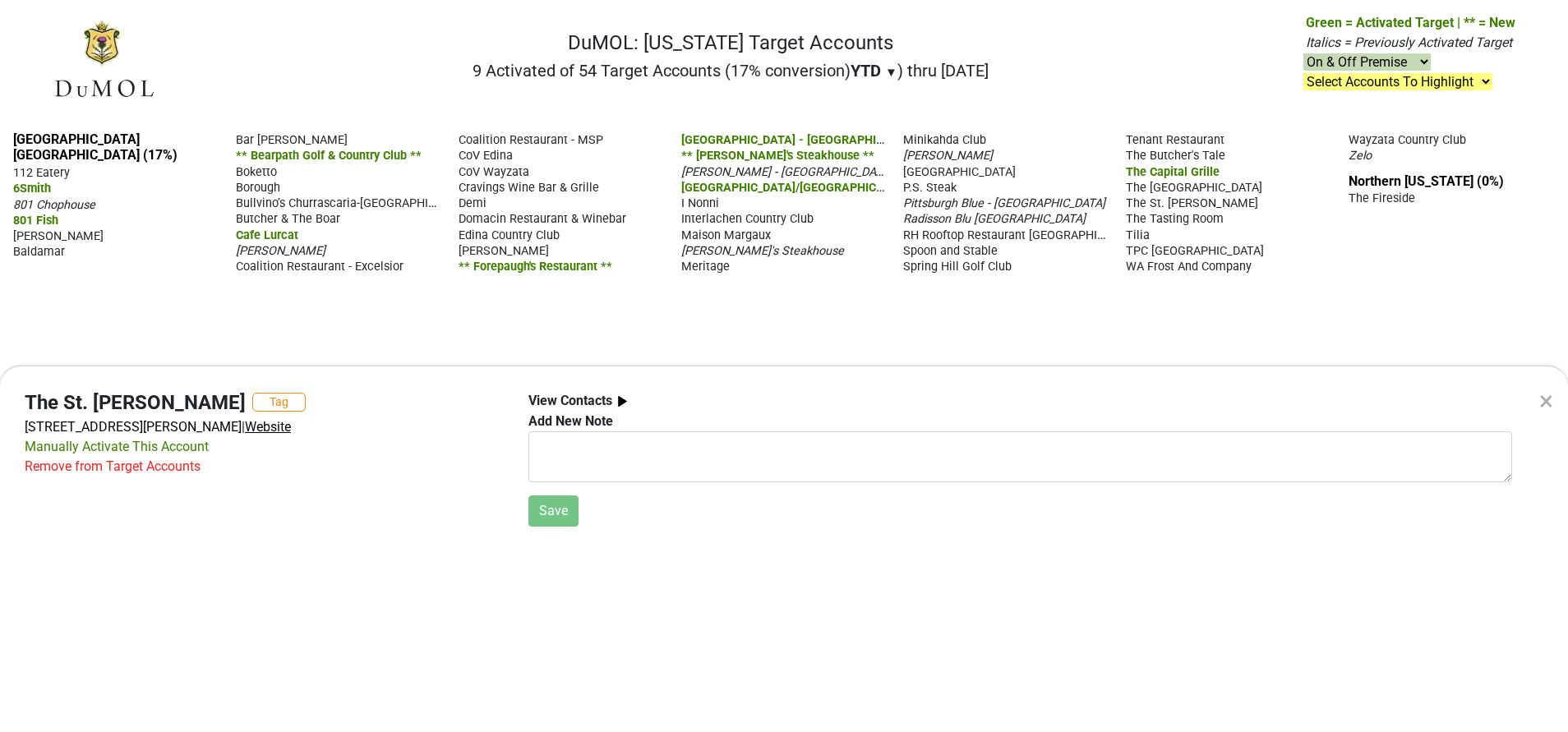
click at [262, 426] on span "Website" at bounding box center [268, 426] width 46 height 16
click at [832, 302] on div "× The St. Paul Grill Tag 350 Market St, St. Paul, MN 55102 | Website Manually A…" at bounding box center [784, 366] width 1568 height 732
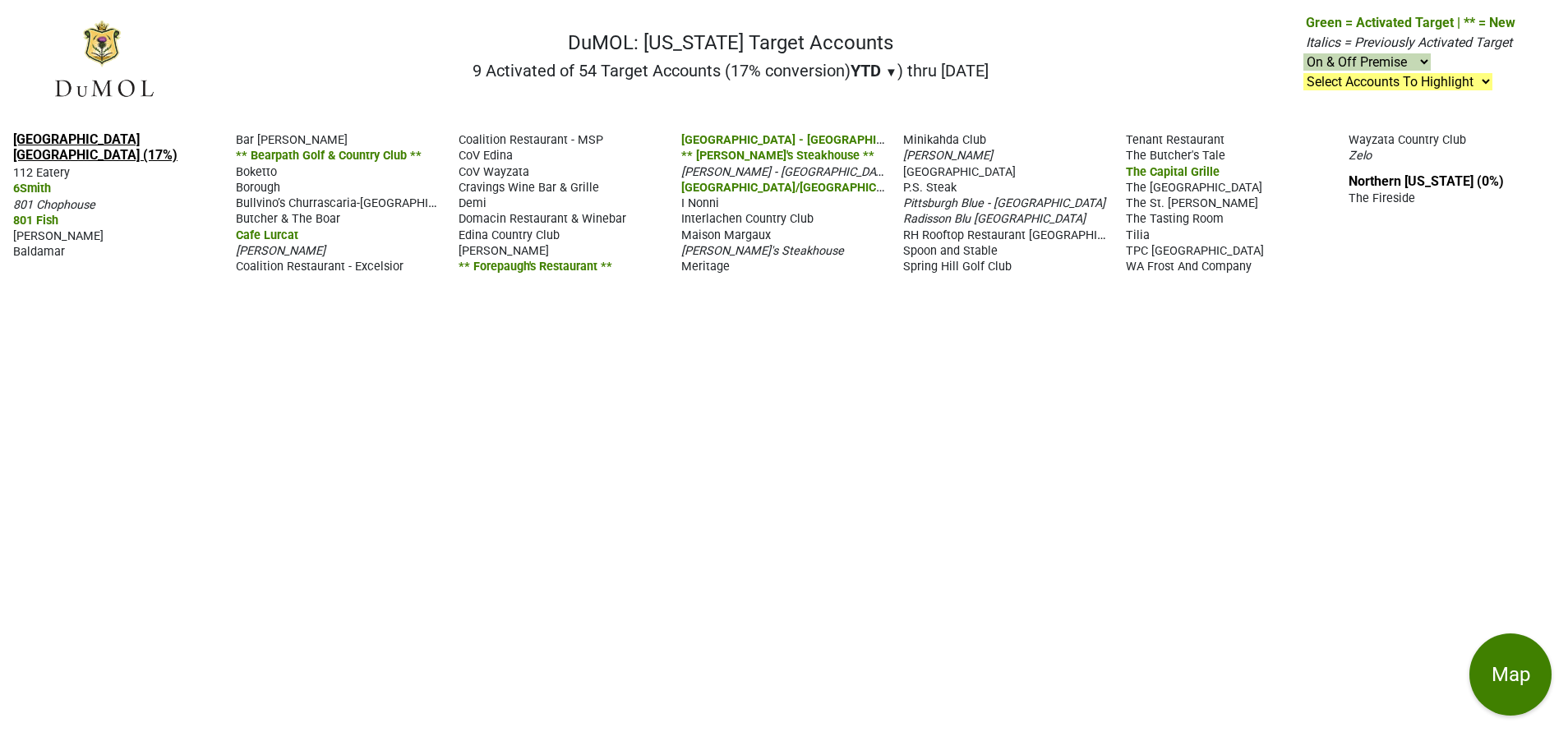
click at [91, 135] on link "[GEOGRAPHIC_DATA] [GEOGRAPHIC_DATA] (17%)" at bounding box center [95, 147] width 164 height 31
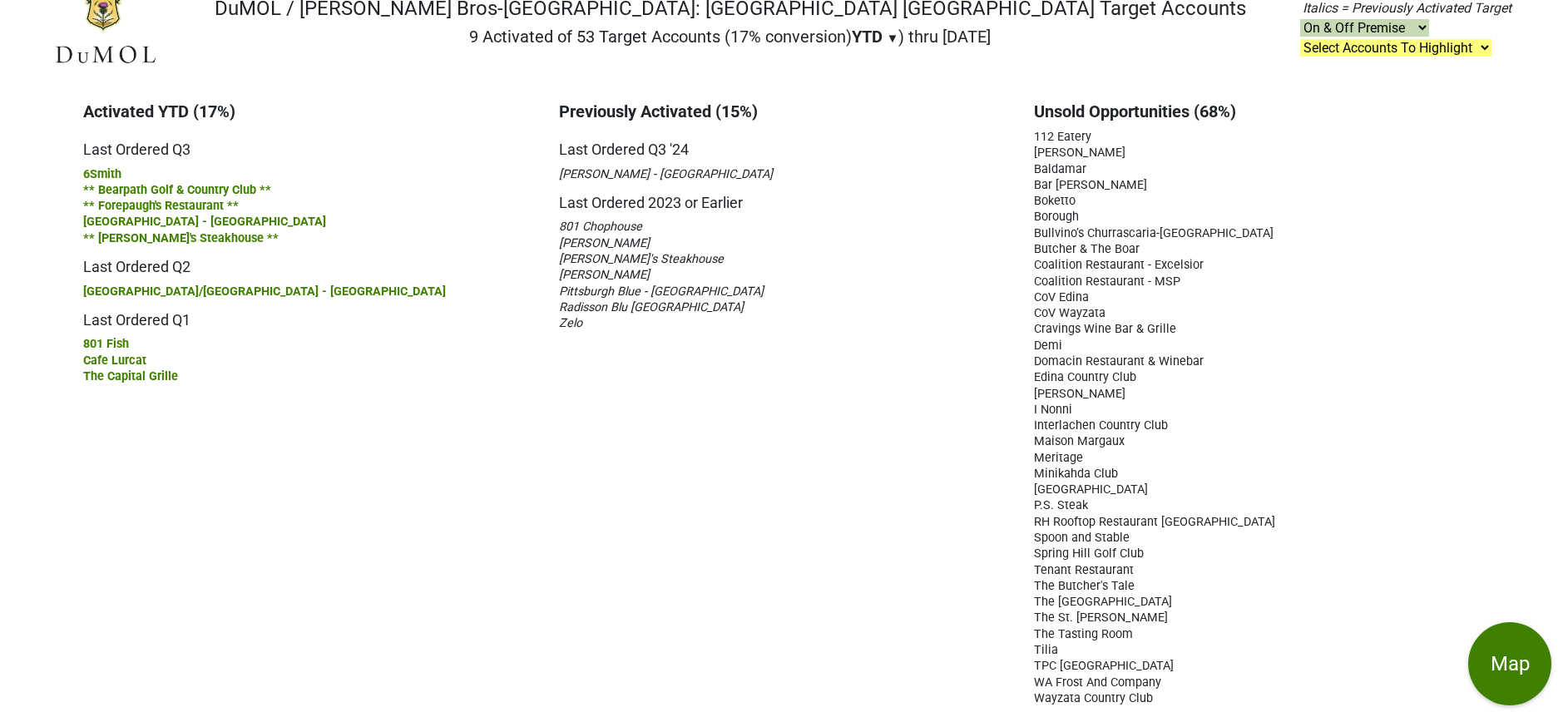
scroll to position [29, 0]
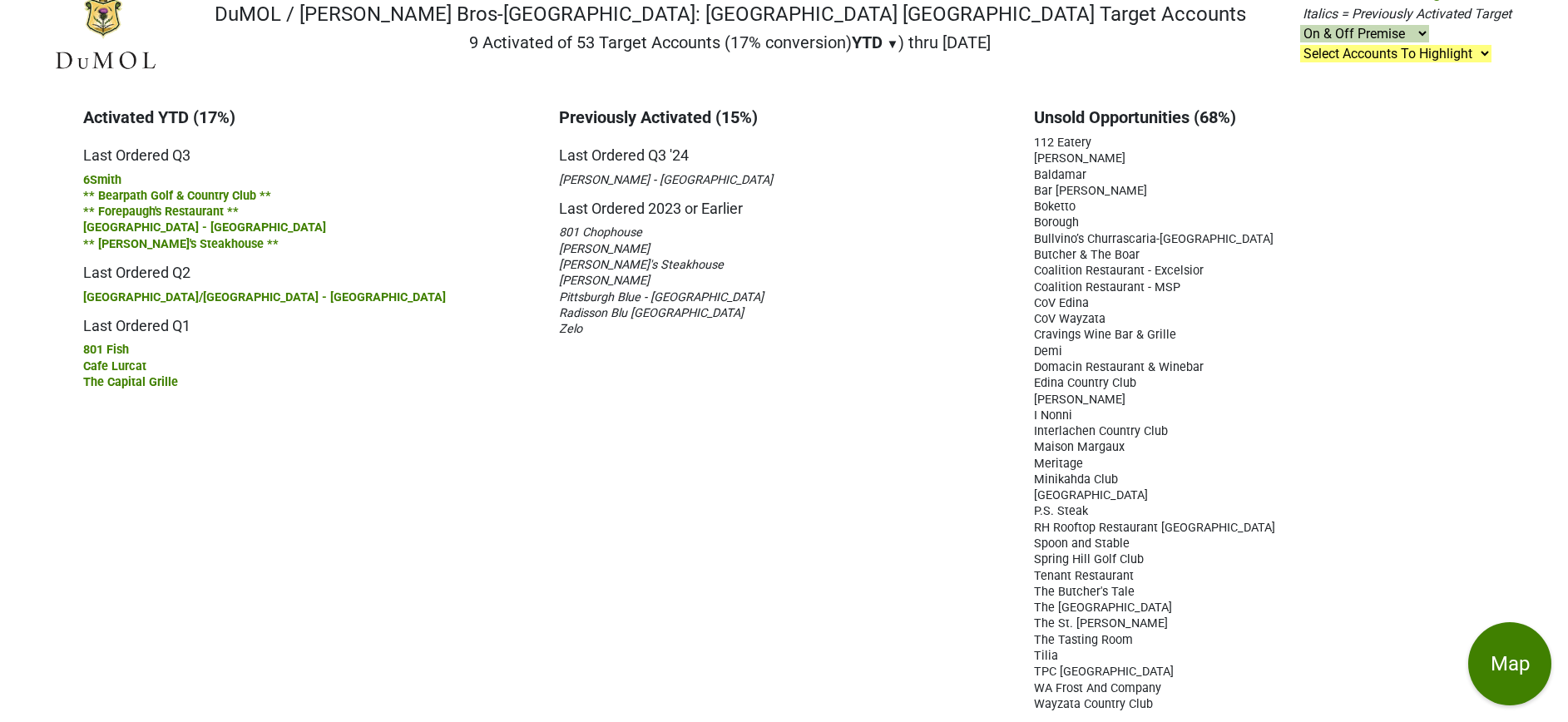
click at [599, 250] on span "[PERSON_NAME]" at bounding box center [604, 249] width 90 height 14
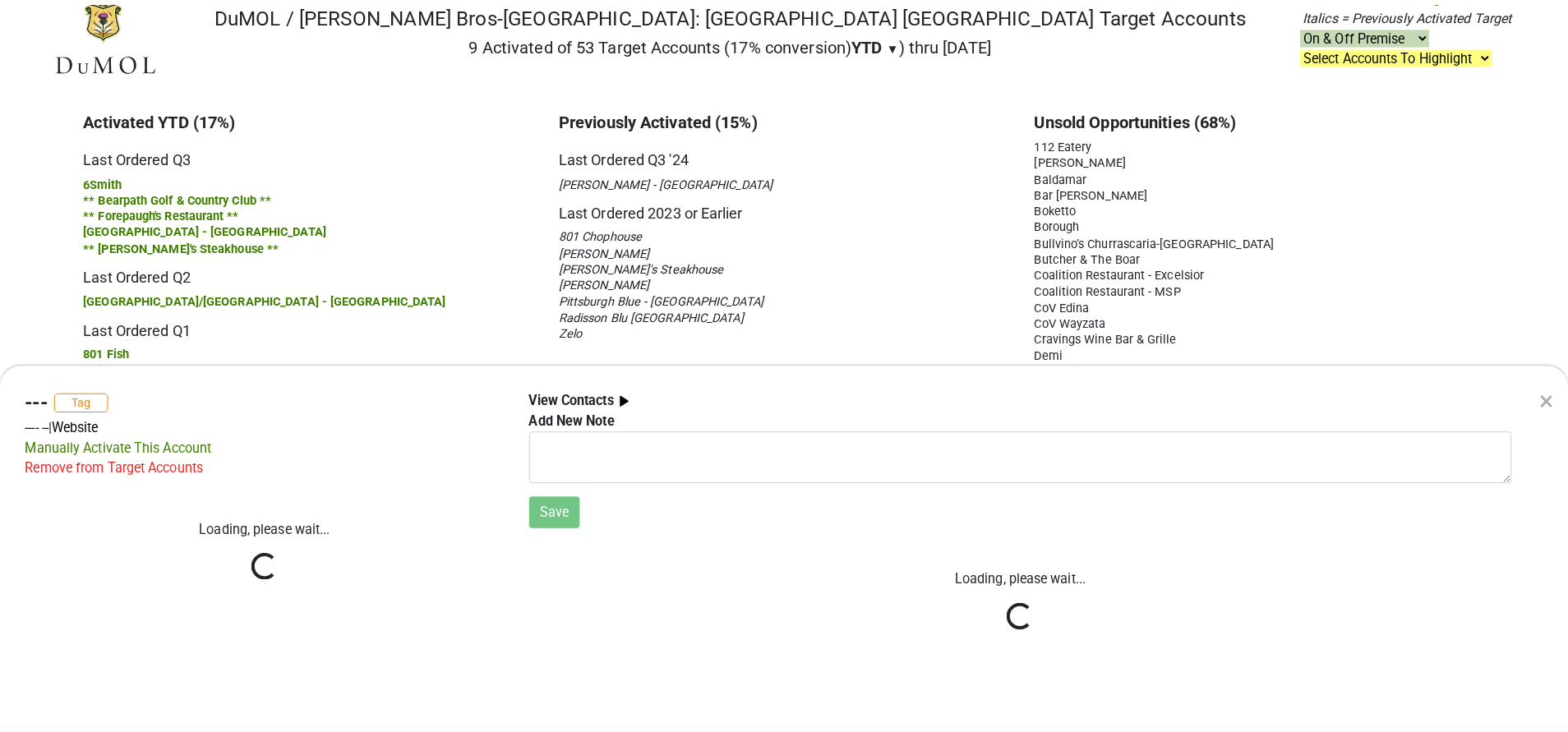
scroll to position [16, 0]
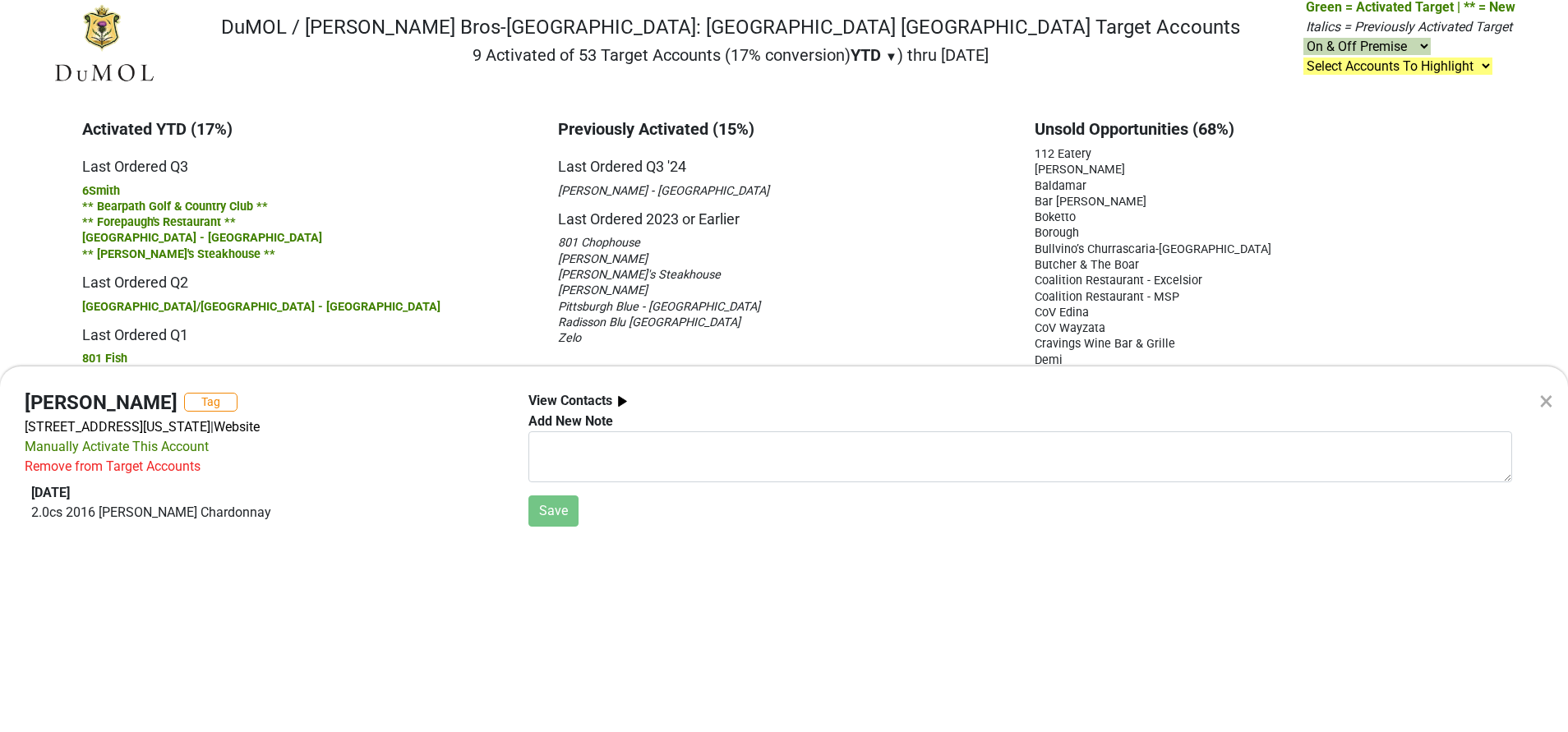
click at [435, 238] on div "× [PERSON_NAME] Tag [STREET_ADDRESS][US_STATE] | Website Manually Activate This…" at bounding box center [784, 366] width 1568 height 732
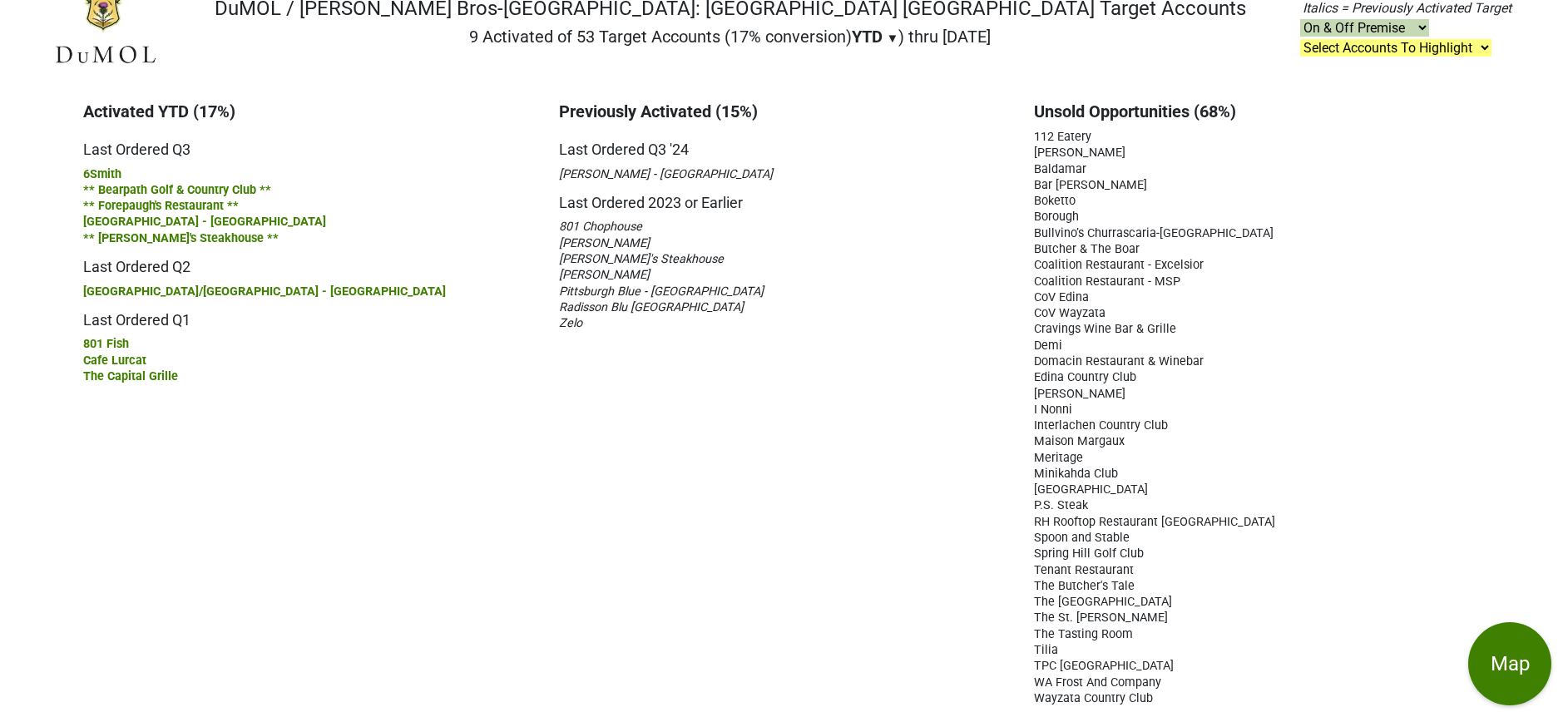
scroll to position [0, 0]
